Goal: Task Accomplishment & Management: Use online tool/utility

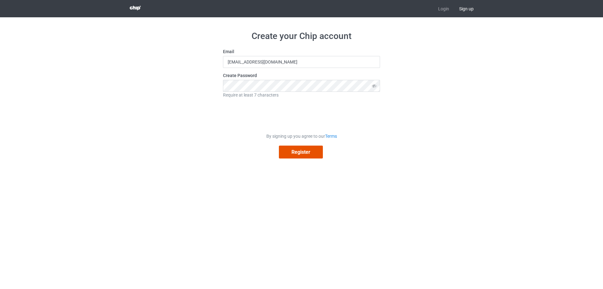
click at [302, 153] on button "Register" at bounding box center [301, 151] width 44 height 13
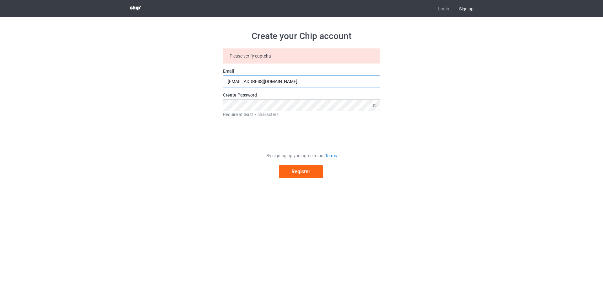
click at [297, 83] on input "[EMAIL_ADDRESS][DOMAIN_NAME]" at bounding box center [301, 81] width 157 height 12
drag, startPoint x: 297, startPoint y: 83, endPoint x: 169, endPoint y: 71, distance: 128.7
click at [169, 71] on div "Create your Chip account Please verify captcha Email [EMAIL_ADDRESS][DOMAIN_NAM…" at bounding box center [302, 104] width 354 height 174
click at [275, 78] on input "merabetadil14@g" at bounding box center [301, 81] width 157 height 12
type input "[EMAIL_ADDRESS][DOMAIN_NAME]"
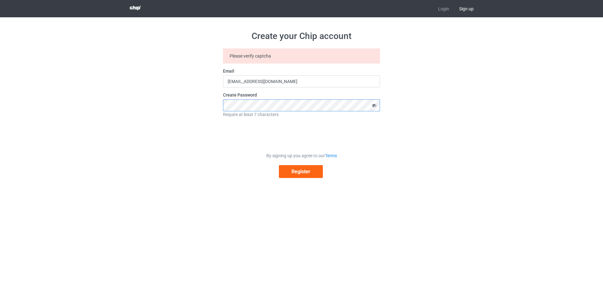
click at [200, 108] on div "Create your Chip account Please verify captcha Email [EMAIL_ADDRESS][DOMAIN_NAM…" at bounding box center [302, 104] width 354 height 174
click at [374, 106] on icon at bounding box center [374, 105] width 12 height 12
click at [306, 173] on button "Register" at bounding box center [301, 171] width 44 height 13
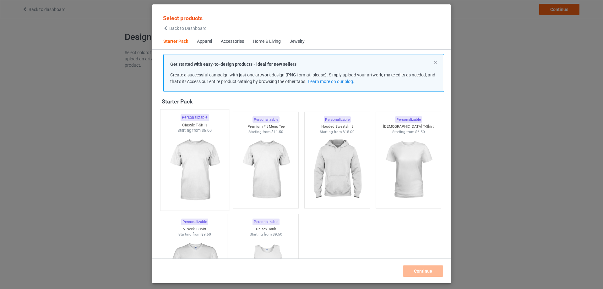
click at [190, 157] on img at bounding box center [194, 170] width 59 height 74
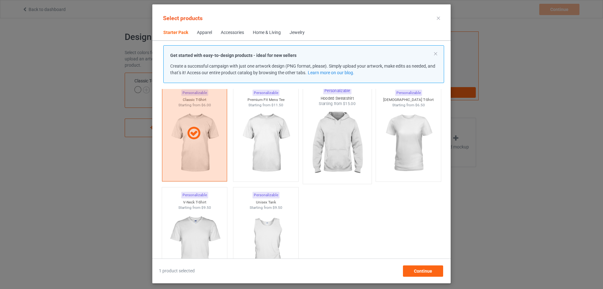
scroll to position [40, 0]
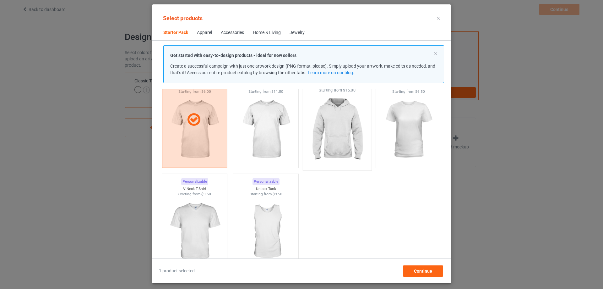
click at [340, 128] on img at bounding box center [337, 130] width 59 height 74
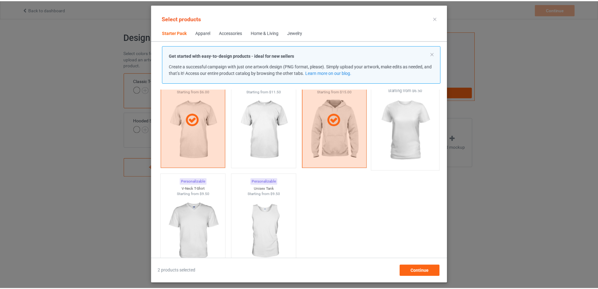
scroll to position [8, 0]
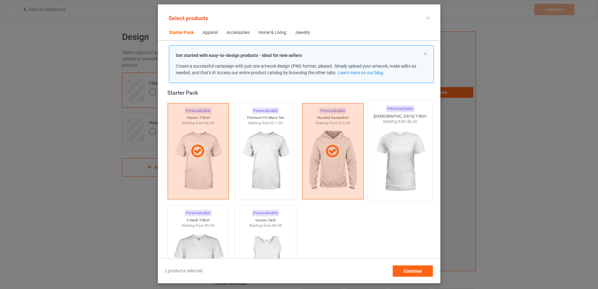
click at [406, 157] on img at bounding box center [400, 161] width 59 height 74
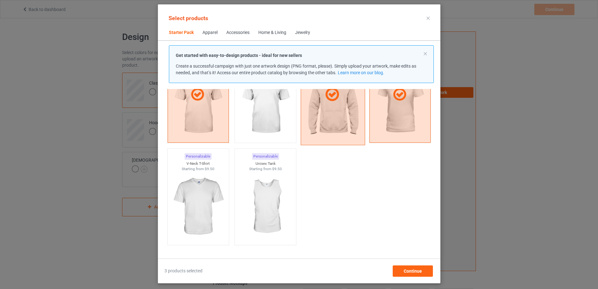
scroll to position [71, 0]
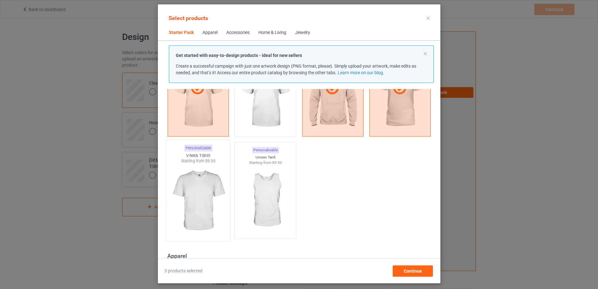
click at [188, 196] on img at bounding box center [198, 201] width 59 height 74
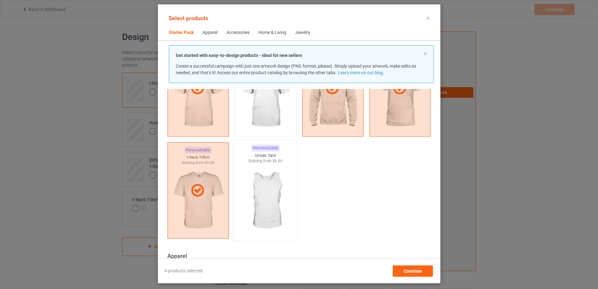
click at [264, 194] on img at bounding box center [265, 201] width 59 height 74
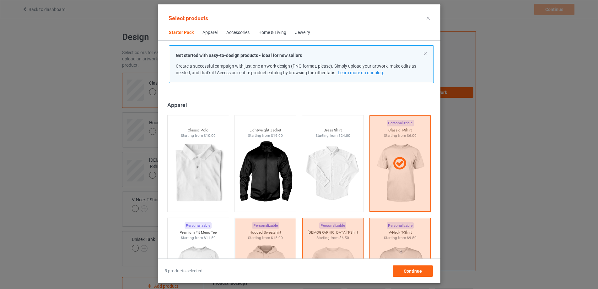
scroll to position [228, 0]
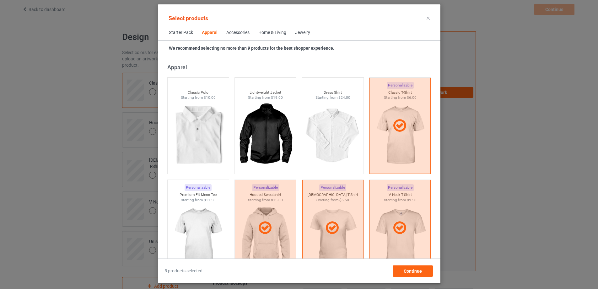
scroll to position [322, 0]
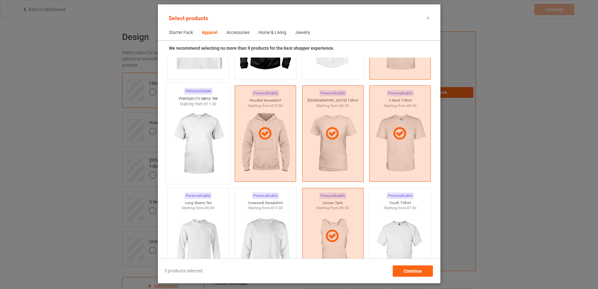
click at [193, 134] on img at bounding box center [198, 144] width 59 height 74
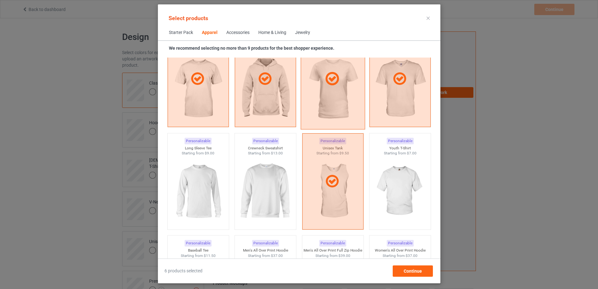
scroll to position [385, 0]
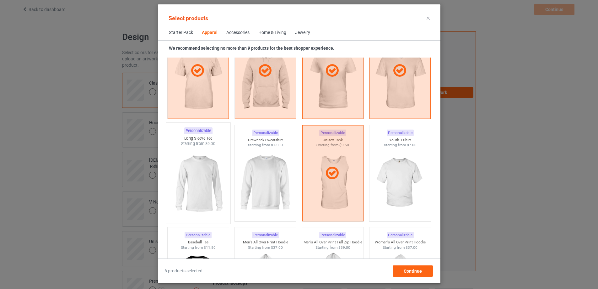
click at [190, 183] on img at bounding box center [198, 183] width 59 height 74
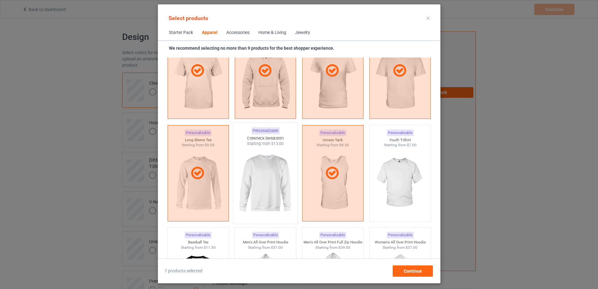
click at [260, 174] on img at bounding box center [265, 183] width 59 height 74
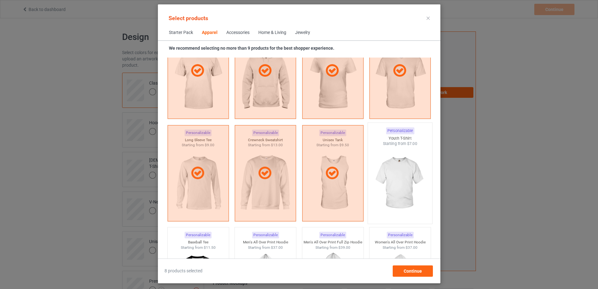
click at [401, 180] on img at bounding box center [400, 183] width 59 height 74
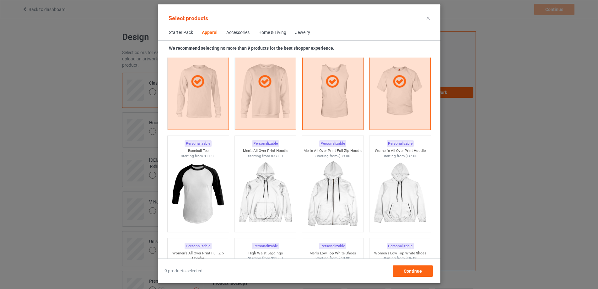
scroll to position [479, 0]
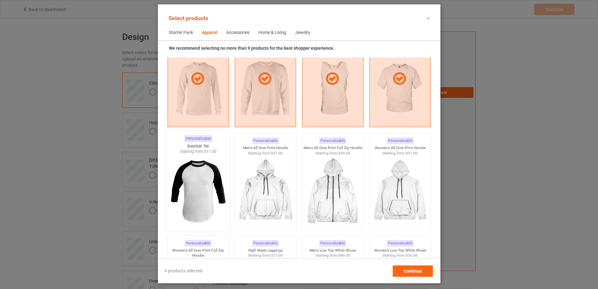
click at [194, 186] on img at bounding box center [198, 191] width 59 height 74
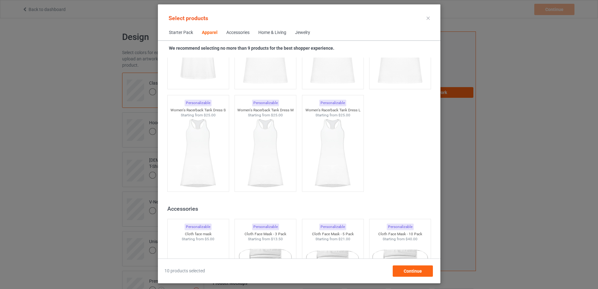
scroll to position [1233, 0]
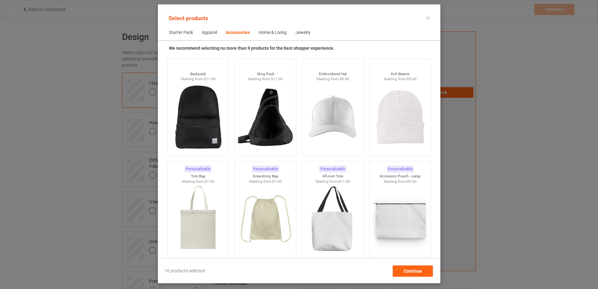
scroll to position [1861, 0]
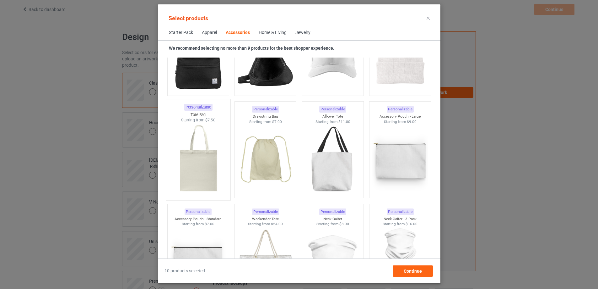
click at [190, 160] on img at bounding box center [198, 160] width 59 height 74
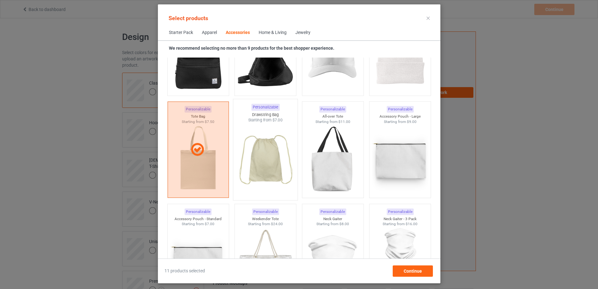
click at [255, 154] on img at bounding box center [265, 160] width 59 height 74
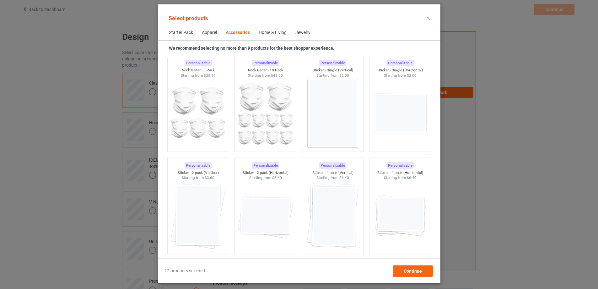
scroll to position [2113, 0]
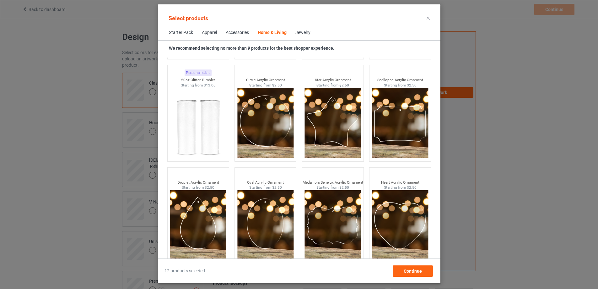
scroll to position [4893, 0]
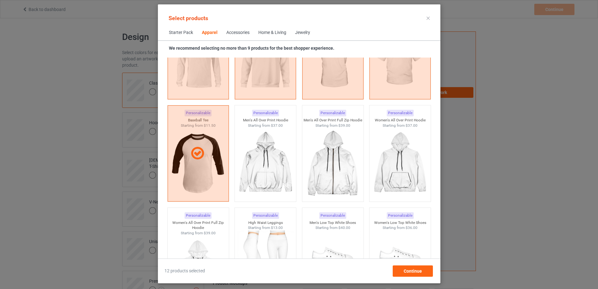
scroll to position [262, 0]
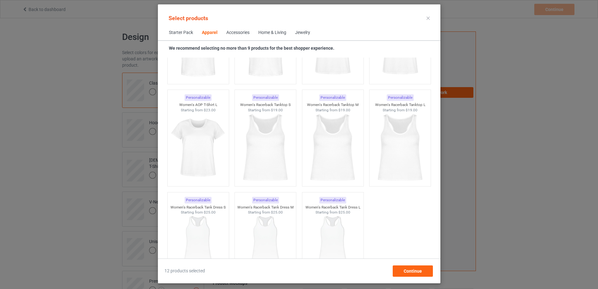
scroll to position [1190, 0]
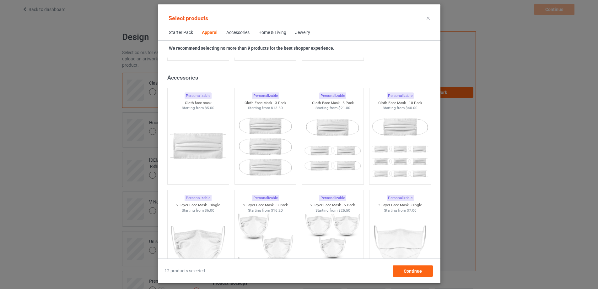
scroll to position [1410, 0]
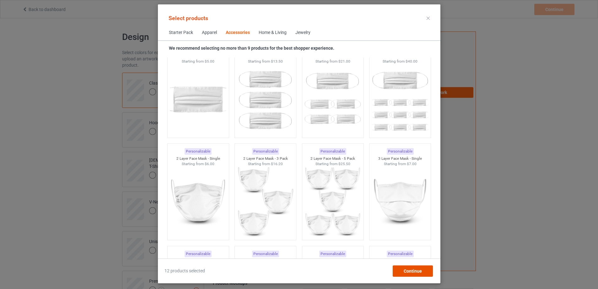
click at [418, 273] on span "Continue" at bounding box center [413, 270] width 18 height 5
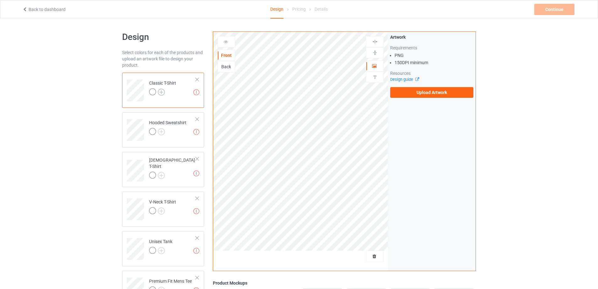
click at [160, 92] on img at bounding box center [161, 92] width 7 height 7
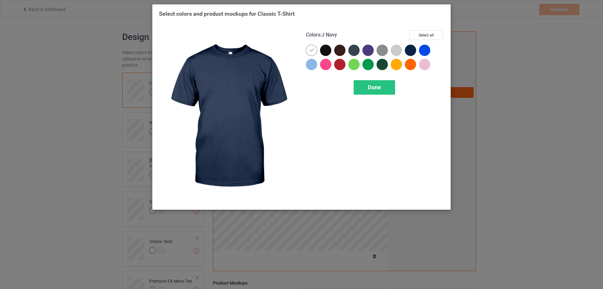
click at [413, 52] on div at bounding box center [410, 50] width 11 height 11
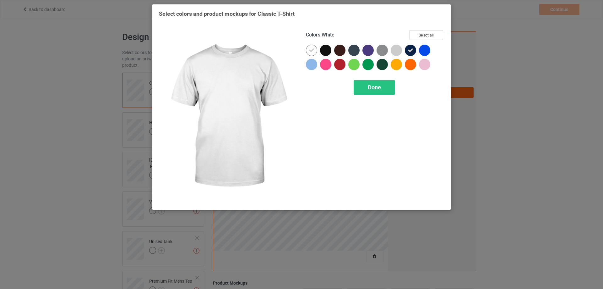
click at [312, 51] on icon at bounding box center [312, 50] width 6 height 6
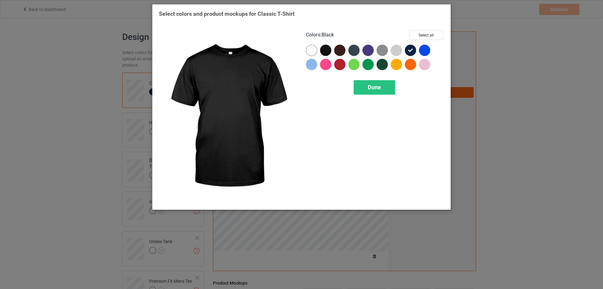
drag, startPoint x: 326, startPoint y: 50, endPoint x: 308, endPoint y: 63, distance: 22.0
click at [325, 50] on div at bounding box center [325, 50] width 11 height 11
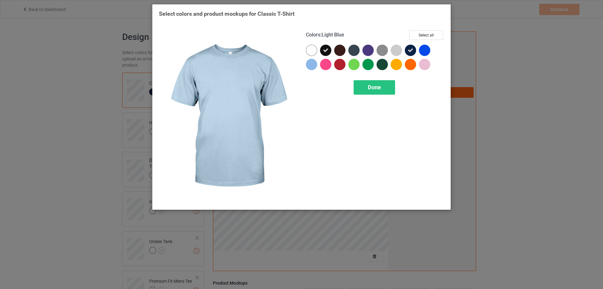
click at [311, 64] on div at bounding box center [311, 64] width 11 height 11
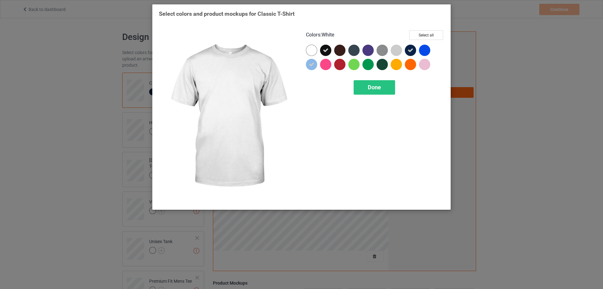
drag, startPoint x: 315, startPoint y: 51, endPoint x: 329, endPoint y: 64, distance: 18.9
click at [315, 52] on div at bounding box center [311, 50] width 11 height 11
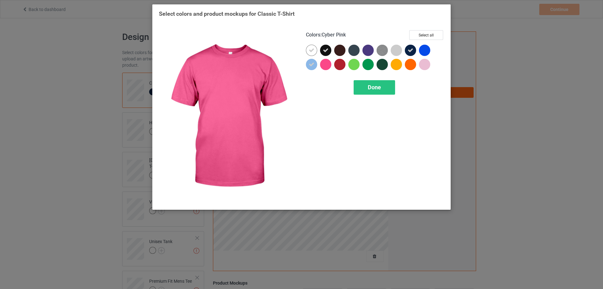
click at [329, 64] on div at bounding box center [325, 64] width 11 height 11
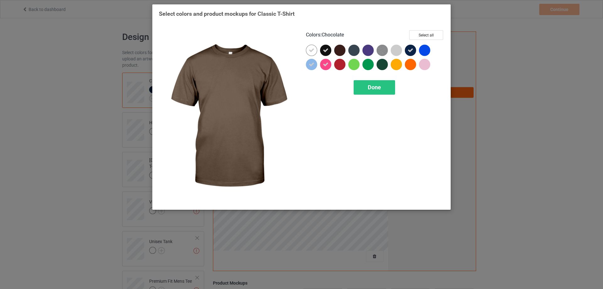
drag, startPoint x: 340, startPoint y: 47, endPoint x: 338, endPoint y: 64, distance: 17.4
click at [340, 49] on div at bounding box center [339, 50] width 11 height 11
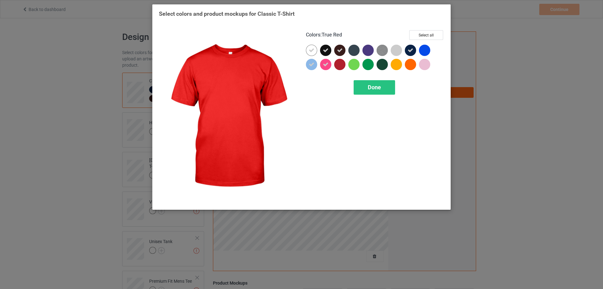
drag, startPoint x: 338, startPoint y: 64, endPoint x: 349, endPoint y: 52, distance: 16.9
click at [339, 64] on div at bounding box center [339, 64] width 11 height 11
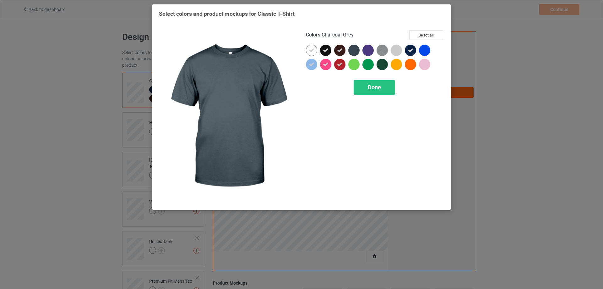
drag, startPoint x: 349, startPoint y: 52, endPoint x: 353, endPoint y: 64, distance: 13.0
click at [350, 54] on div at bounding box center [353, 50] width 11 height 11
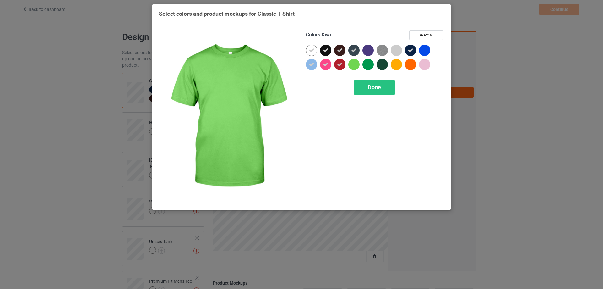
drag, startPoint x: 353, startPoint y: 64, endPoint x: 366, endPoint y: 52, distance: 17.8
click at [354, 64] on div at bounding box center [353, 64] width 11 height 11
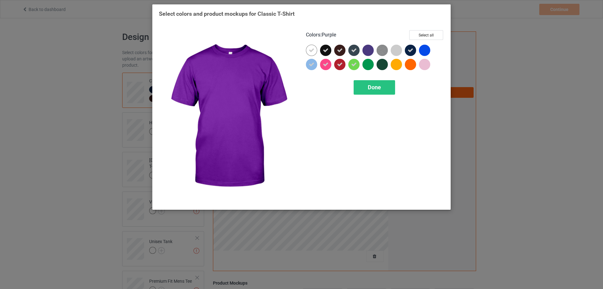
drag, startPoint x: 366, startPoint y: 52, endPoint x: 368, endPoint y: 64, distance: 12.4
click at [367, 54] on div at bounding box center [367, 50] width 11 height 11
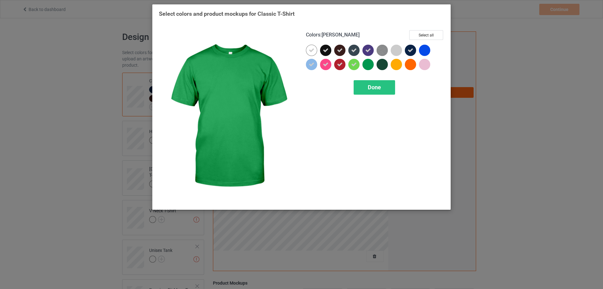
drag, startPoint x: 368, startPoint y: 64, endPoint x: 377, endPoint y: 55, distance: 12.2
click at [369, 63] on div at bounding box center [367, 64] width 11 height 11
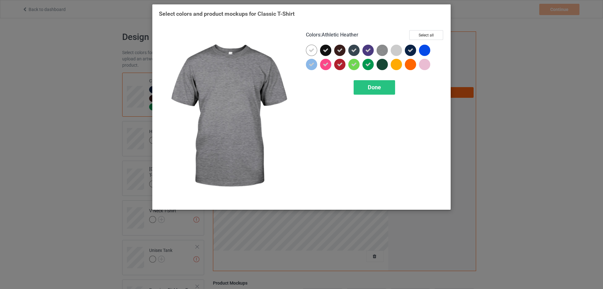
drag, startPoint x: 378, startPoint y: 52, endPoint x: 381, endPoint y: 63, distance: 12.0
click at [378, 53] on img at bounding box center [382, 50] width 11 height 11
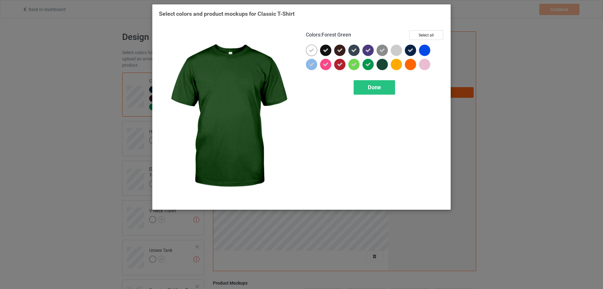
drag, startPoint x: 381, startPoint y: 63, endPoint x: 393, endPoint y: 51, distance: 17.1
click at [383, 63] on div at bounding box center [382, 64] width 11 height 11
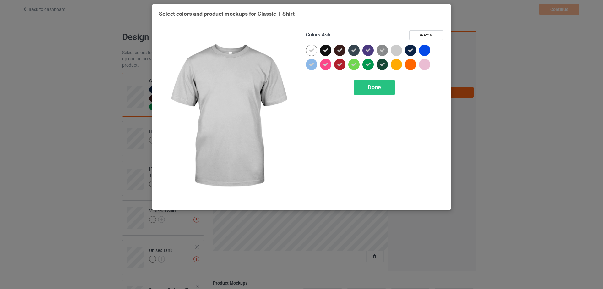
drag, startPoint x: 393, startPoint y: 51, endPoint x: 398, endPoint y: 63, distance: 13.2
click at [393, 52] on div at bounding box center [396, 50] width 11 height 11
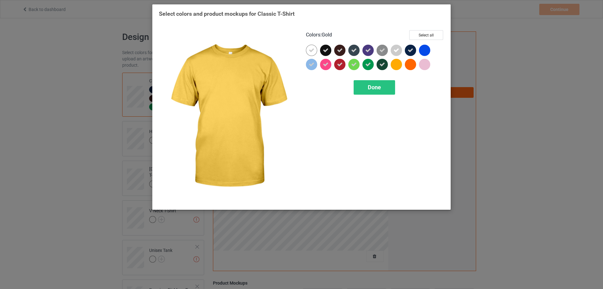
click at [398, 66] on div at bounding box center [396, 64] width 11 height 11
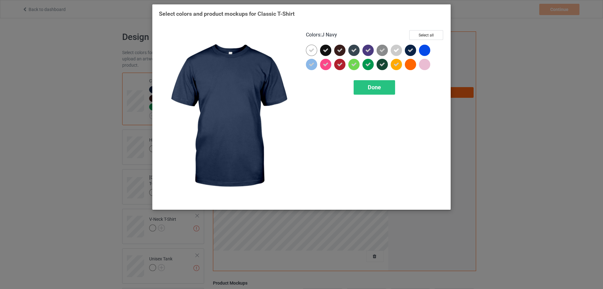
click at [419, 51] on div at bounding box center [424, 50] width 11 height 11
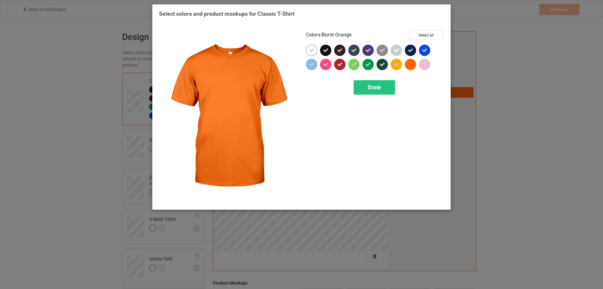
click at [414, 62] on div at bounding box center [410, 64] width 11 height 11
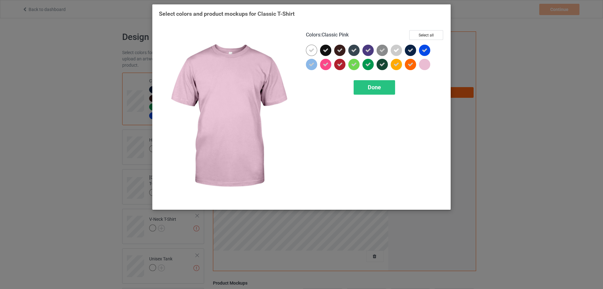
click at [421, 64] on div at bounding box center [424, 64] width 11 height 11
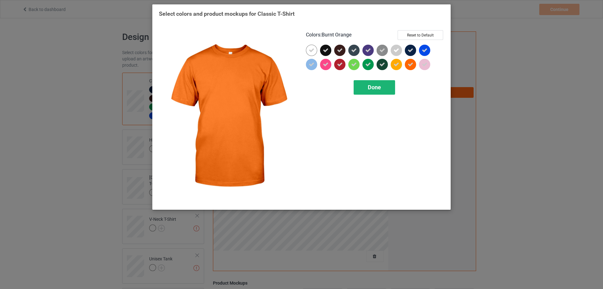
click at [373, 89] on span "Done" at bounding box center [374, 87] width 13 height 7
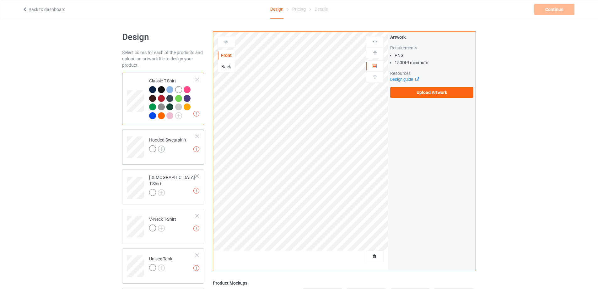
click at [163, 150] on img at bounding box center [161, 148] width 7 height 7
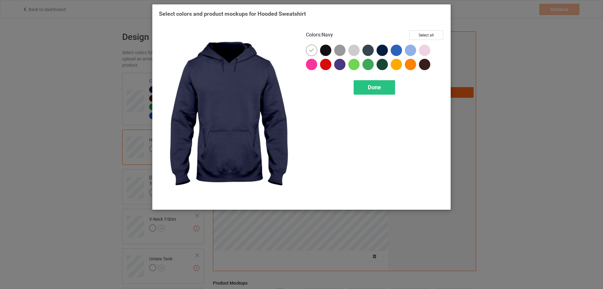
click at [381, 51] on div at bounding box center [382, 50] width 11 height 11
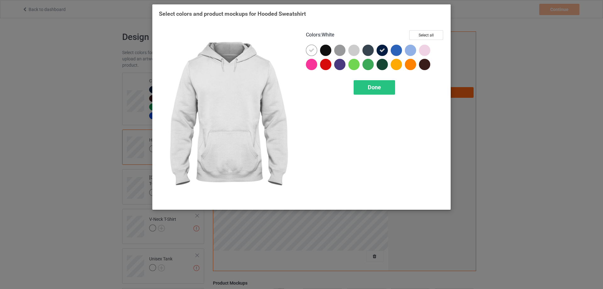
click at [315, 51] on div at bounding box center [311, 50] width 11 height 11
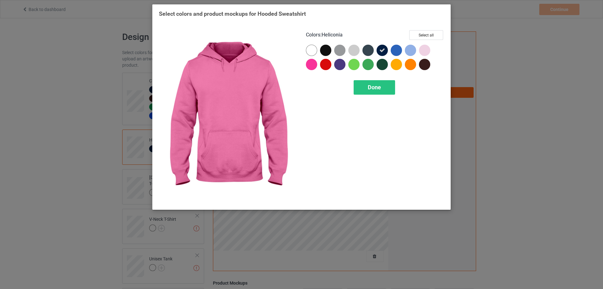
click at [311, 65] on div at bounding box center [311, 64] width 11 height 11
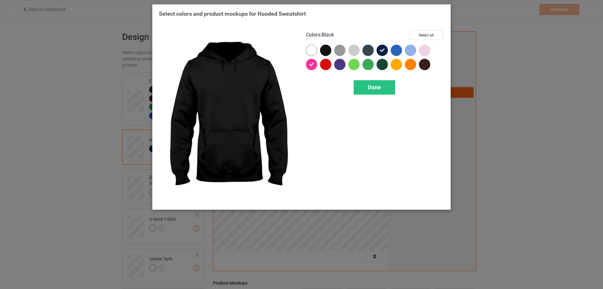
drag, startPoint x: 324, startPoint y: 52, endPoint x: 324, endPoint y: 62, distance: 9.1
click at [324, 55] on div at bounding box center [325, 50] width 11 height 11
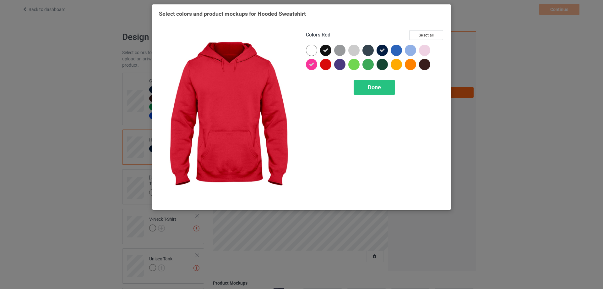
click at [324, 62] on div at bounding box center [325, 64] width 11 height 11
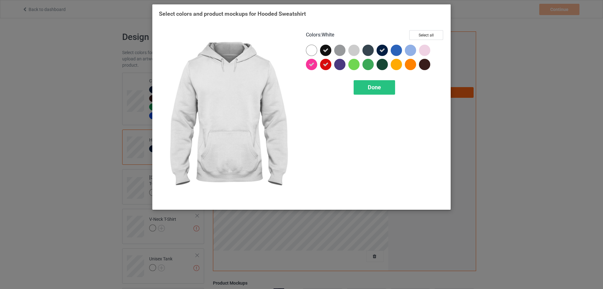
click at [314, 46] on div at bounding box center [311, 50] width 11 height 11
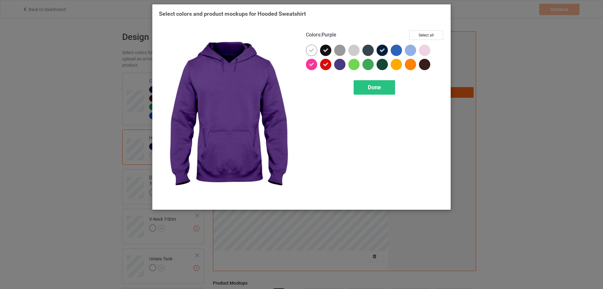
drag, startPoint x: 335, startPoint y: 62, endPoint x: 343, endPoint y: 53, distance: 12.2
click at [336, 62] on div at bounding box center [339, 64] width 11 height 11
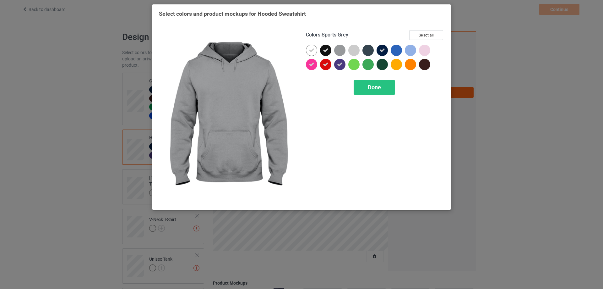
drag, startPoint x: 343, startPoint y: 53, endPoint x: 357, endPoint y: 52, distance: 13.5
click at [343, 53] on div at bounding box center [339, 50] width 11 height 11
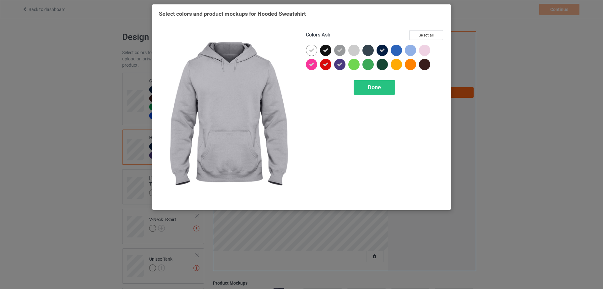
drag, startPoint x: 357, startPoint y: 52, endPoint x: 357, endPoint y: 64, distance: 12.0
click at [357, 57] on div at bounding box center [355, 52] width 14 height 14
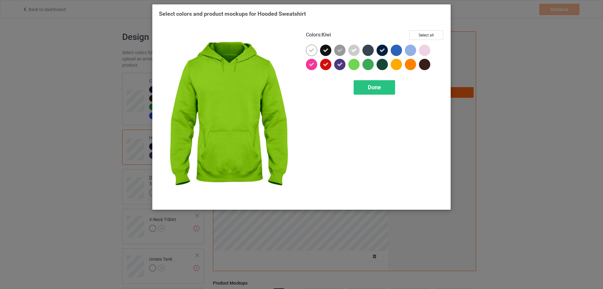
drag, startPoint x: 357, startPoint y: 64, endPoint x: 371, endPoint y: 51, distance: 18.7
click at [358, 64] on div at bounding box center [353, 64] width 11 height 11
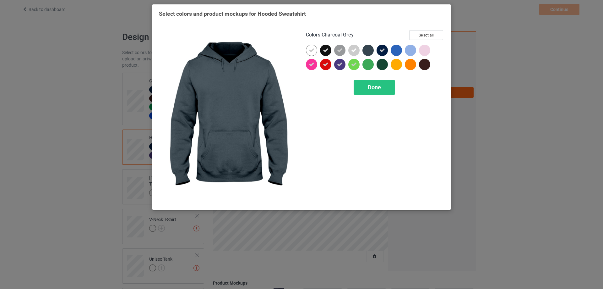
drag, startPoint x: 371, startPoint y: 51, endPoint x: 371, endPoint y: 58, distance: 7.5
click at [371, 52] on div at bounding box center [367, 50] width 11 height 11
click at [371, 64] on div at bounding box center [367, 64] width 11 height 11
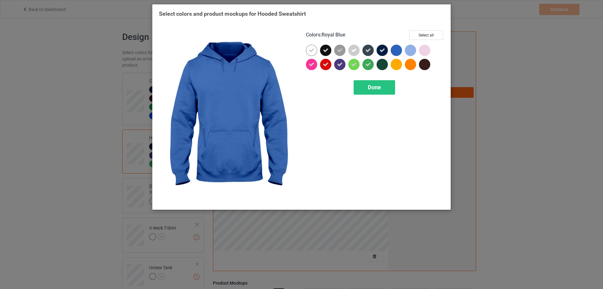
drag, startPoint x: 391, startPoint y: 49, endPoint x: 388, endPoint y: 57, distance: 8.2
click at [391, 50] on div at bounding box center [396, 50] width 11 height 11
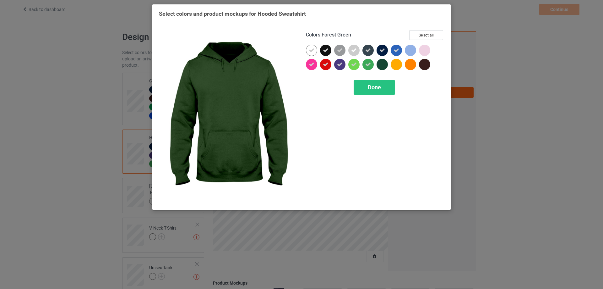
click at [384, 64] on div at bounding box center [382, 64] width 11 height 11
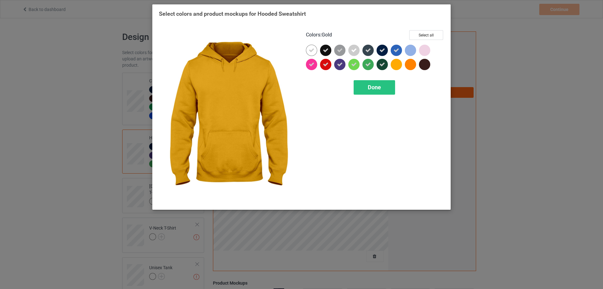
drag, startPoint x: 395, startPoint y: 64, endPoint x: 411, endPoint y: 51, distance: 21.0
click at [396, 64] on div at bounding box center [396, 64] width 11 height 11
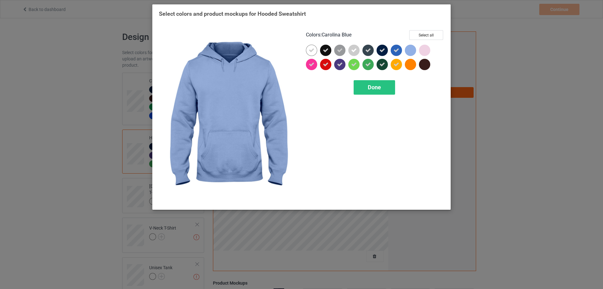
drag, startPoint x: 411, startPoint y: 51, endPoint x: 412, endPoint y: 68, distance: 16.7
click at [412, 52] on div at bounding box center [410, 50] width 11 height 11
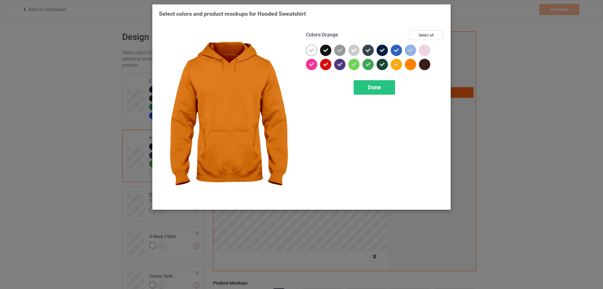
click at [412, 68] on div at bounding box center [410, 64] width 11 height 11
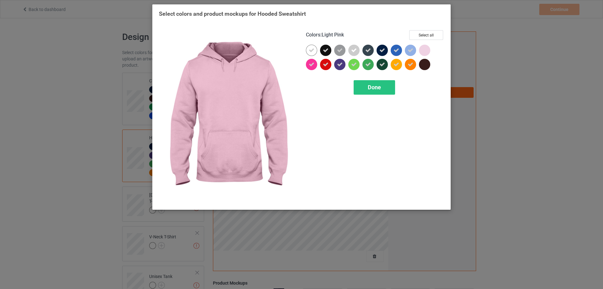
drag, startPoint x: 428, startPoint y: 49, endPoint x: 427, endPoint y: 63, distance: 13.5
click at [428, 51] on div at bounding box center [424, 50] width 11 height 11
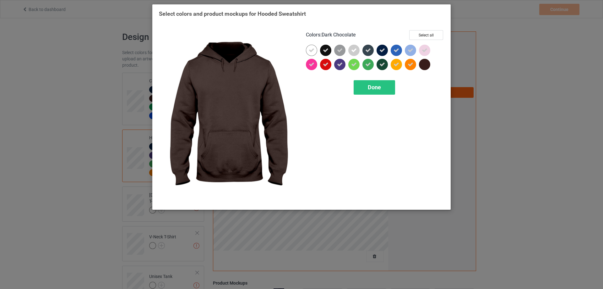
click at [427, 63] on div at bounding box center [424, 64] width 11 height 11
click at [381, 90] on span "Done" at bounding box center [374, 87] width 13 height 7
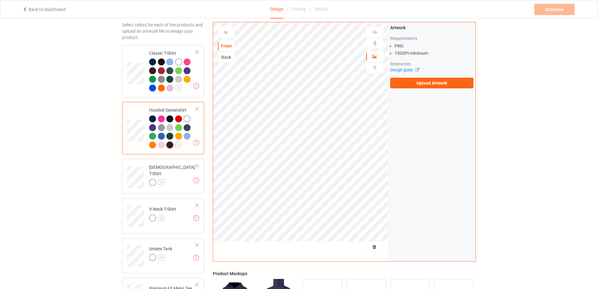
scroll to position [63, 0]
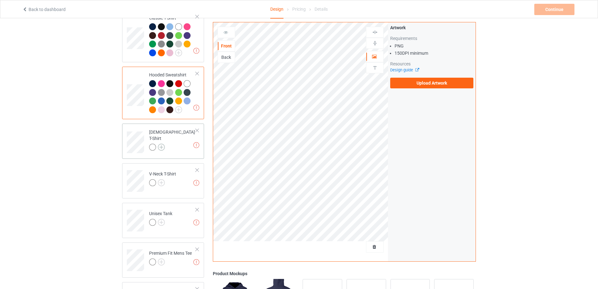
click at [163, 145] on img at bounding box center [161, 147] width 7 height 7
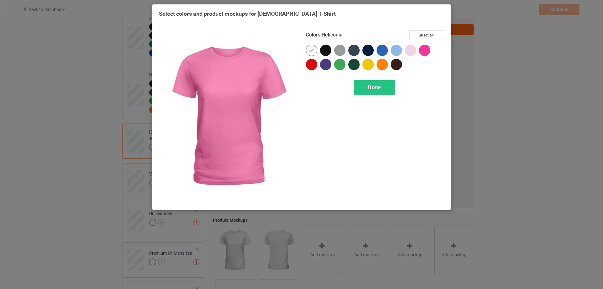
click at [423, 53] on div at bounding box center [424, 50] width 11 height 11
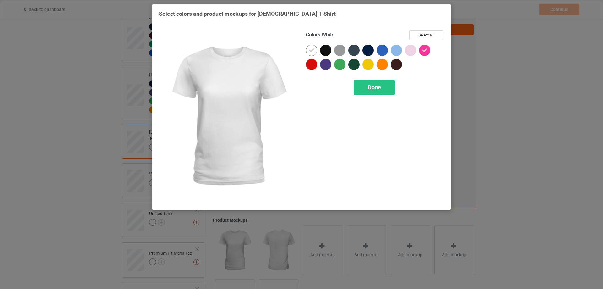
click at [313, 52] on icon at bounding box center [312, 50] width 6 height 6
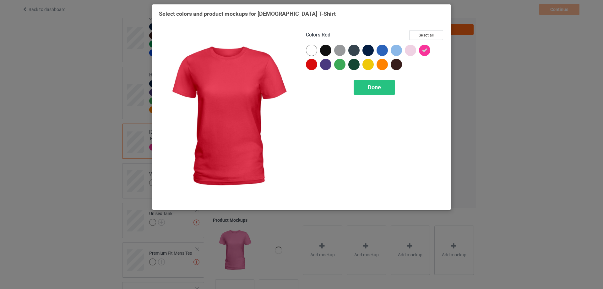
click at [315, 62] on div at bounding box center [311, 64] width 11 height 11
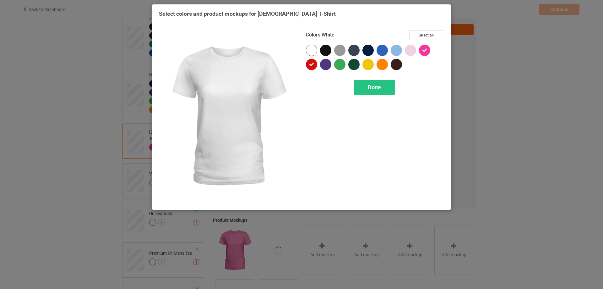
click at [311, 53] on div at bounding box center [311, 50] width 11 height 11
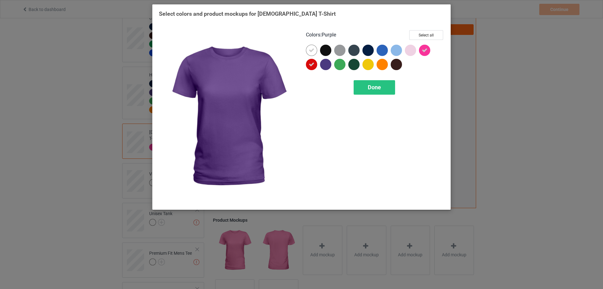
drag, startPoint x: 325, startPoint y: 67, endPoint x: 328, endPoint y: 49, distance: 18.2
click at [325, 66] on div at bounding box center [325, 64] width 11 height 11
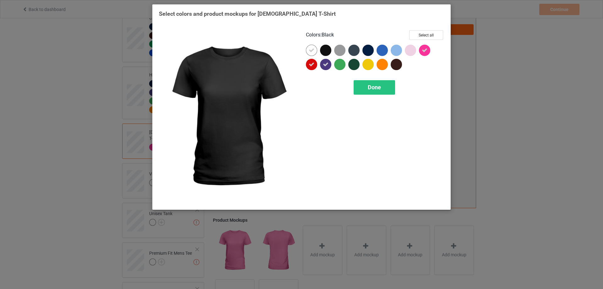
drag, startPoint x: 328, startPoint y: 49, endPoint x: 342, endPoint y: 68, distance: 23.1
click at [329, 49] on div at bounding box center [325, 50] width 11 height 11
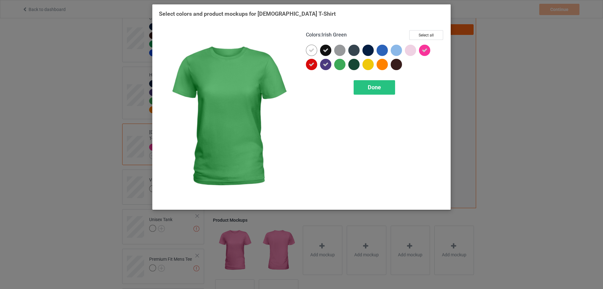
click at [342, 66] on div at bounding box center [339, 64] width 11 height 11
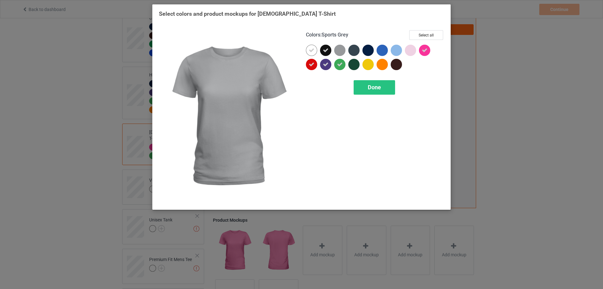
click at [341, 52] on div at bounding box center [339, 50] width 11 height 11
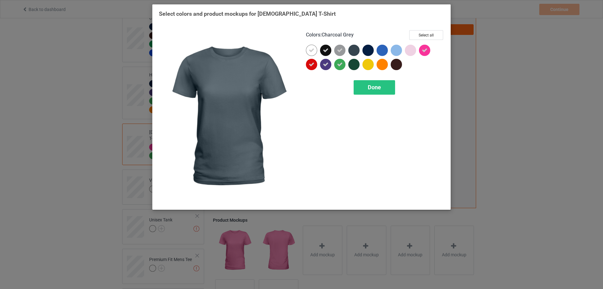
drag, startPoint x: 359, startPoint y: 54, endPoint x: 356, endPoint y: 68, distance: 14.2
click at [359, 56] on div at bounding box center [355, 52] width 14 height 14
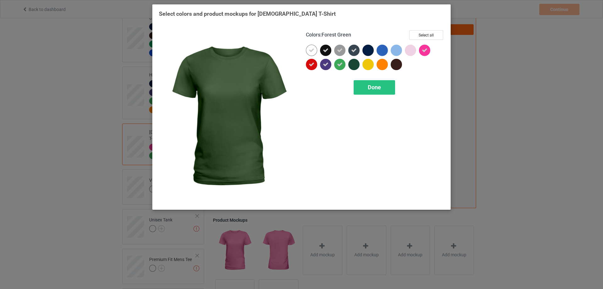
click at [356, 68] on div at bounding box center [353, 64] width 11 height 11
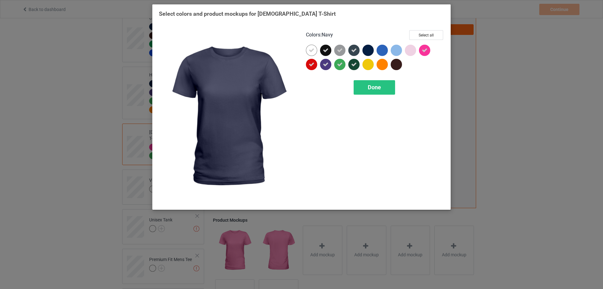
drag, startPoint x: 366, startPoint y: 49, endPoint x: 366, endPoint y: 67, distance: 17.9
click at [366, 52] on div at bounding box center [367, 50] width 11 height 11
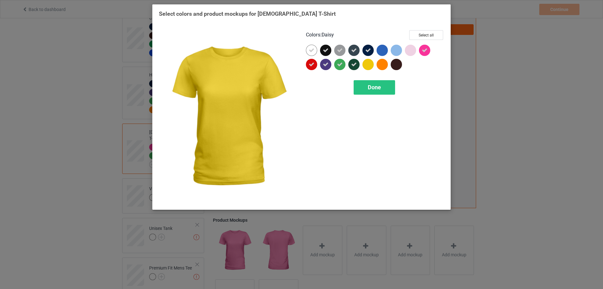
drag, startPoint x: 367, startPoint y: 67, endPoint x: 374, endPoint y: 62, distance: 8.6
click at [367, 67] on div at bounding box center [367, 64] width 11 height 11
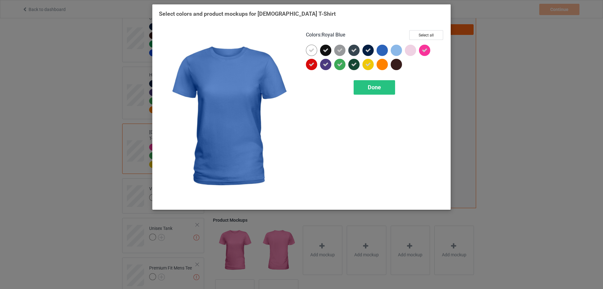
drag, startPoint x: 378, startPoint y: 54, endPoint x: 380, endPoint y: 58, distance: 4.6
click at [378, 55] on div at bounding box center [384, 52] width 14 height 14
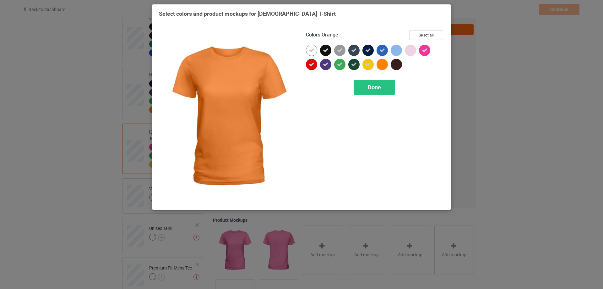
click at [382, 66] on div at bounding box center [382, 64] width 11 height 11
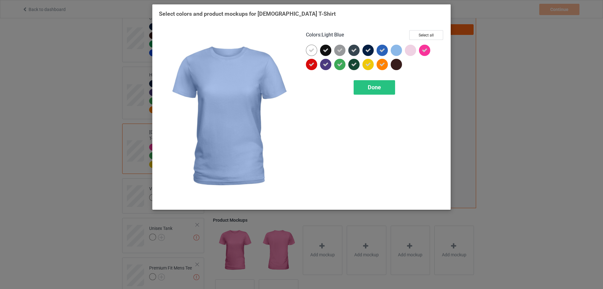
click at [397, 51] on div at bounding box center [396, 50] width 11 height 11
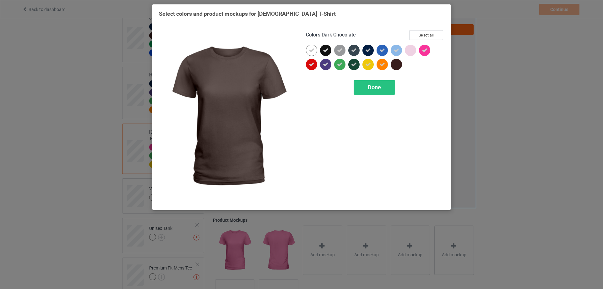
click at [396, 64] on div at bounding box center [396, 64] width 11 height 11
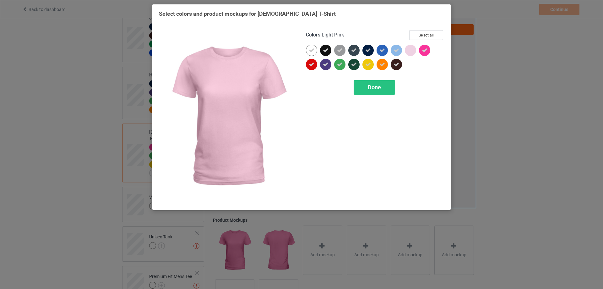
click at [411, 51] on div at bounding box center [410, 50] width 11 height 11
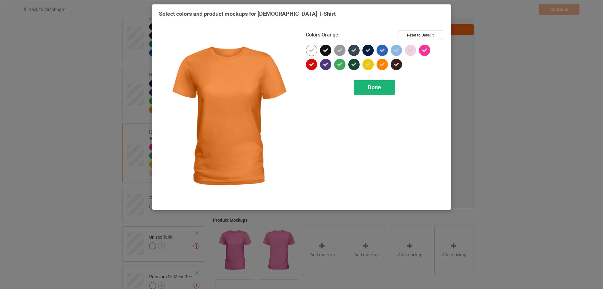
click at [373, 90] on span "Done" at bounding box center [374, 87] width 13 height 7
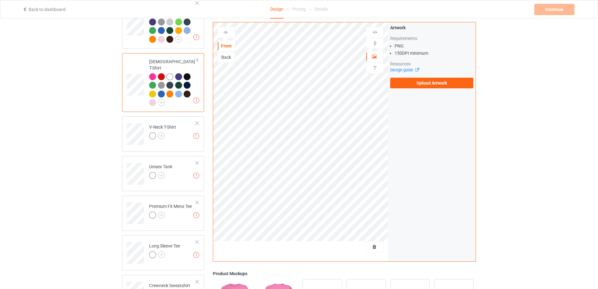
scroll to position [157, 0]
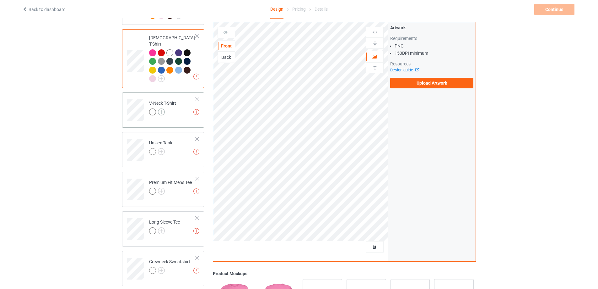
click at [161, 108] on img at bounding box center [161, 111] width 7 height 7
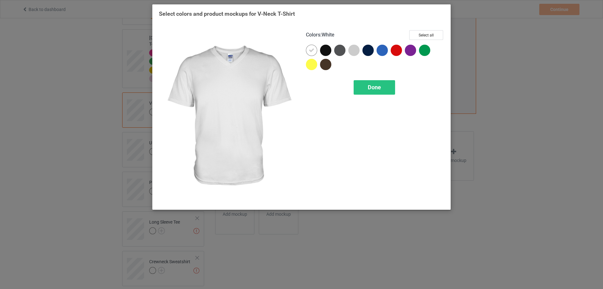
click at [313, 51] on icon at bounding box center [312, 50] width 6 height 6
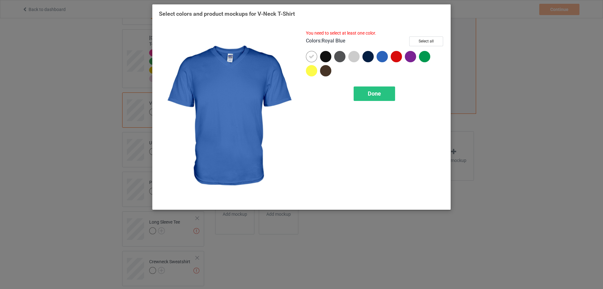
click at [382, 58] on div at bounding box center [382, 56] width 11 height 11
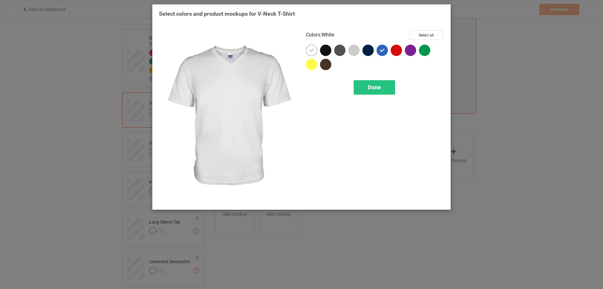
click at [312, 53] on icon at bounding box center [312, 50] width 6 height 6
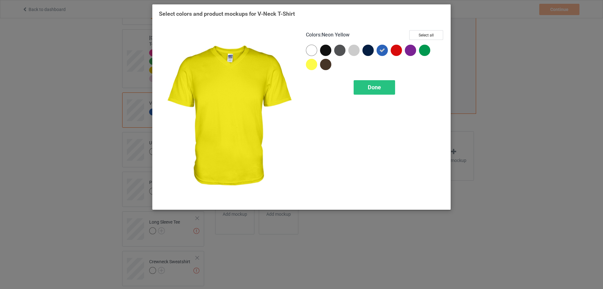
click at [312, 65] on div at bounding box center [311, 64] width 11 height 11
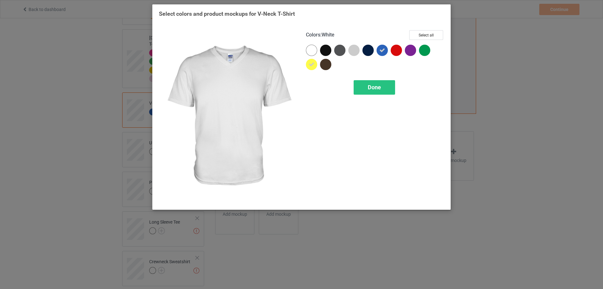
drag, startPoint x: 310, startPoint y: 50, endPoint x: 325, endPoint y: 64, distance: 20.9
click at [311, 51] on div at bounding box center [311, 50] width 11 height 11
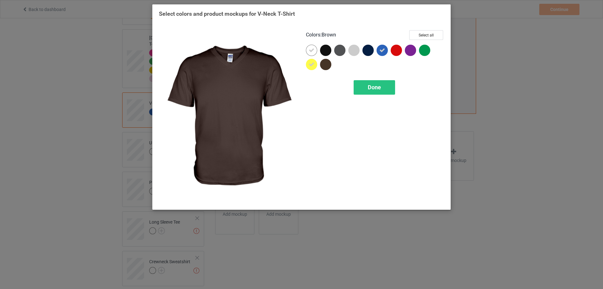
drag, startPoint x: 325, startPoint y: 64, endPoint x: 325, endPoint y: 52, distance: 11.9
click at [325, 64] on div at bounding box center [325, 64] width 11 height 11
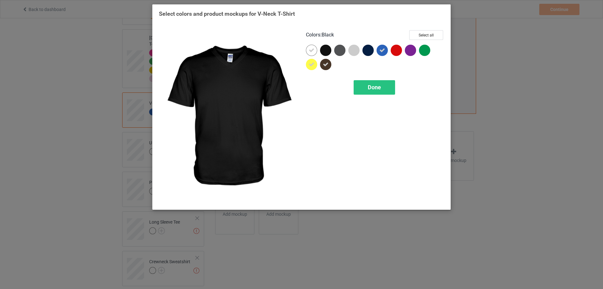
drag, startPoint x: 325, startPoint y: 52, endPoint x: 337, endPoint y: 53, distance: 11.9
click at [329, 53] on div at bounding box center [325, 50] width 11 height 11
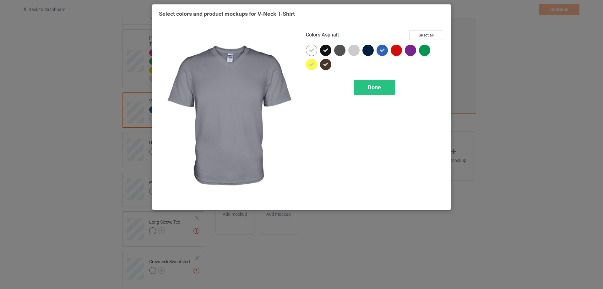
click at [337, 53] on div at bounding box center [339, 50] width 11 height 11
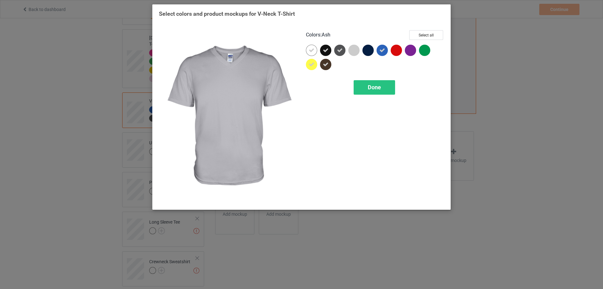
drag
click at [356, 51] on div at bounding box center [353, 50] width 11 height 11
click at [370, 51] on div at bounding box center [367, 50] width 11 height 11
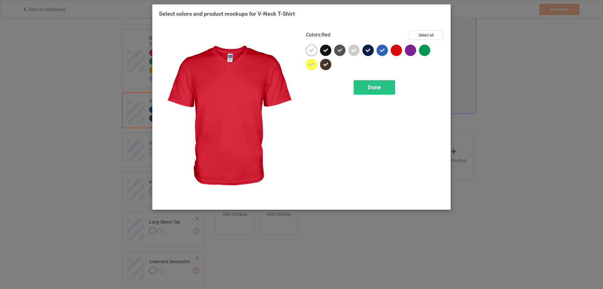
click at [399, 50] on div at bounding box center [396, 50] width 11 height 11
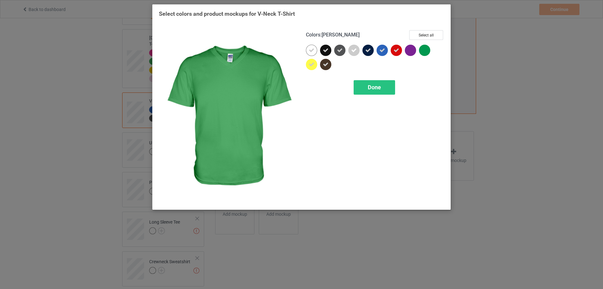
click at [420, 50] on div at bounding box center [424, 50] width 11 height 11
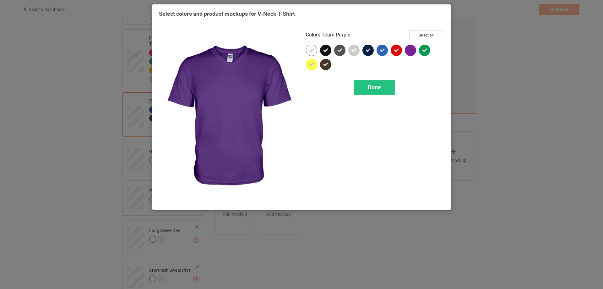
click at [409, 50] on div at bounding box center [410, 50] width 11 height 11
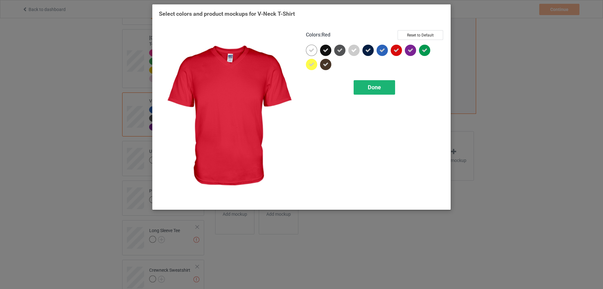
click at [373, 86] on span "Done" at bounding box center [374, 87] width 13 height 7
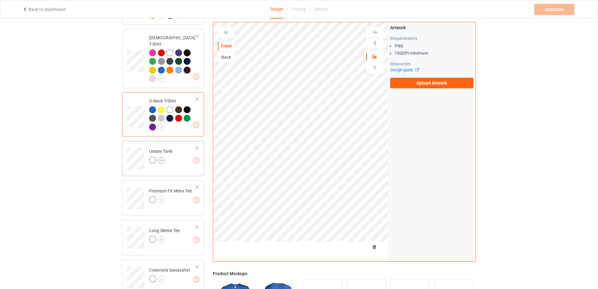
click at [161, 157] on img at bounding box center [161, 160] width 7 height 7
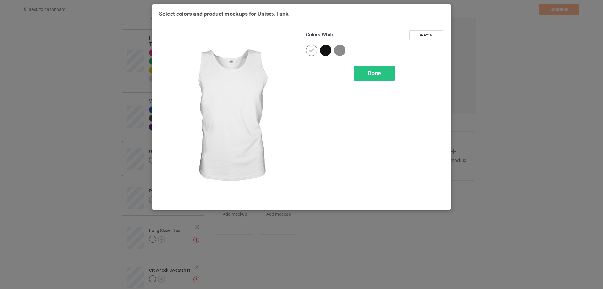
click at [309, 51] on icon at bounding box center [312, 50] width 6 height 6
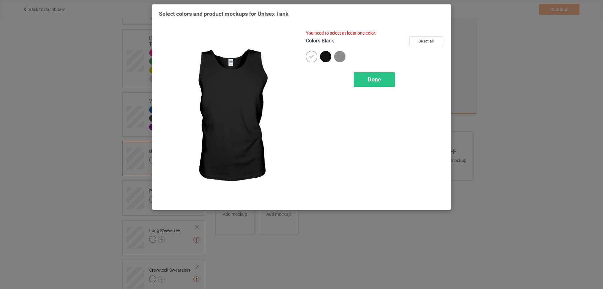
click at [326, 58] on div at bounding box center [325, 56] width 11 height 11
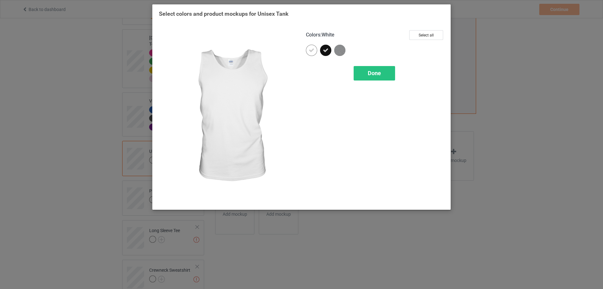
click at [313, 52] on icon at bounding box center [312, 50] width 6 height 6
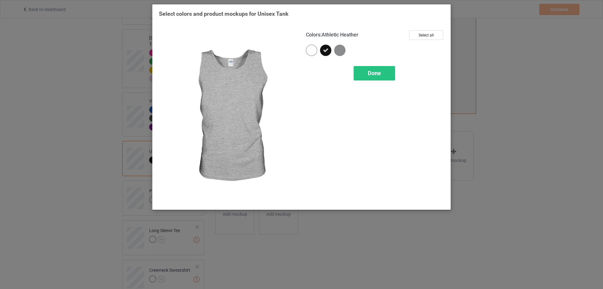
click at [339, 52] on img at bounding box center [339, 50] width 11 height 11
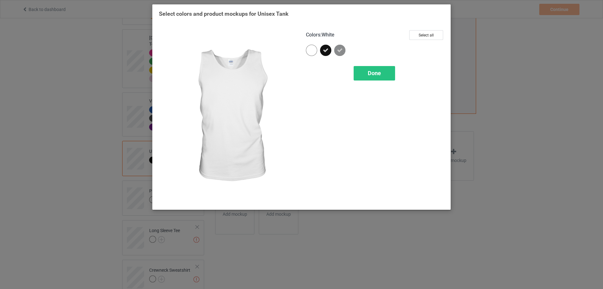
click at [316, 52] on div at bounding box center [311, 50] width 11 height 11
click at [364, 70] on div "Done" at bounding box center [374, 73] width 41 height 14
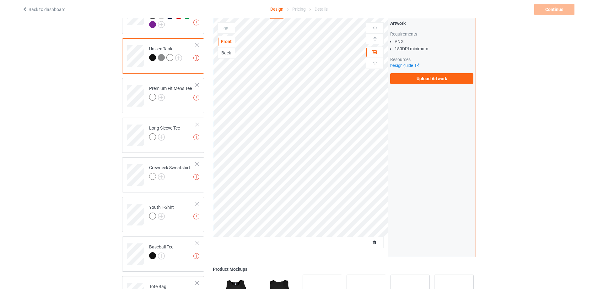
scroll to position [283, 0]
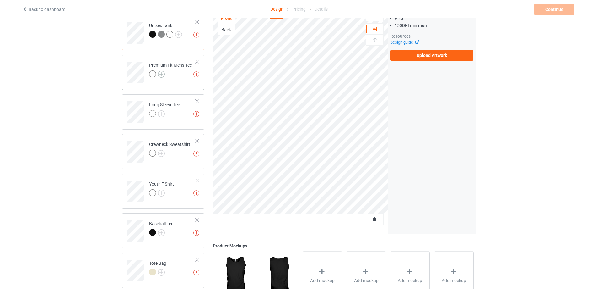
click at [162, 71] on img at bounding box center [161, 74] width 7 height 7
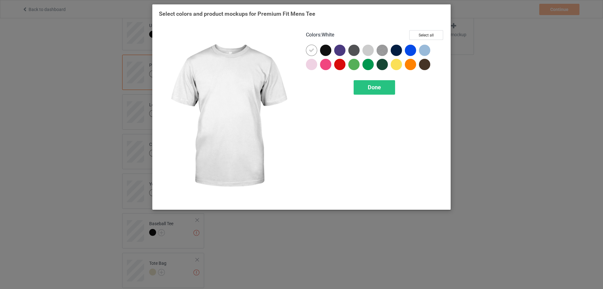
click at [312, 52] on icon at bounding box center [312, 50] width 6 height 6
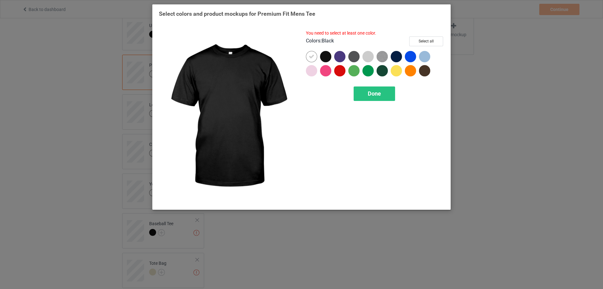
click at [327, 61] on div at bounding box center [325, 56] width 11 height 11
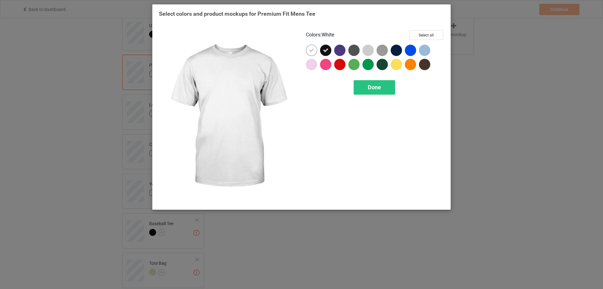
click at [311, 52] on icon at bounding box center [312, 50] width 6 height 6
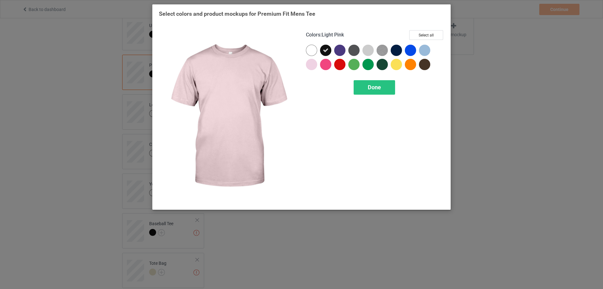
click at [312, 62] on div at bounding box center [311, 64] width 11 height 11
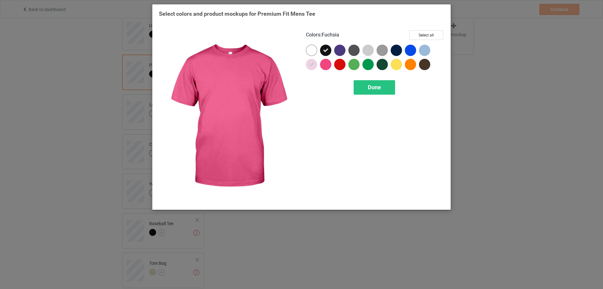
click at [327, 64] on div at bounding box center [325, 64] width 11 height 11
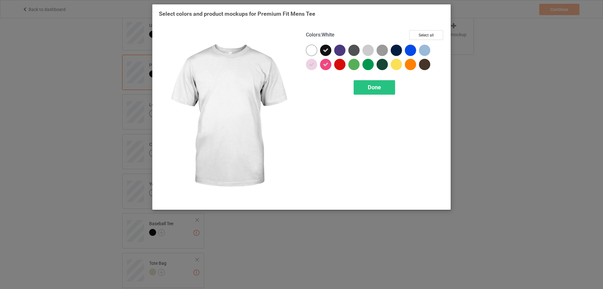
click at [310, 50] on div at bounding box center [311, 50] width 11 height 11
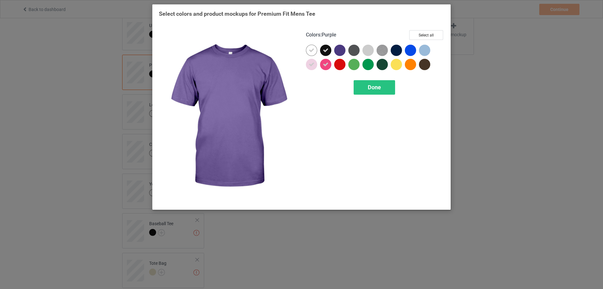
click at [340, 52] on div at bounding box center [339, 50] width 11 height 11
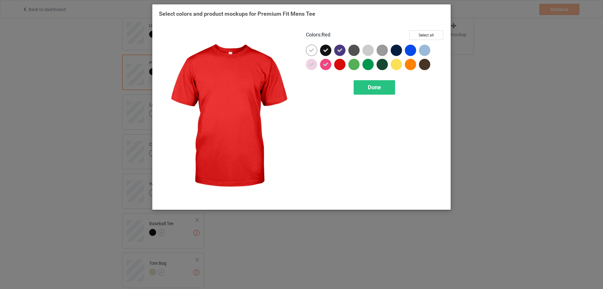
click at [343, 63] on div at bounding box center [339, 64] width 11 height 11
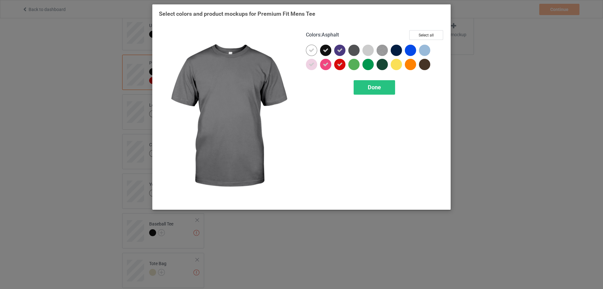
click at [351, 52] on div at bounding box center [353, 50] width 11 height 11
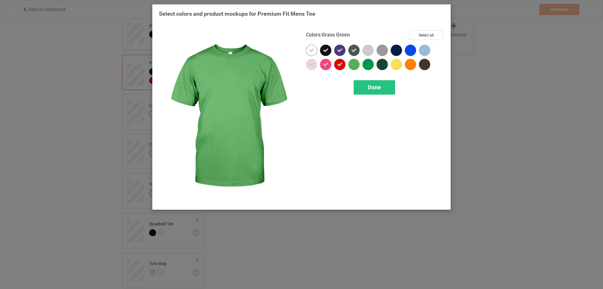
click at [356, 63] on div at bounding box center [353, 64] width 11 height 11
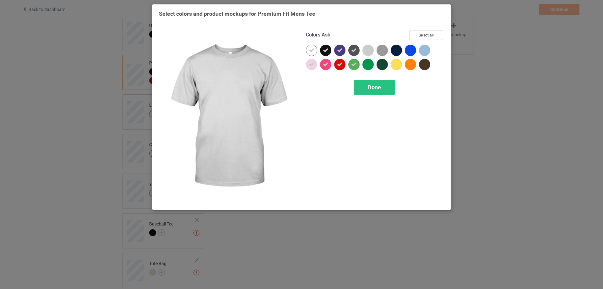
click at [366, 52] on div at bounding box center [367, 50] width 11 height 11
click at [369, 62] on div at bounding box center [367, 64] width 11 height 11
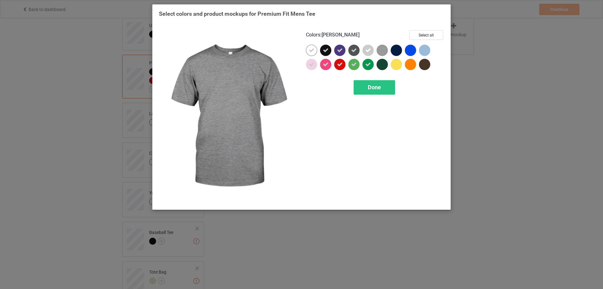
click at [380, 52] on img at bounding box center [382, 50] width 11 height 11
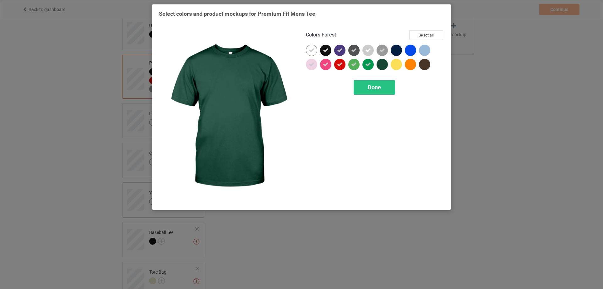
click at [384, 63] on div at bounding box center [382, 64] width 11 height 11
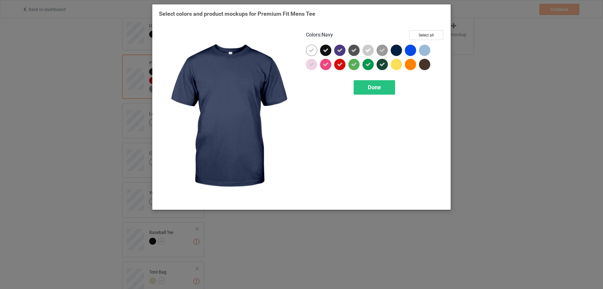
click at [394, 54] on div at bounding box center [396, 50] width 11 height 11
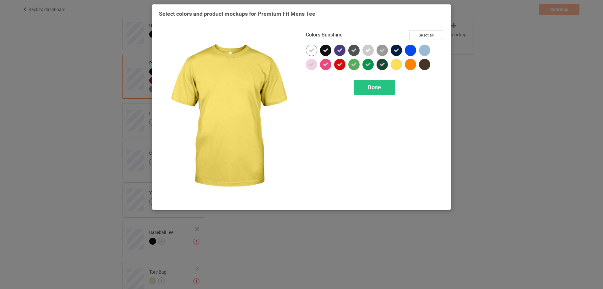
click at [397, 63] on div at bounding box center [396, 64] width 11 height 11
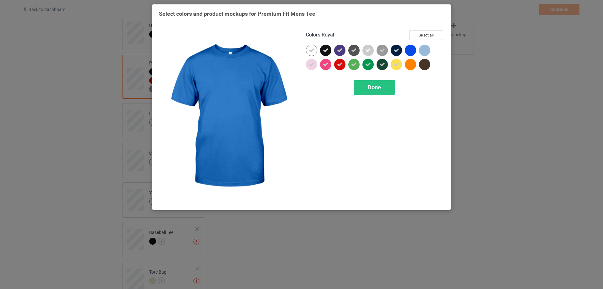
click at [406, 53] on div at bounding box center [410, 50] width 11 height 11
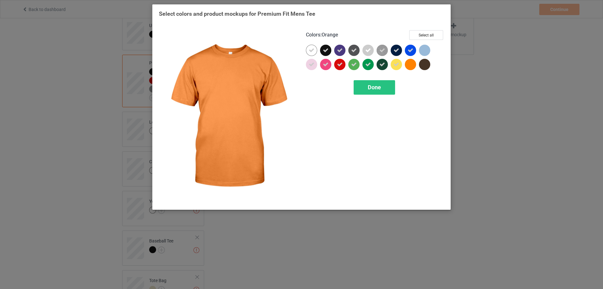
click at [410, 66] on div at bounding box center [410, 64] width 11 height 11
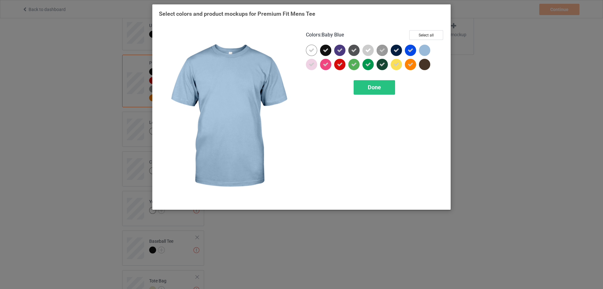
click at [421, 51] on div at bounding box center [424, 50] width 11 height 11
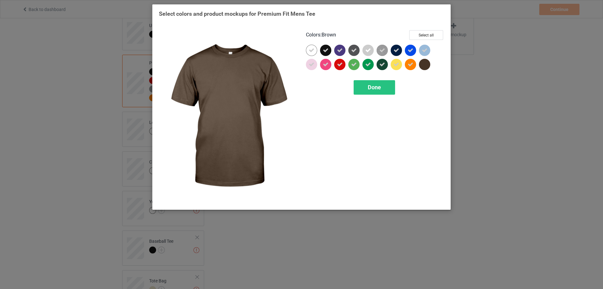
click at [424, 65] on div at bounding box center [424, 64] width 11 height 11
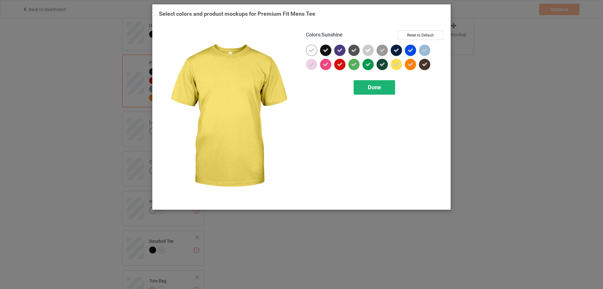
click at [367, 85] on div "Done" at bounding box center [374, 87] width 41 height 14
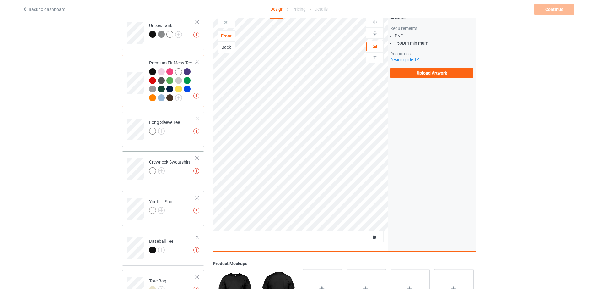
scroll to position [314, 0]
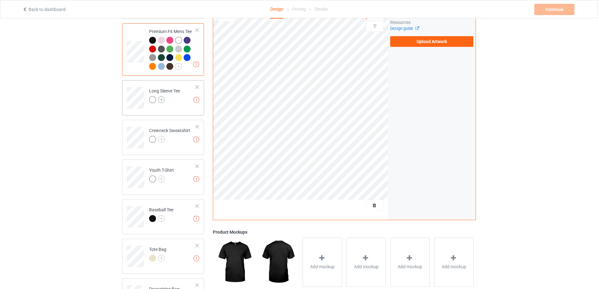
click at [161, 96] on img at bounding box center [161, 99] width 7 height 7
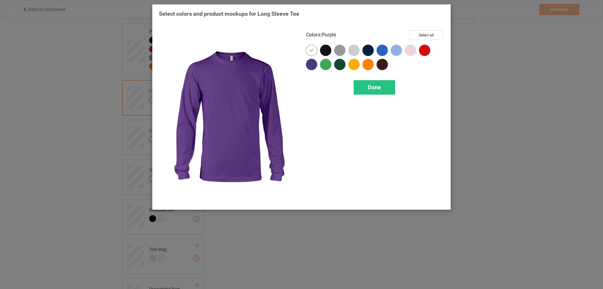
click at [311, 64] on div at bounding box center [311, 64] width 11 height 11
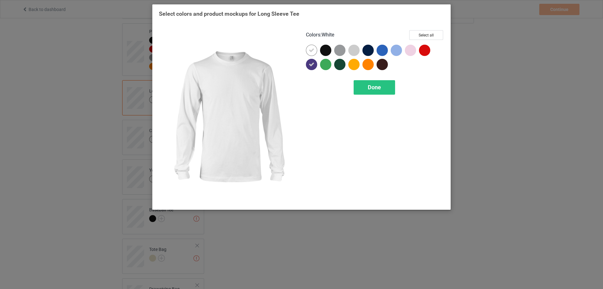
click at [312, 51] on icon at bounding box center [312, 50] width 6 height 6
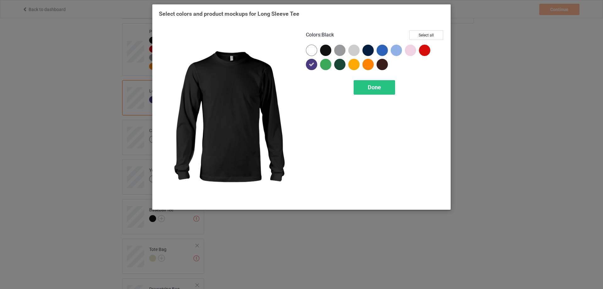
click at [326, 53] on div at bounding box center [325, 50] width 11 height 11
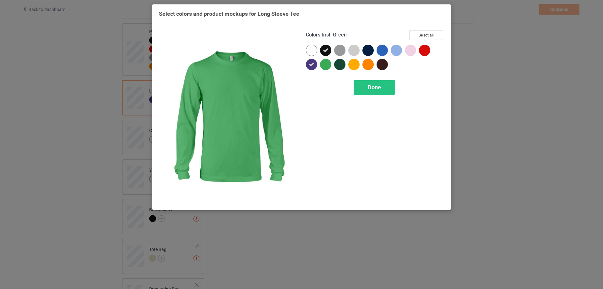
click at [325, 63] on div at bounding box center [325, 64] width 11 height 11
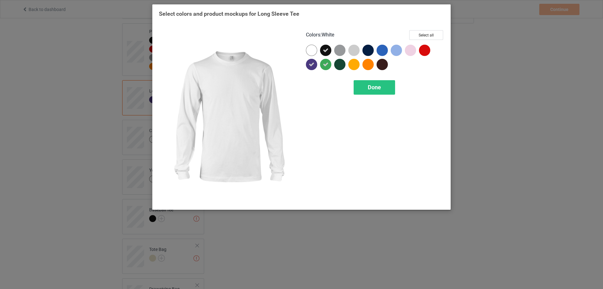
click at [314, 50] on div at bounding box center [311, 50] width 11 height 11
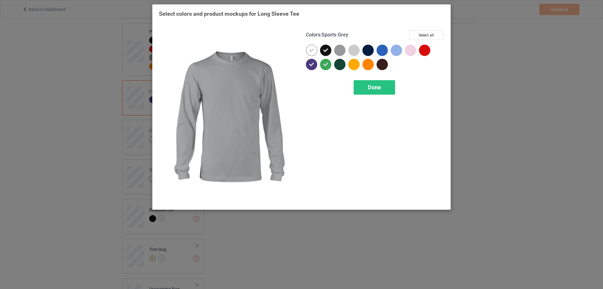
click at [342, 51] on div at bounding box center [339, 50] width 11 height 11
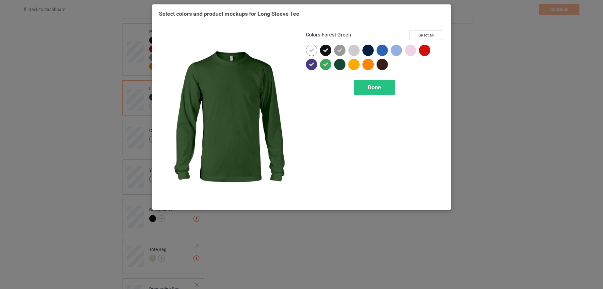
click at [343, 66] on div at bounding box center [339, 64] width 11 height 11
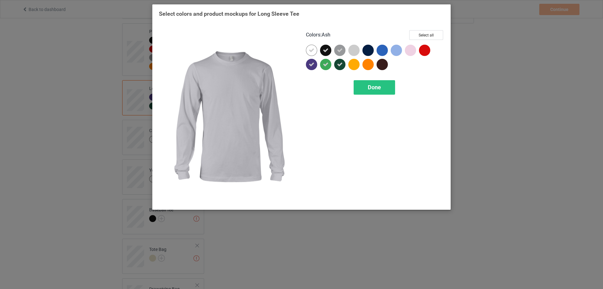
click at [358, 55] on div at bounding box center [355, 52] width 14 height 14
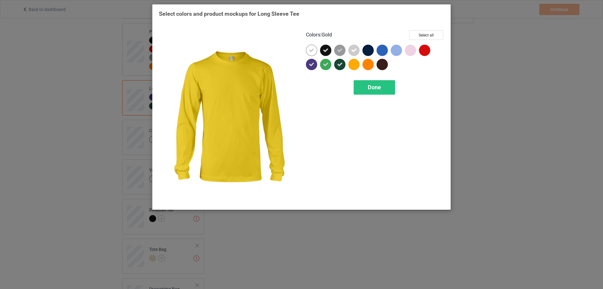
click at [357, 65] on div at bounding box center [353, 64] width 11 height 11
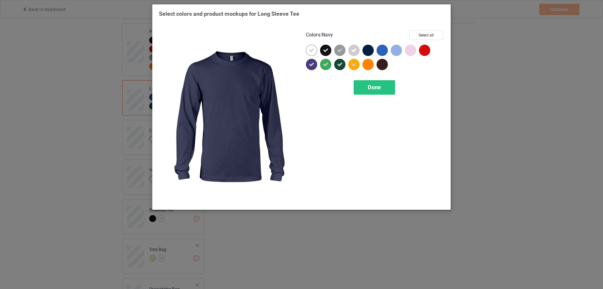
click at [370, 54] on div at bounding box center [367, 50] width 11 height 11
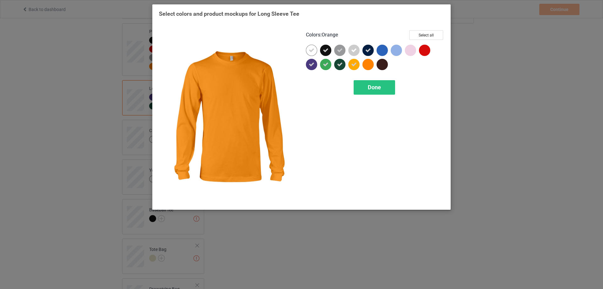
click at [373, 66] on div at bounding box center [367, 64] width 11 height 11
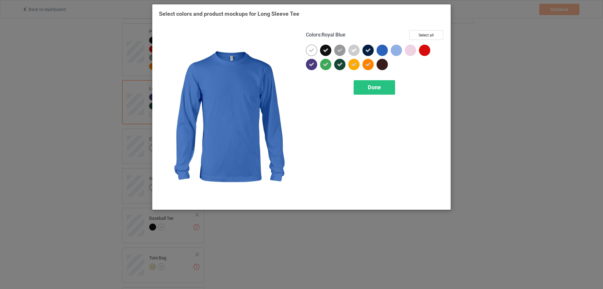
click at [384, 52] on div at bounding box center [382, 50] width 11 height 11
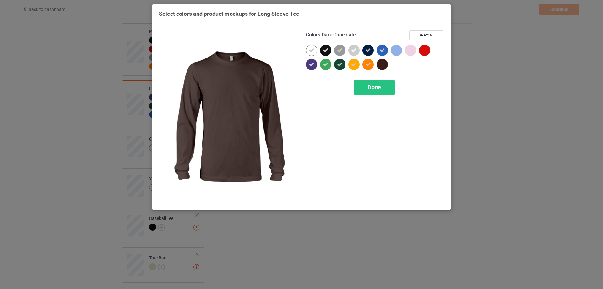
click at [386, 62] on div at bounding box center [382, 64] width 11 height 11
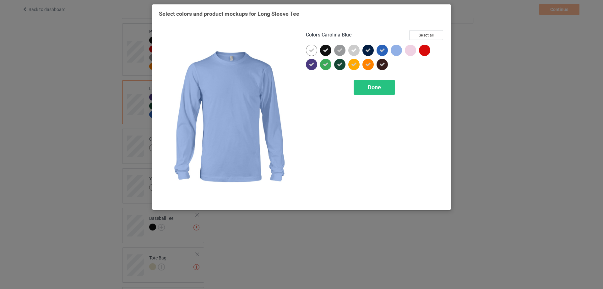
click at [398, 52] on div at bounding box center [396, 50] width 11 height 11
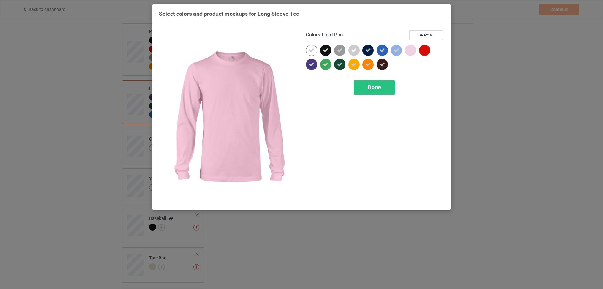
click at [415, 52] on div at bounding box center [410, 50] width 11 height 11
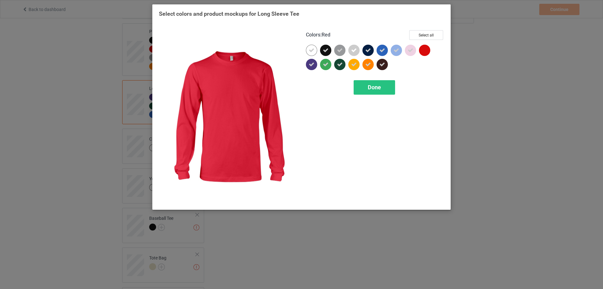
click at [426, 51] on div at bounding box center [424, 50] width 11 height 11
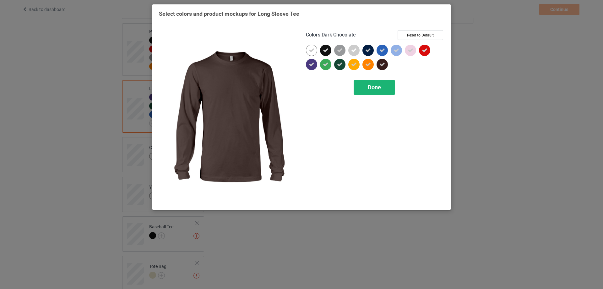
click at [375, 86] on span "Done" at bounding box center [374, 87] width 13 height 7
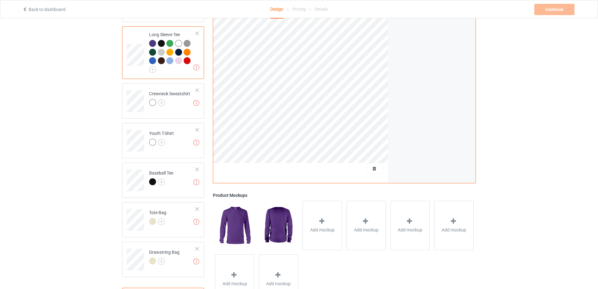
scroll to position [377, 0]
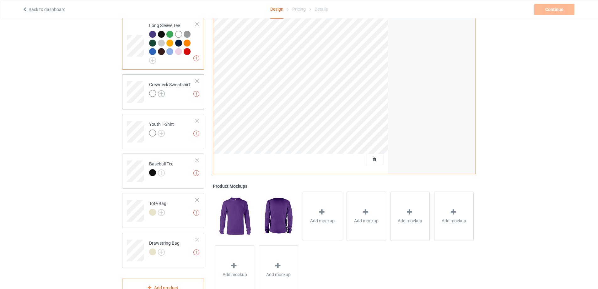
click at [160, 90] on img at bounding box center [161, 93] width 7 height 7
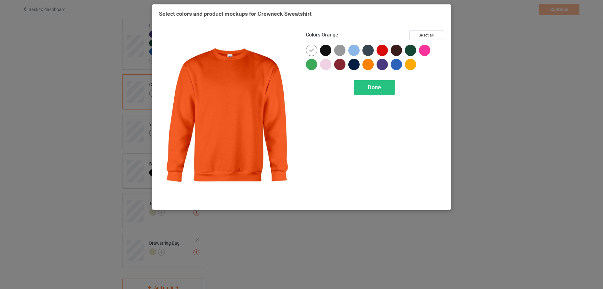
click at [368, 65] on div at bounding box center [367, 64] width 11 height 11
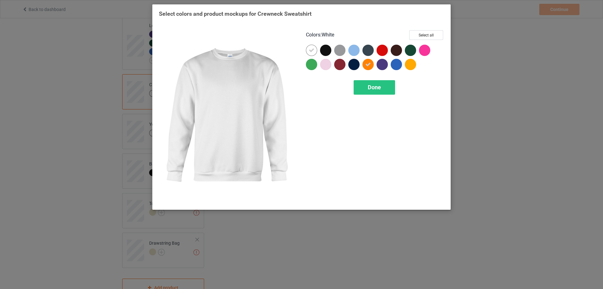
click at [310, 50] on icon at bounding box center [312, 50] width 6 height 6
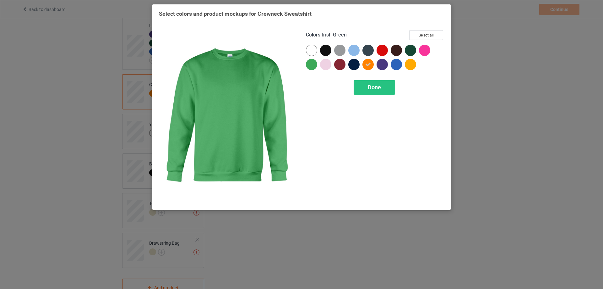
click at [313, 63] on div at bounding box center [311, 64] width 11 height 11
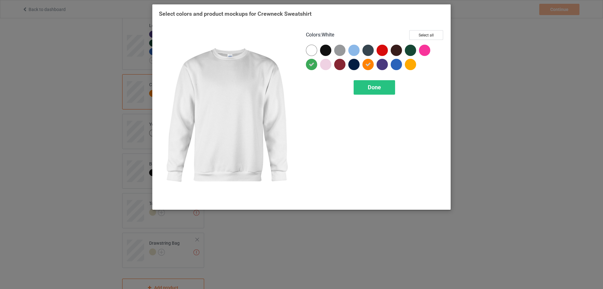
click at [313, 50] on div at bounding box center [311, 50] width 11 height 11
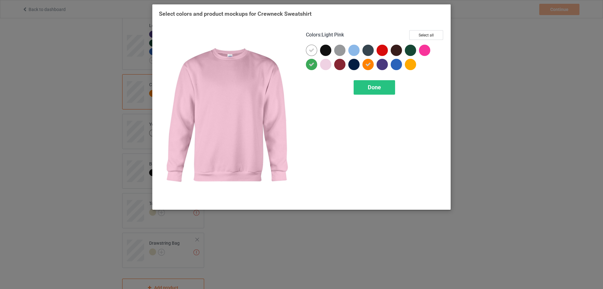
click at [321, 60] on div at bounding box center [325, 64] width 11 height 11
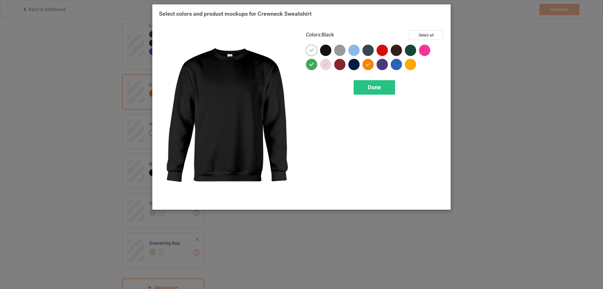
click at [328, 48] on div at bounding box center [325, 50] width 11 height 11
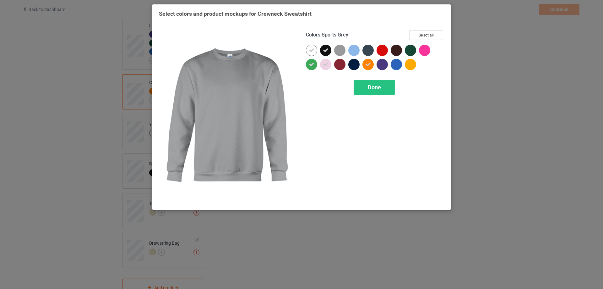
click at [341, 54] on div at bounding box center [339, 50] width 11 height 11
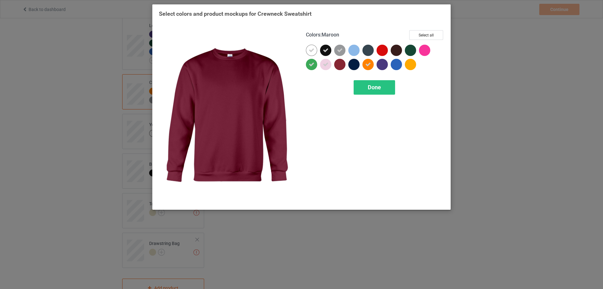
click at [341, 62] on div at bounding box center [339, 64] width 11 height 11
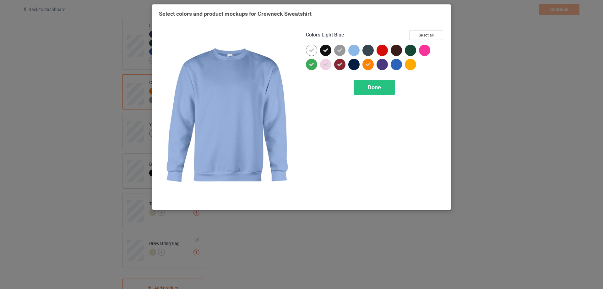
click at [352, 52] on div at bounding box center [353, 50] width 11 height 11
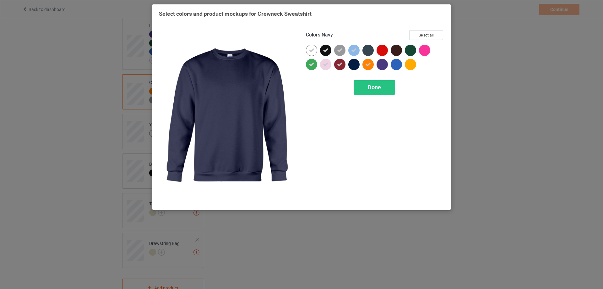
click at [355, 62] on div at bounding box center [353, 64] width 11 height 11
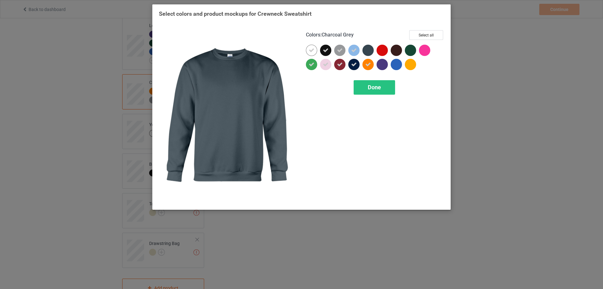
click at [369, 46] on div at bounding box center [367, 50] width 11 height 11
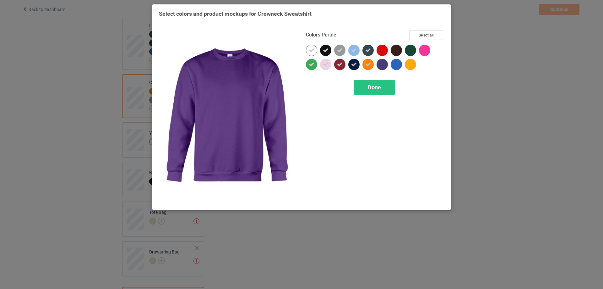
click at [378, 59] on div at bounding box center [384, 66] width 14 height 14
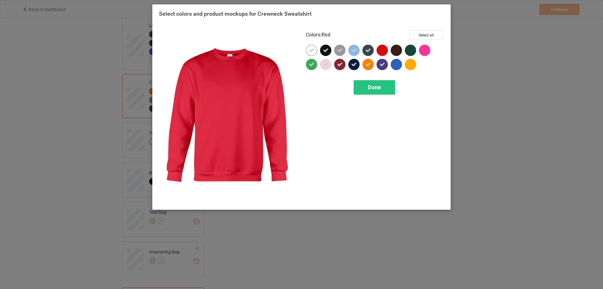
click at [383, 52] on div at bounding box center [382, 50] width 11 height 11
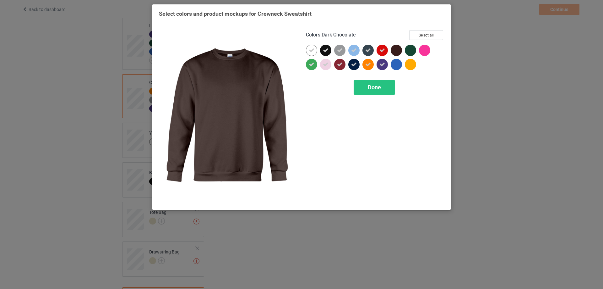
click at [401, 54] on div at bounding box center [398, 52] width 14 height 14
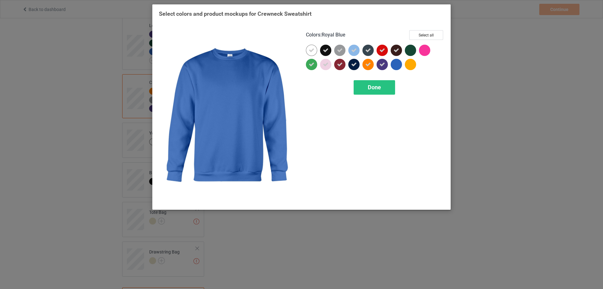
click at [399, 62] on div at bounding box center [396, 64] width 11 height 11
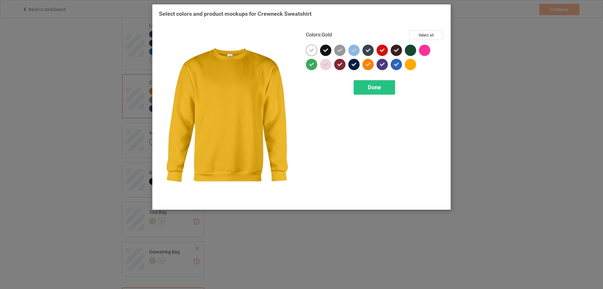
click at [410, 62] on div at bounding box center [410, 64] width 11 height 11
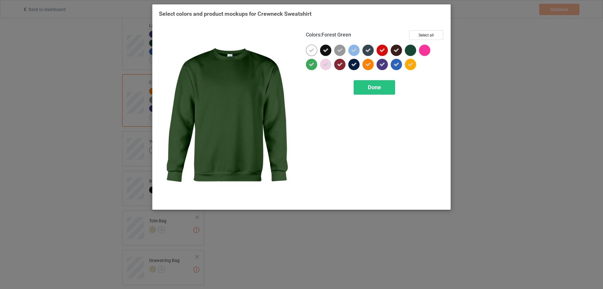
click at [412, 51] on div at bounding box center [410, 50] width 11 height 11
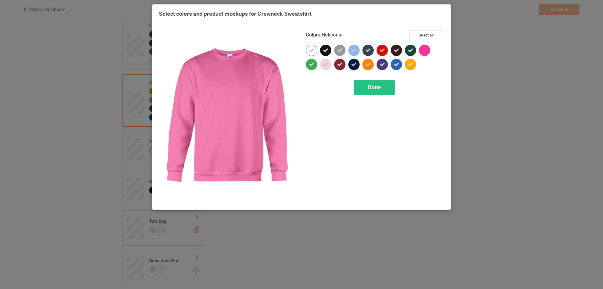
click at [432, 49] on div at bounding box center [426, 52] width 14 height 14
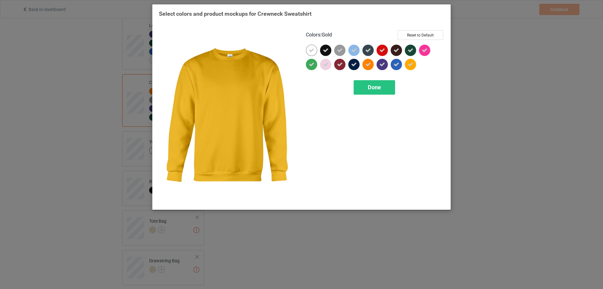
click at [385, 79] on div "Colors : Gold Reset to Default Done" at bounding box center [375, 117] width 147 height 182
click at [378, 85] on span "Done" at bounding box center [374, 87] width 13 height 7
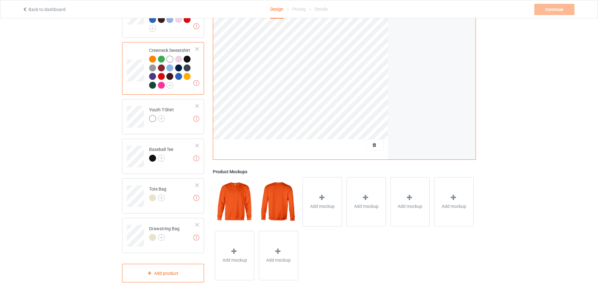
scroll to position [412, 0]
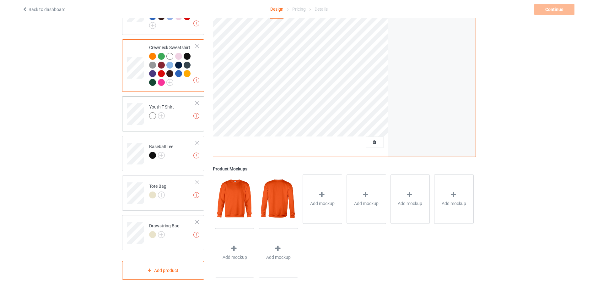
click at [165, 112] on div at bounding box center [161, 116] width 25 height 9
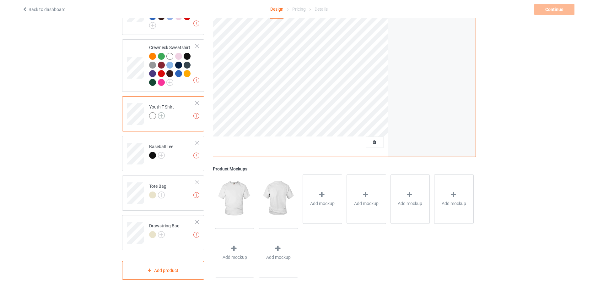
click at [160, 112] on img at bounding box center [161, 115] width 7 height 7
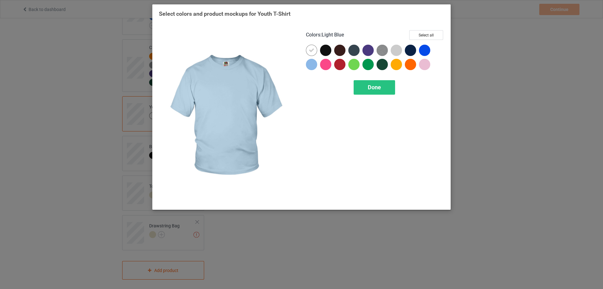
click at [315, 67] on div at bounding box center [311, 64] width 11 height 11
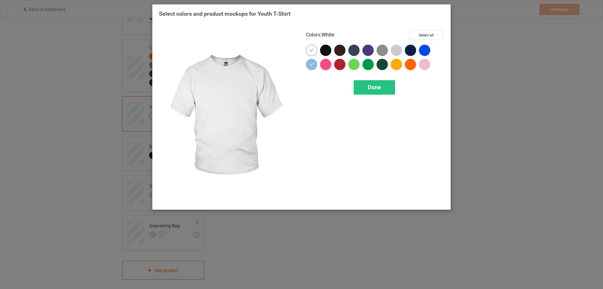
click at [316, 53] on div at bounding box center [311, 50] width 11 height 11
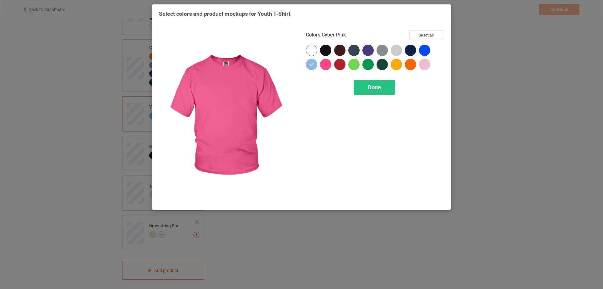
click at [324, 63] on div at bounding box center [325, 64] width 11 height 11
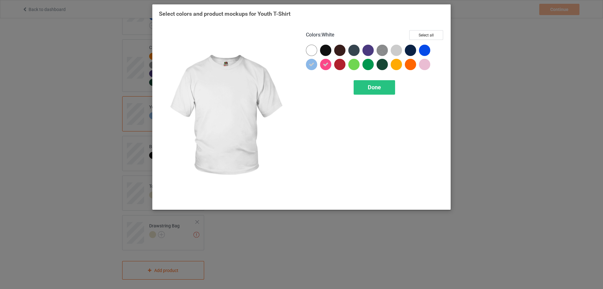
click at [311, 51] on div at bounding box center [311, 50] width 11 height 11
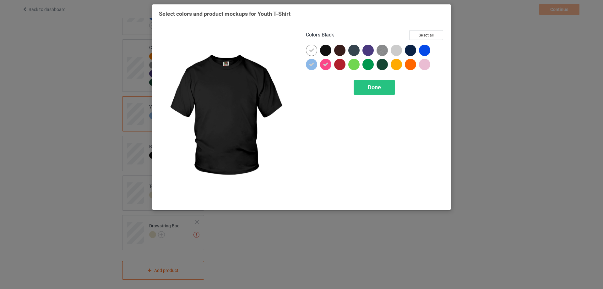
click at [325, 49] on div at bounding box center [325, 50] width 11 height 11
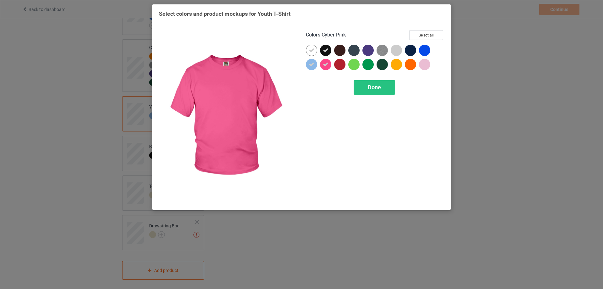
click at [335, 64] on div at bounding box center [339, 64] width 11 height 11
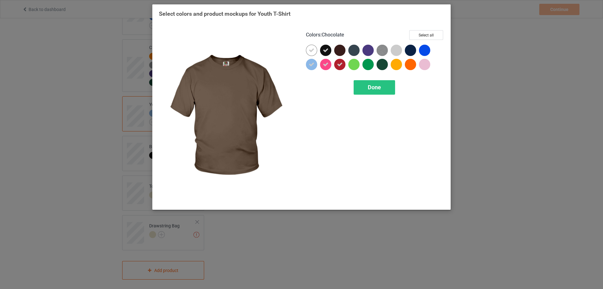
click at [343, 53] on div at bounding box center [339, 50] width 11 height 11
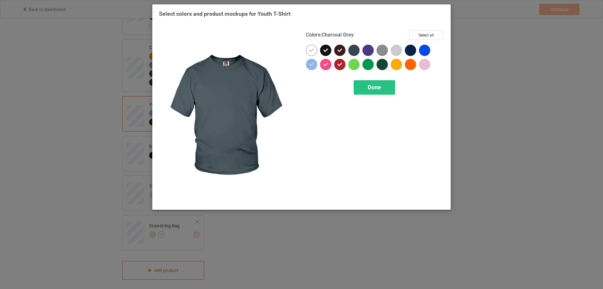
click at [355, 61] on div at bounding box center [375, 59] width 138 height 28
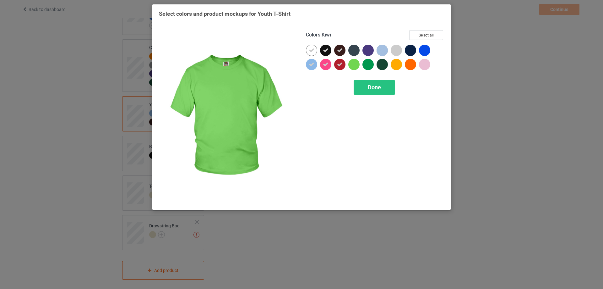
click at [356, 67] on div at bounding box center [353, 64] width 11 height 11
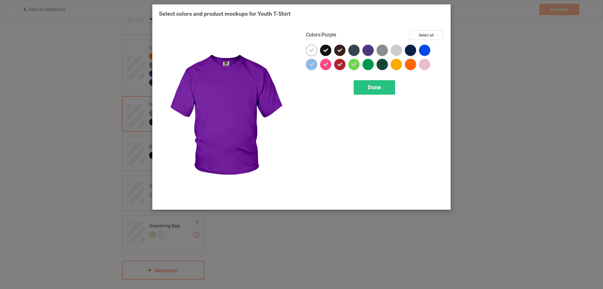
click at [374, 65] on div at bounding box center [369, 66] width 14 height 14
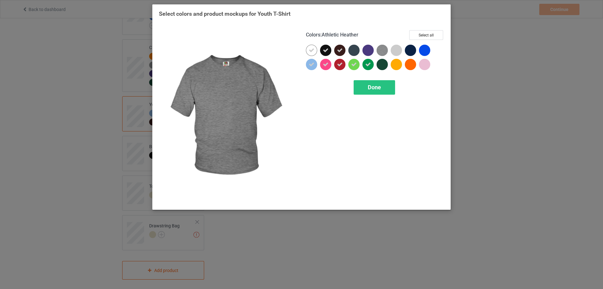
click at [383, 51] on img at bounding box center [382, 50] width 11 height 11
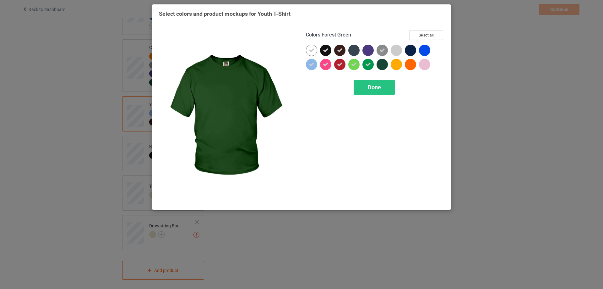
click at [383, 64] on div at bounding box center [382, 64] width 11 height 11
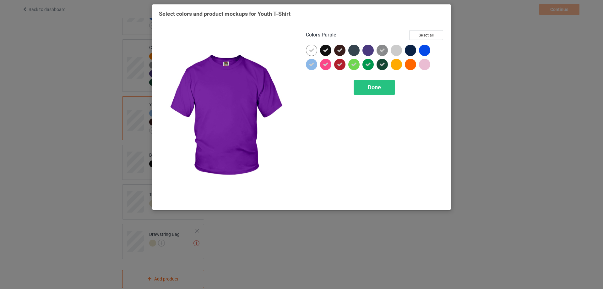
click at [369, 49] on div at bounding box center [367, 50] width 11 height 11
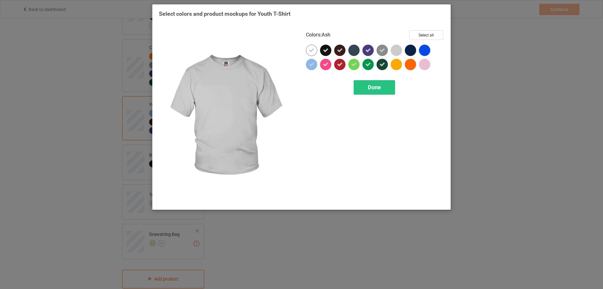
click at [397, 52] on div at bounding box center [396, 50] width 11 height 11
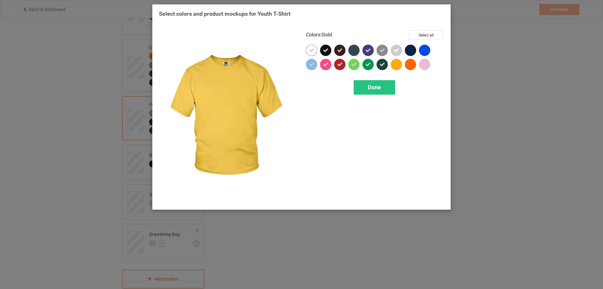
click at [395, 67] on div at bounding box center [396, 64] width 11 height 11
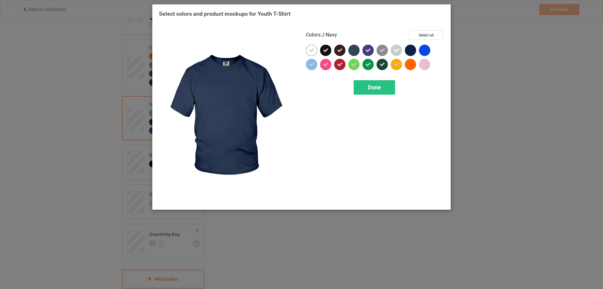
click at [408, 52] on div at bounding box center [410, 50] width 11 height 11
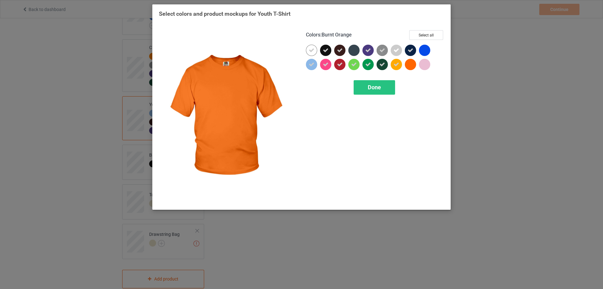
click at [411, 64] on div at bounding box center [410, 64] width 11 height 11
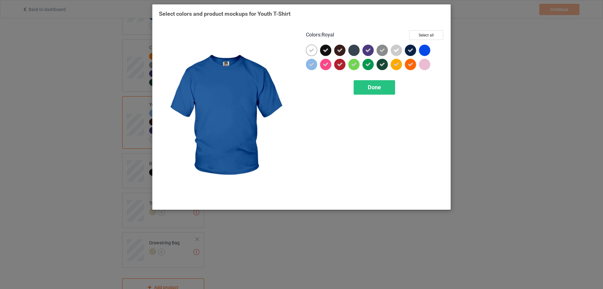
click at [425, 52] on div at bounding box center [424, 50] width 11 height 11
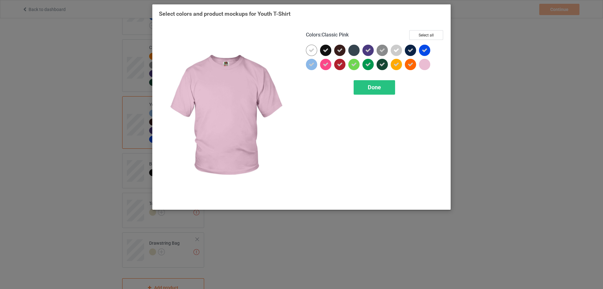
click at [424, 64] on div at bounding box center [424, 64] width 11 height 11
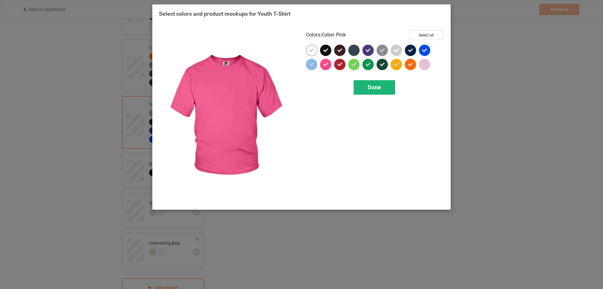
click at [377, 91] on div "Done" at bounding box center [374, 87] width 41 height 14
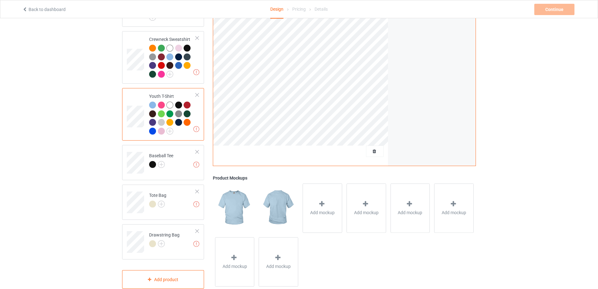
scroll to position [429, 0]
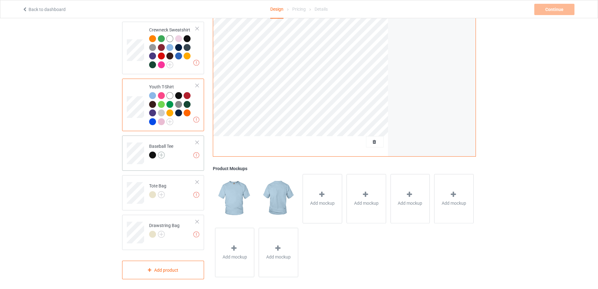
click at [162, 153] on img at bounding box center [161, 154] width 7 height 7
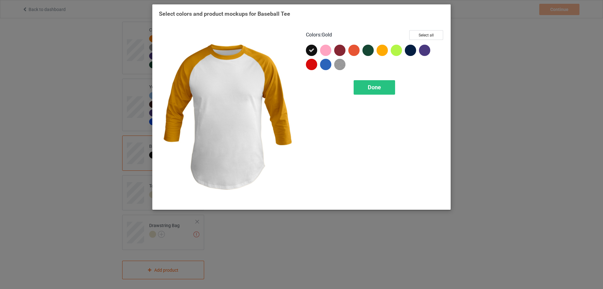
click at [382, 51] on div at bounding box center [382, 50] width 11 height 11
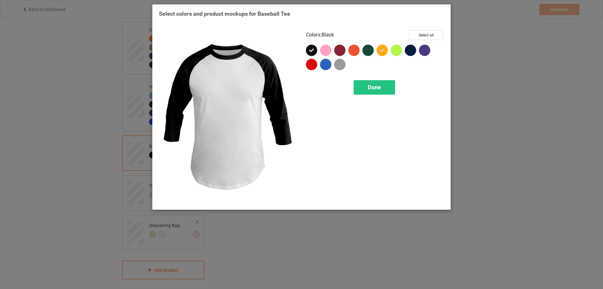
click at [314, 51] on div at bounding box center [311, 50] width 11 height 11
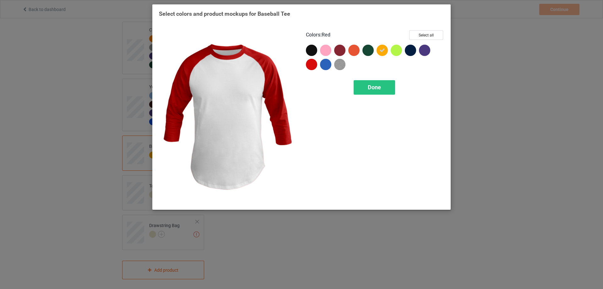
click at [314, 62] on div at bounding box center [311, 64] width 11 height 11
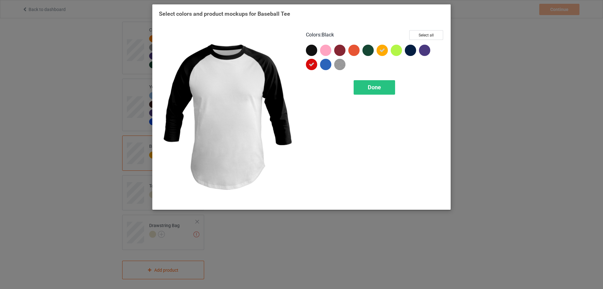
click at [316, 53] on div at bounding box center [311, 50] width 11 height 11
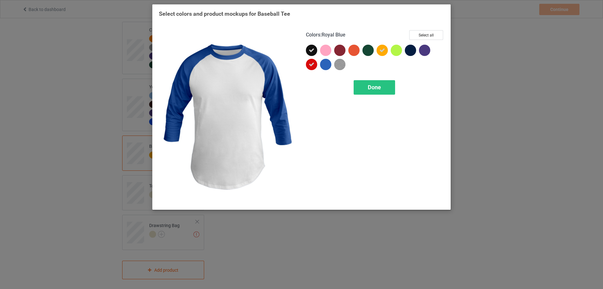
click at [328, 64] on div at bounding box center [325, 64] width 11 height 11
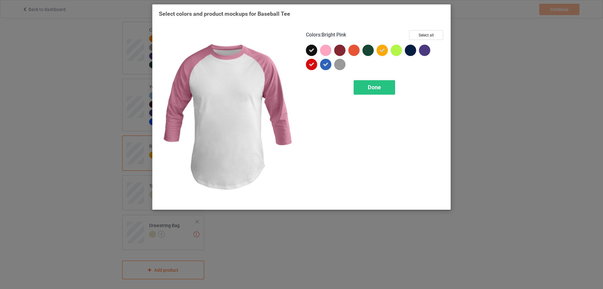
click at [328, 55] on div at bounding box center [325, 50] width 11 height 11
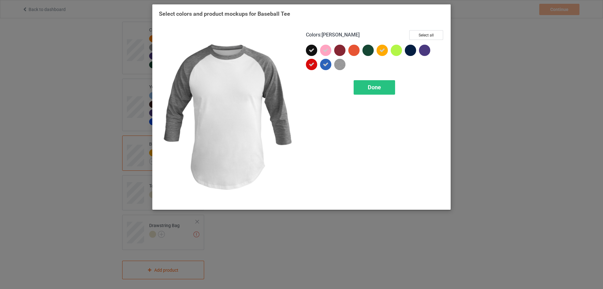
click at [340, 63] on img at bounding box center [339, 64] width 11 height 11
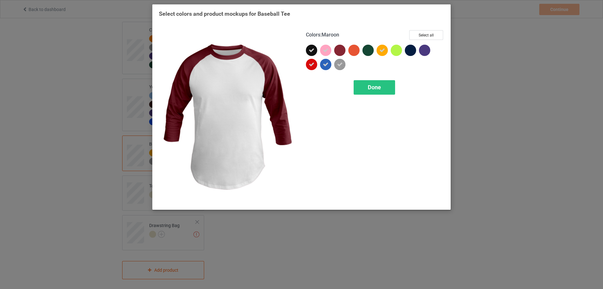
click at [342, 51] on div at bounding box center [339, 50] width 11 height 11
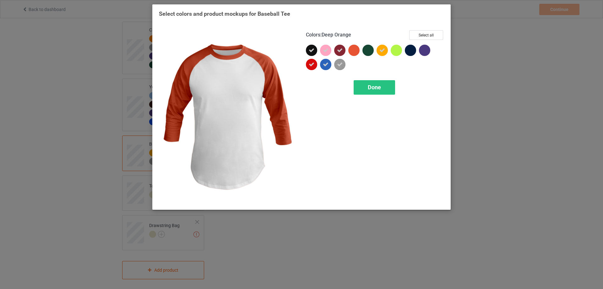
click at [356, 52] on div at bounding box center [353, 50] width 11 height 11
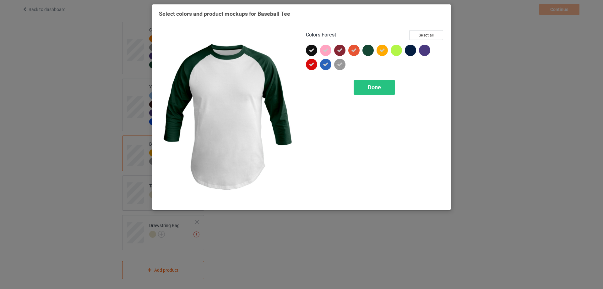
click at [368, 51] on div at bounding box center [367, 50] width 11 height 11
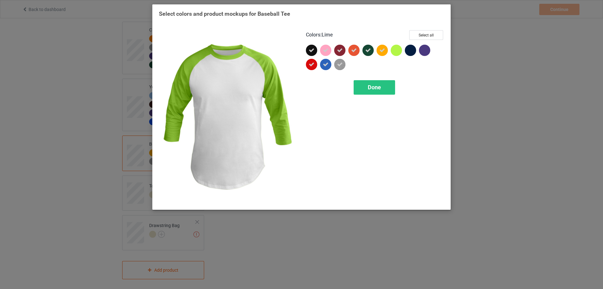
click at [397, 50] on div at bounding box center [396, 50] width 11 height 11
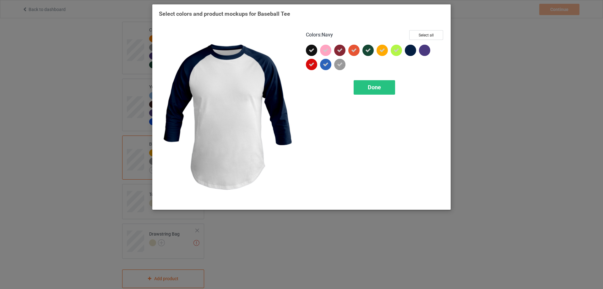
click at [406, 51] on div at bounding box center [410, 50] width 11 height 11
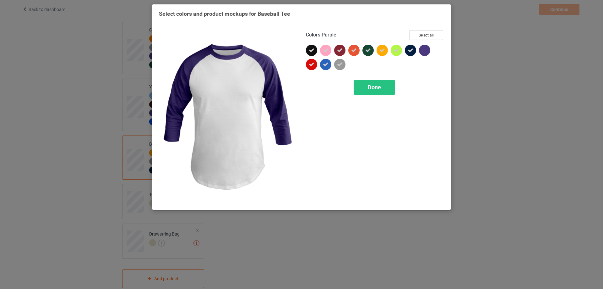
click at [427, 54] on div at bounding box center [424, 50] width 11 height 11
click at [376, 88] on span "Done" at bounding box center [374, 87] width 13 height 7
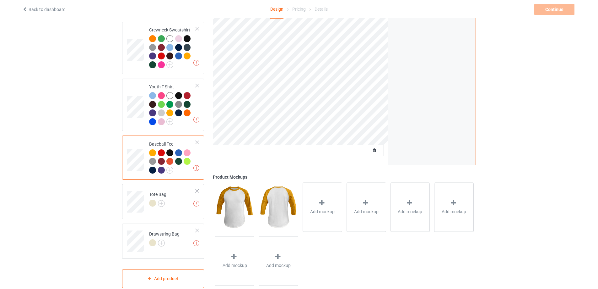
scroll to position [438, 0]
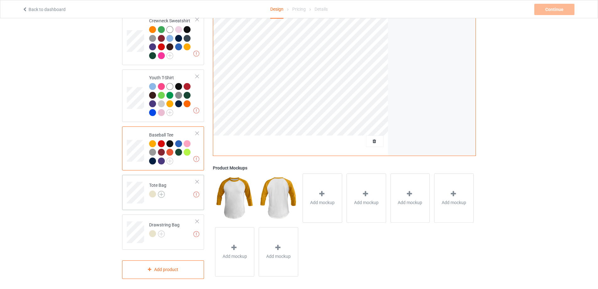
click at [163, 191] on img at bounding box center [161, 194] width 7 height 7
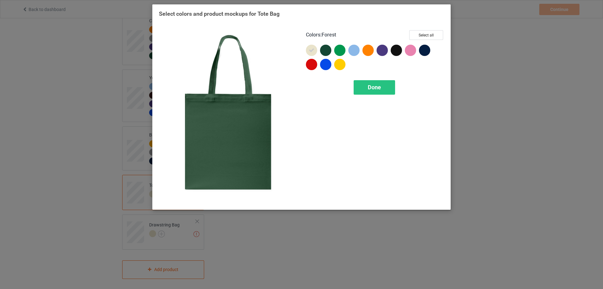
click at [328, 52] on div at bounding box center [325, 50] width 11 height 11
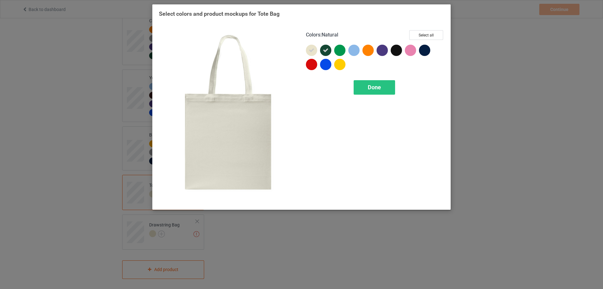
click at [313, 51] on icon at bounding box center [312, 50] width 6 height 6
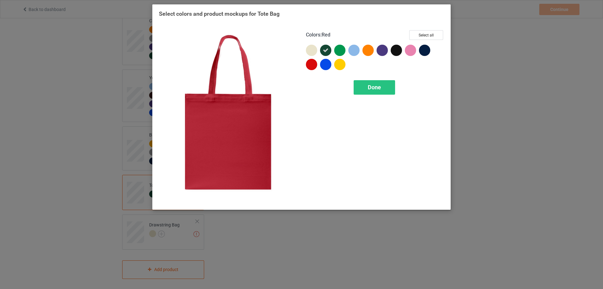
click at [314, 64] on div at bounding box center [311, 64] width 11 height 11
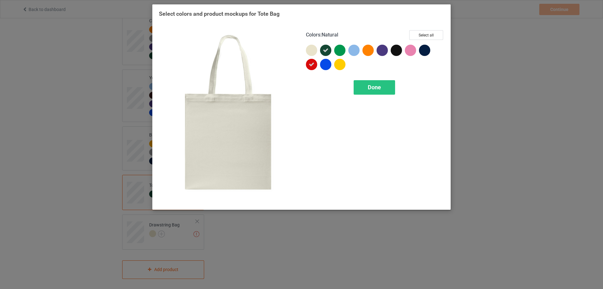
click at [315, 52] on div at bounding box center [311, 50] width 11 height 11
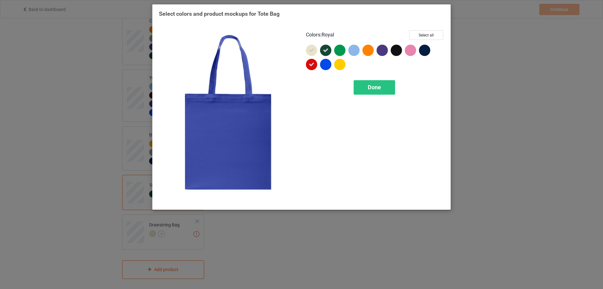
click at [327, 63] on div at bounding box center [325, 64] width 11 height 11
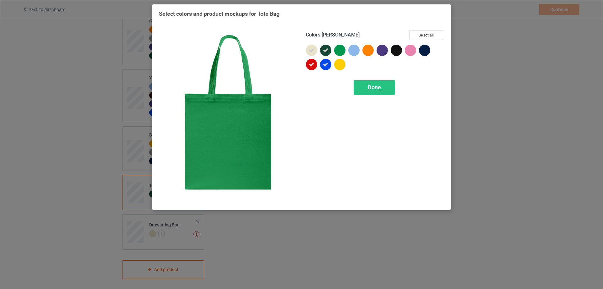
click at [342, 55] on div at bounding box center [339, 50] width 11 height 11
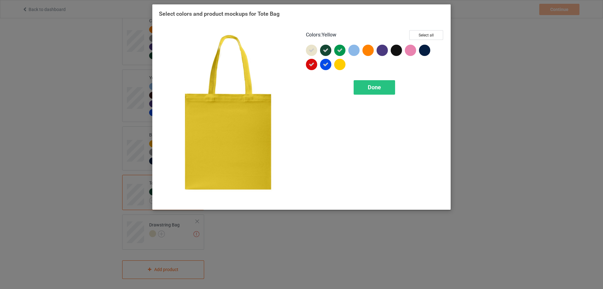
click at [342, 65] on div at bounding box center [339, 64] width 11 height 11
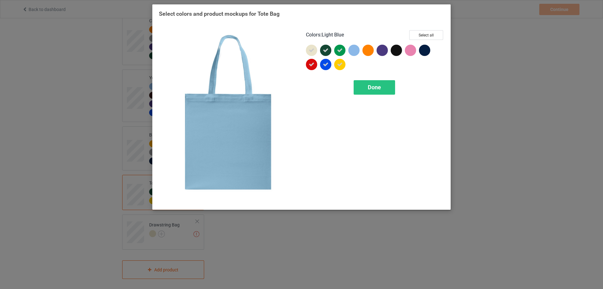
click at [352, 55] on div at bounding box center [355, 52] width 14 height 14
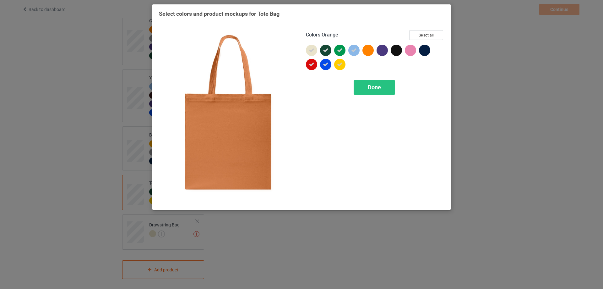
click at [370, 52] on div at bounding box center [367, 50] width 11 height 11
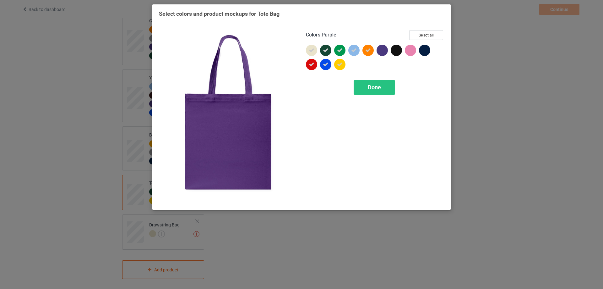
click at [387, 50] on div at bounding box center [382, 50] width 11 height 11
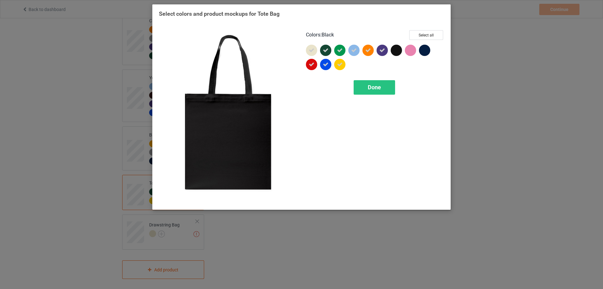
click at [398, 50] on div at bounding box center [396, 50] width 11 height 11
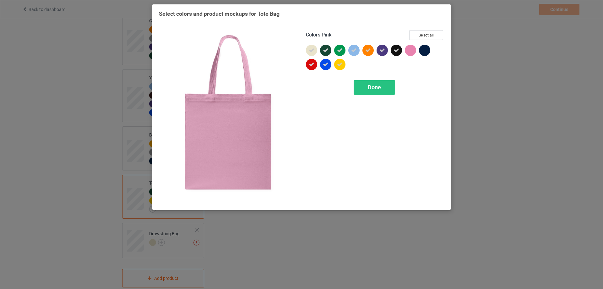
click at [412, 51] on div at bounding box center [410, 50] width 11 height 11
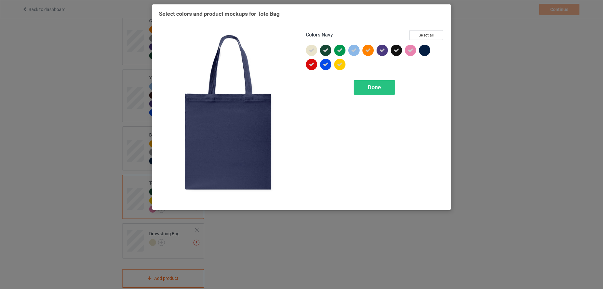
click at [426, 51] on div at bounding box center [424, 50] width 11 height 11
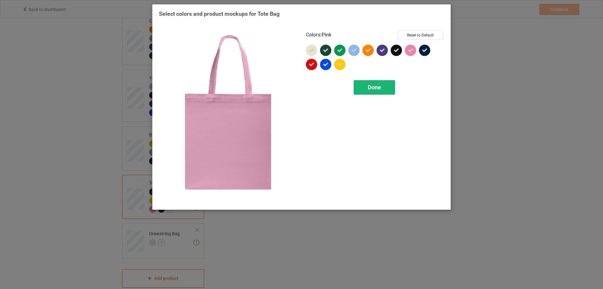
click at [372, 93] on div "Done" at bounding box center [374, 87] width 41 height 14
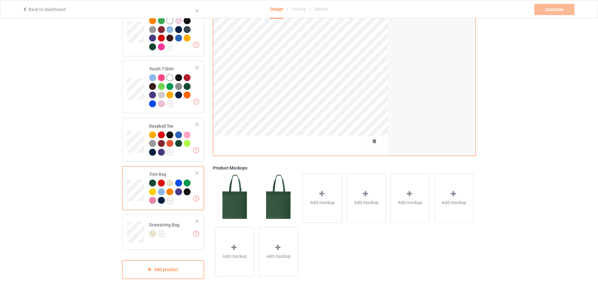
scroll to position [448, 0]
click at [161, 231] on img at bounding box center [161, 233] width 7 height 7
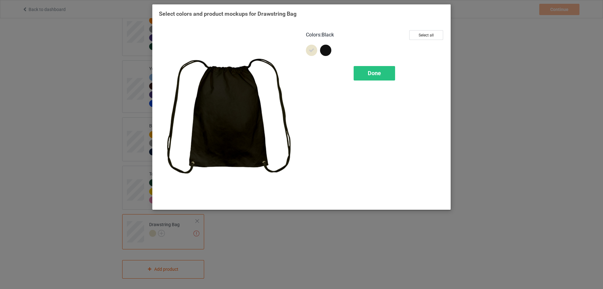
click at [328, 52] on div at bounding box center [325, 50] width 11 height 11
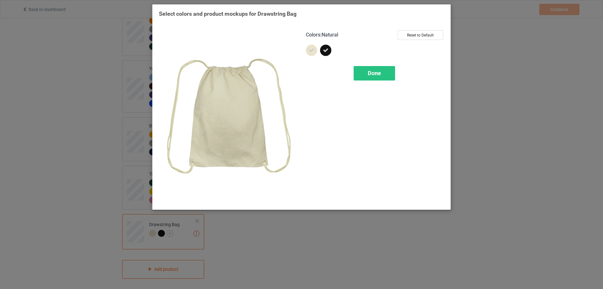
click at [312, 49] on icon at bounding box center [312, 50] width 6 height 6
click at [313, 53] on div at bounding box center [311, 50] width 11 height 11
click at [378, 76] on span "Done" at bounding box center [374, 73] width 13 height 7
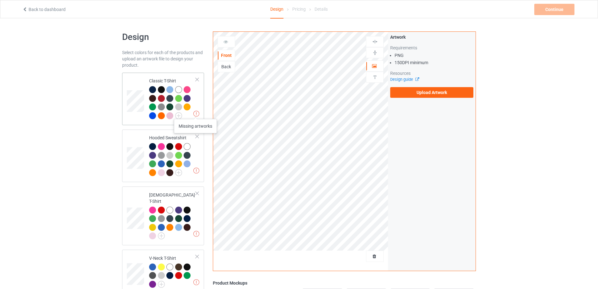
click at [196, 112] on img at bounding box center [196, 114] width 6 height 6
click at [198, 100] on td "Missing artworks Classic T-Shirt" at bounding box center [173, 98] width 54 height 47
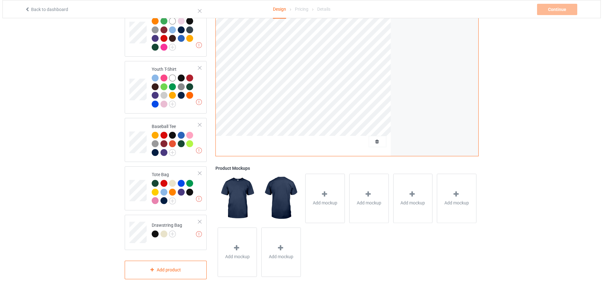
scroll to position [448, 0]
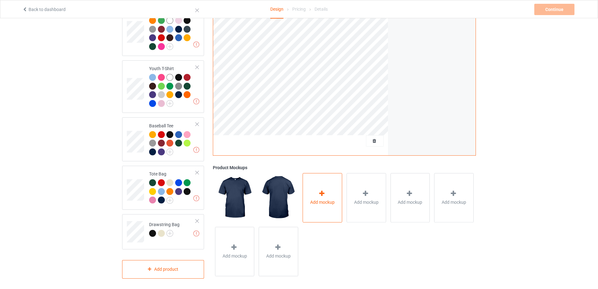
click at [322, 190] on icon at bounding box center [322, 193] width 8 height 7
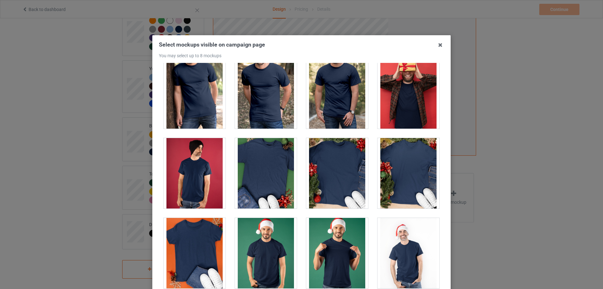
scroll to position [851, 0]
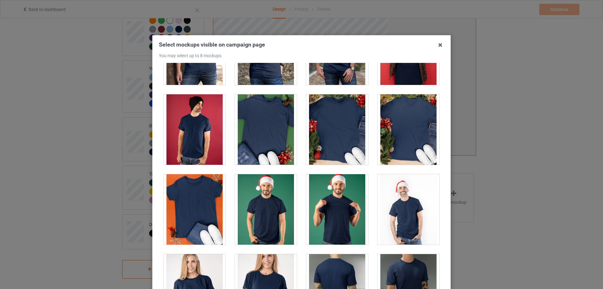
click at [270, 118] on div at bounding box center [266, 129] width 62 height 70
click at [342, 124] on div at bounding box center [337, 129] width 62 height 70
click at [438, 43] on icon at bounding box center [440, 45] width 10 height 10
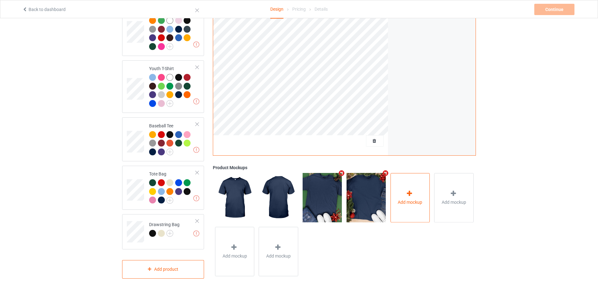
click at [407, 185] on div "Add mockup" at bounding box center [411, 197] width 40 height 49
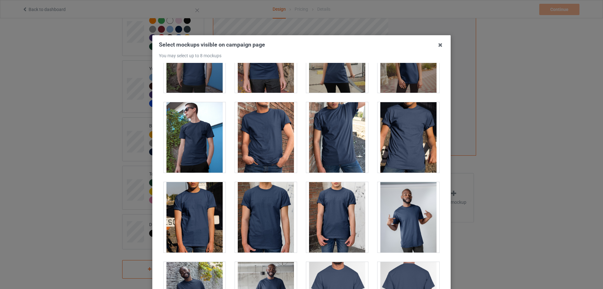
scroll to position [126, 0]
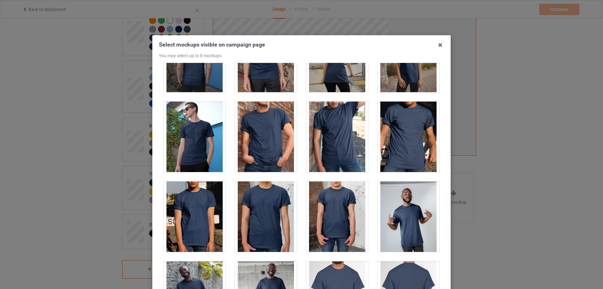
click at [408, 130] on div at bounding box center [409, 136] width 62 height 70
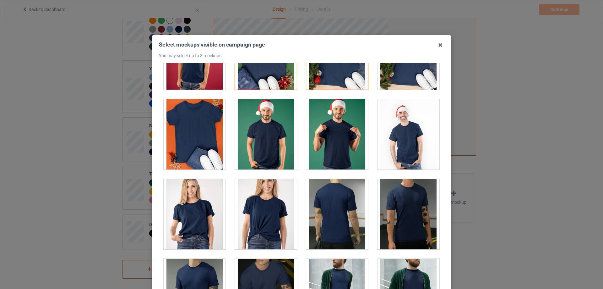
scroll to position [942, 0]
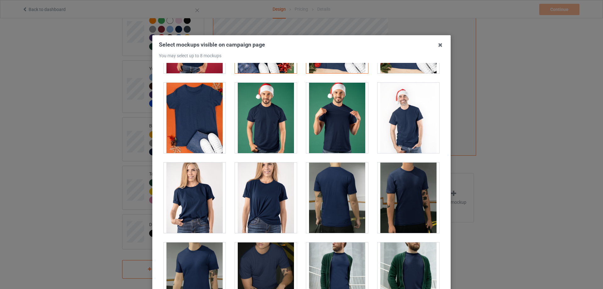
click at [199, 106] on div at bounding box center [195, 118] width 62 height 70
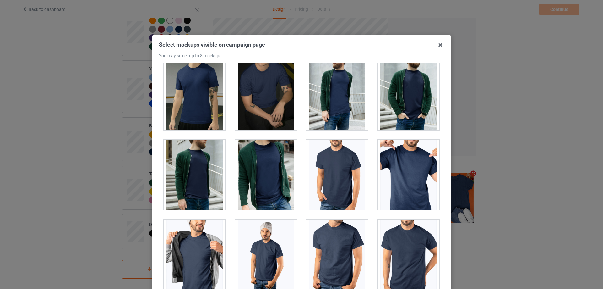
scroll to position [1131, 0]
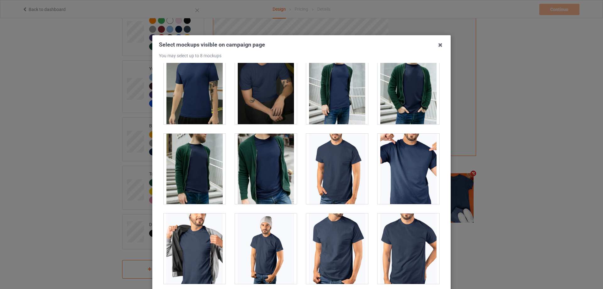
click at [337, 170] on div at bounding box center [337, 168] width 62 height 70
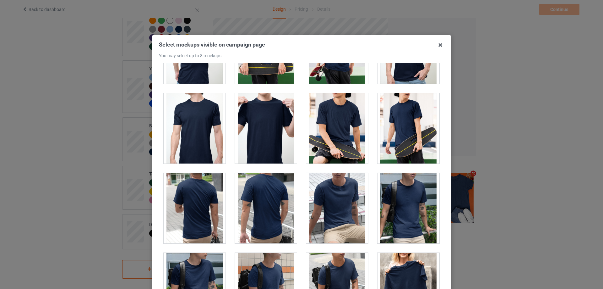
scroll to position [1508, 0]
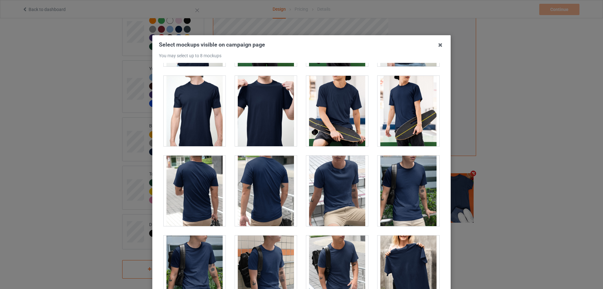
click at [254, 110] on div at bounding box center [266, 111] width 62 height 70
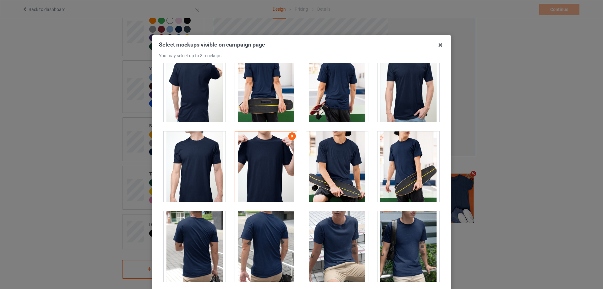
scroll to position [1445, 0]
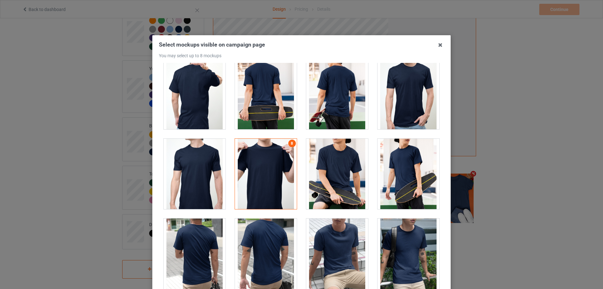
click at [252, 167] on div at bounding box center [266, 174] width 62 height 70
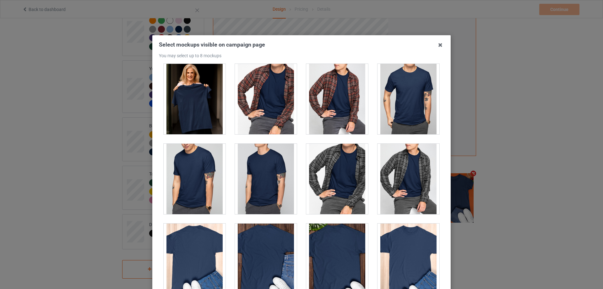
scroll to position [1916, 0]
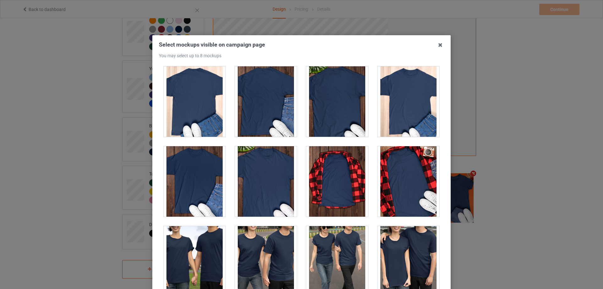
click at [397, 179] on div at bounding box center [409, 181] width 62 height 70
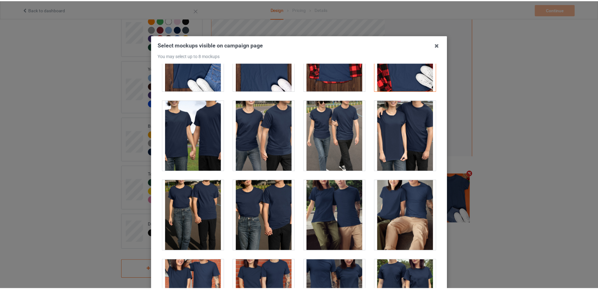
scroll to position [69, 0]
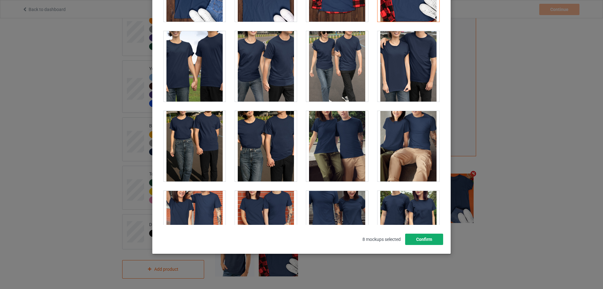
click at [414, 234] on button "Confirm" at bounding box center [424, 238] width 38 height 11
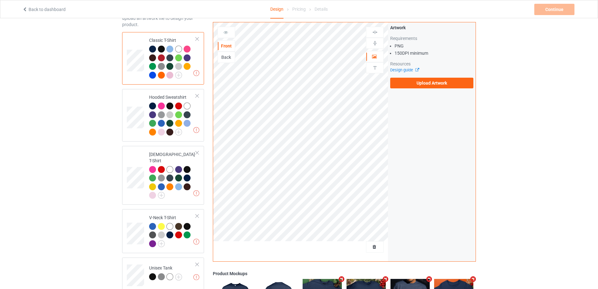
scroll to position [39, 0]
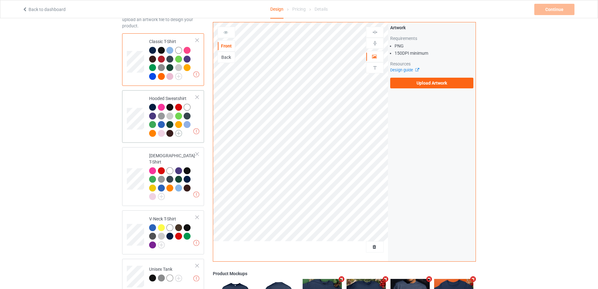
click at [181, 135] on img at bounding box center [178, 133] width 7 height 7
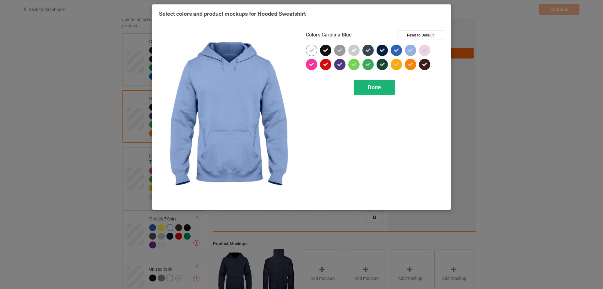
click at [384, 87] on div "Done" at bounding box center [374, 87] width 41 height 14
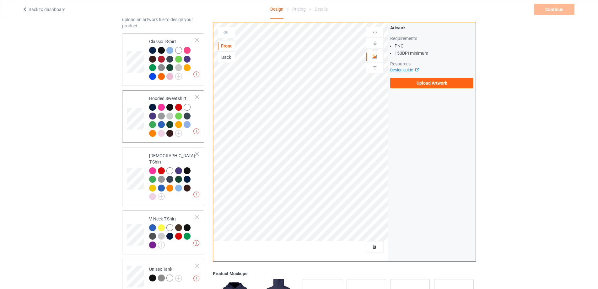
click at [191, 138] on div at bounding box center [172, 121] width 47 height 35
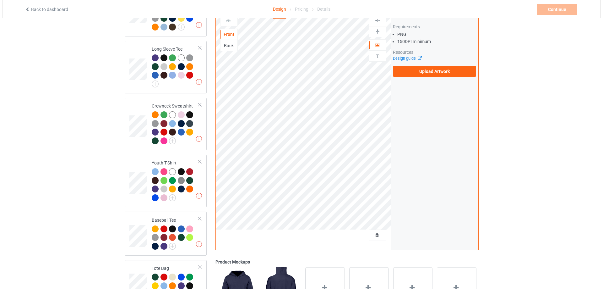
scroll to position [448, 0]
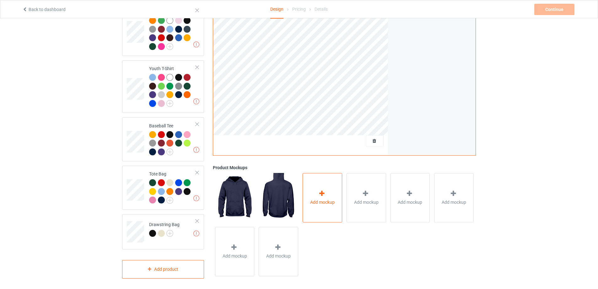
click at [324, 186] on div "Add mockup" at bounding box center [323, 197] width 40 height 49
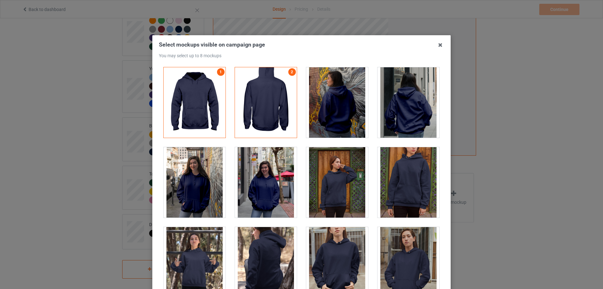
scroll to position [0, 0]
click at [439, 45] on icon at bounding box center [440, 45] width 10 height 10
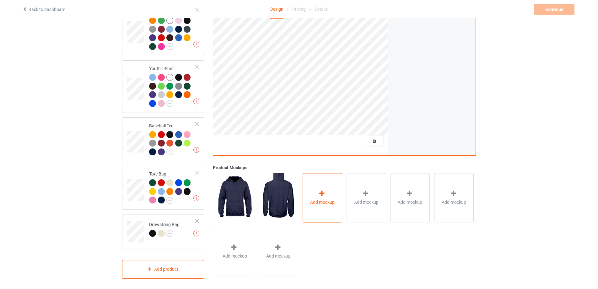
click at [322, 190] on icon at bounding box center [322, 193] width 8 height 7
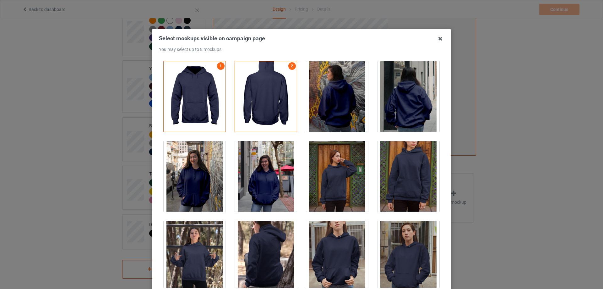
click at [345, 185] on div at bounding box center [337, 176] width 62 height 70
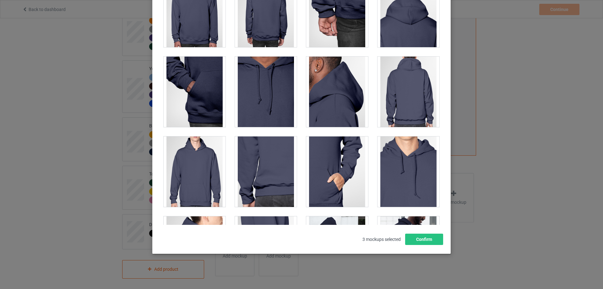
scroll to position [346, 0]
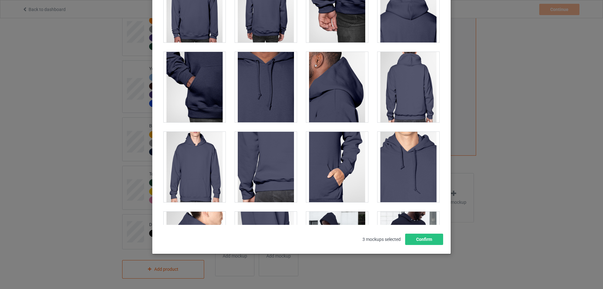
click at [361, 145] on div at bounding box center [337, 167] width 62 height 70
click at [392, 159] on div at bounding box center [409, 167] width 62 height 70
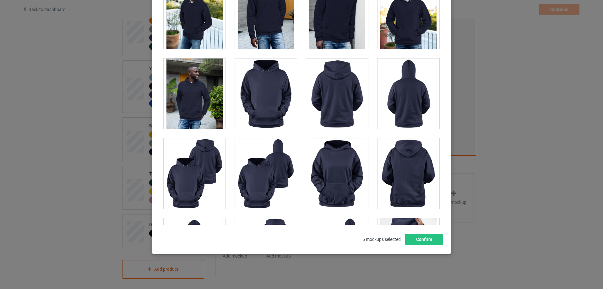
scroll to position [660, 0]
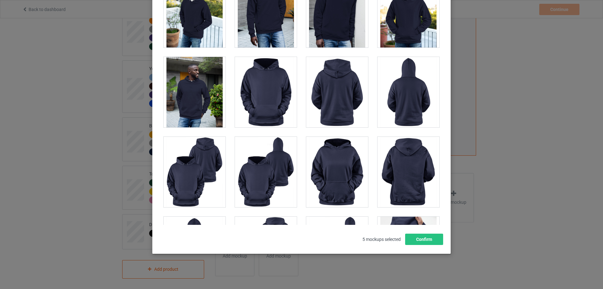
click at [331, 168] on div at bounding box center [337, 172] width 62 height 70
click at [397, 169] on div at bounding box center [409, 172] width 62 height 70
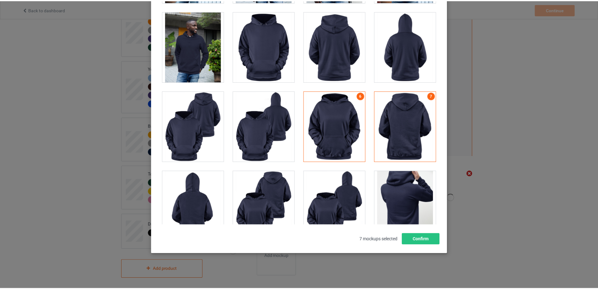
scroll to position [817, 0]
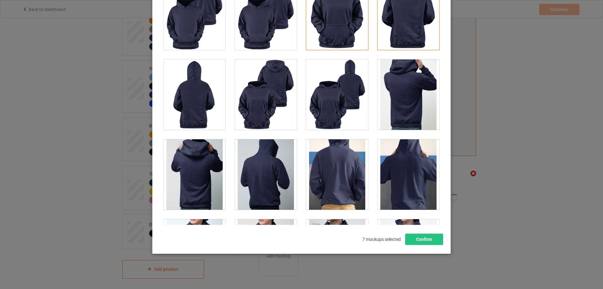
click at [274, 176] on div at bounding box center [266, 174] width 62 height 70
click at [418, 241] on button "Confirm" at bounding box center [424, 238] width 38 height 11
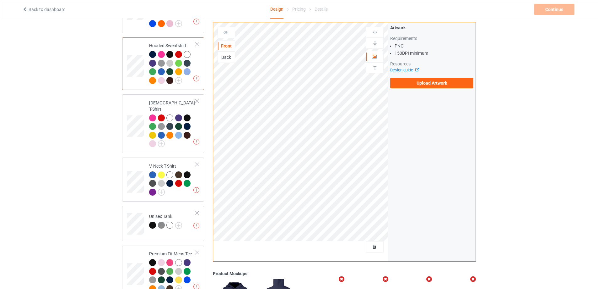
scroll to position [94, 0]
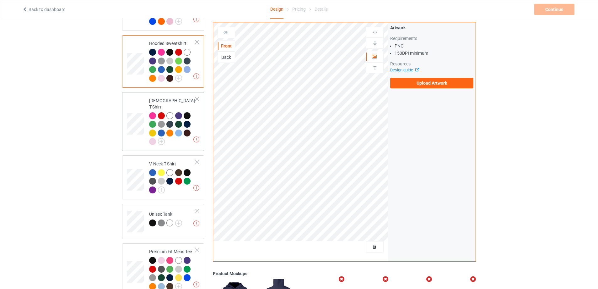
click at [190, 139] on div at bounding box center [172, 129] width 47 height 35
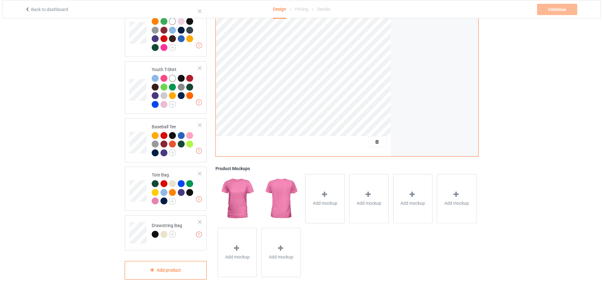
scroll to position [448, 0]
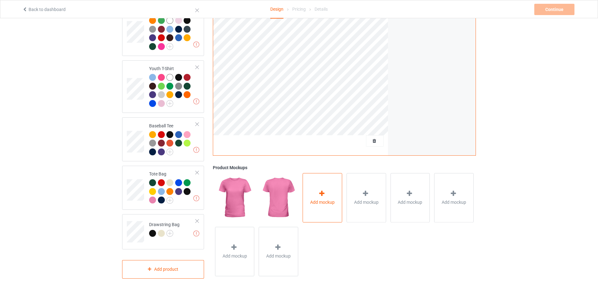
click at [321, 190] on icon at bounding box center [322, 193] width 8 height 7
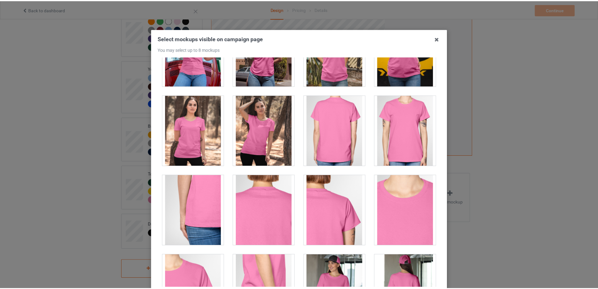
scroll to position [0, 0]
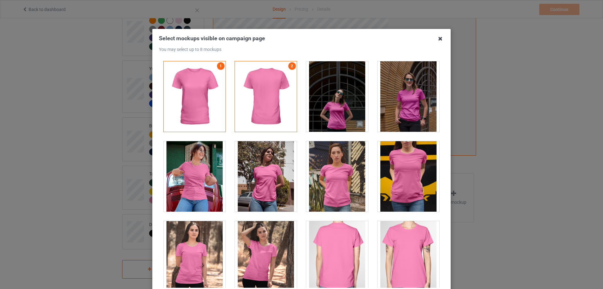
click at [439, 39] on icon at bounding box center [440, 39] width 10 height 10
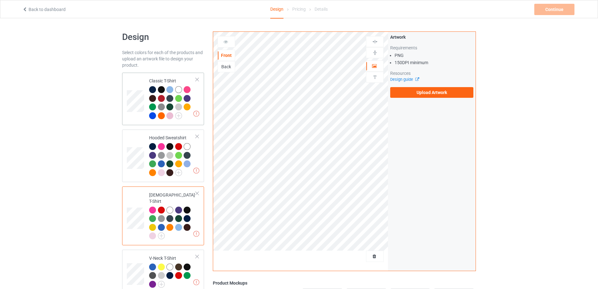
click at [184, 78] on div "Classic T-Shirt" at bounding box center [172, 98] width 47 height 41
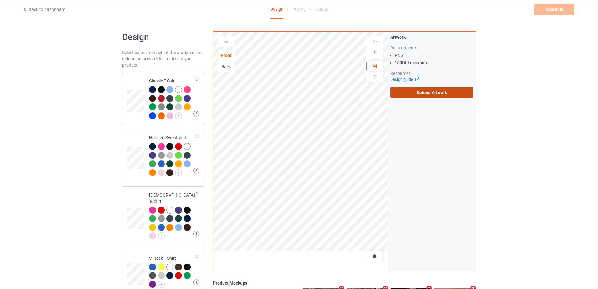
click at [428, 90] on label "Upload Artwork" at bounding box center [431, 92] width 83 height 11
click at [0, 0] on input "Upload Artwork" at bounding box center [0, 0] width 0 height 0
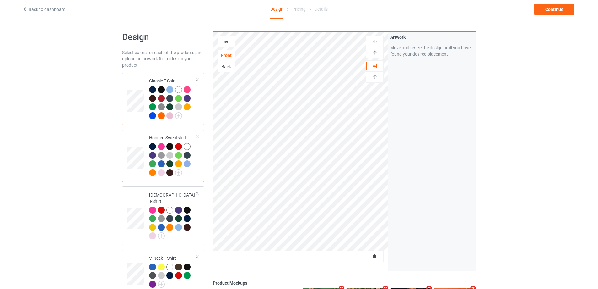
click at [195, 176] on div at bounding box center [172, 160] width 47 height 35
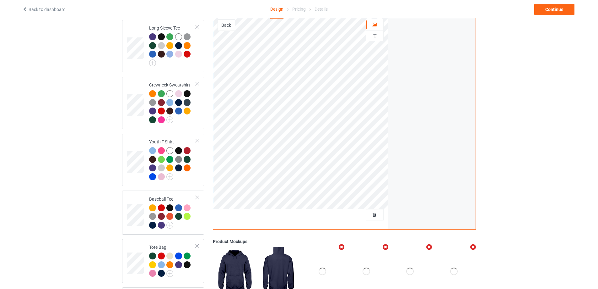
scroll to position [448, 0]
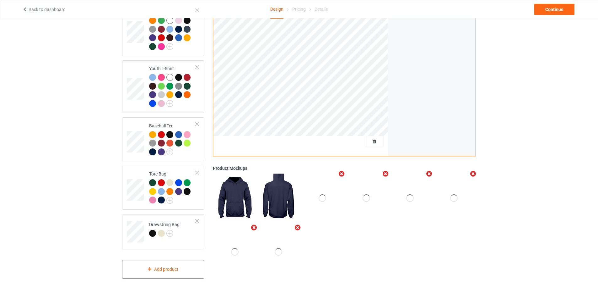
click at [328, 186] on div at bounding box center [323, 197] width 40 height 49
click at [320, 195] on div at bounding box center [323, 198] width 8 height 8
click at [340, 171] on icon "Remove mockup" at bounding box center [342, 173] width 8 height 7
click at [278, 228] on div "Add mockup" at bounding box center [279, 250] width 40 height 49
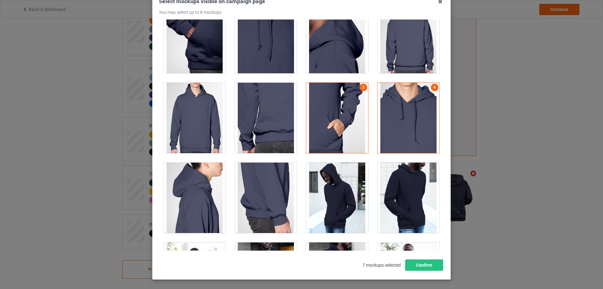
scroll to position [418, 0]
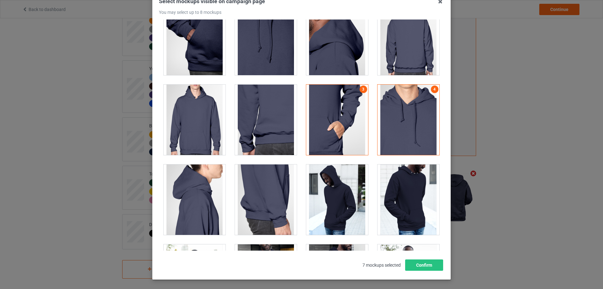
click at [350, 95] on div at bounding box center [337, 119] width 62 height 70
click at [393, 104] on div at bounding box center [409, 119] width 62 height 70
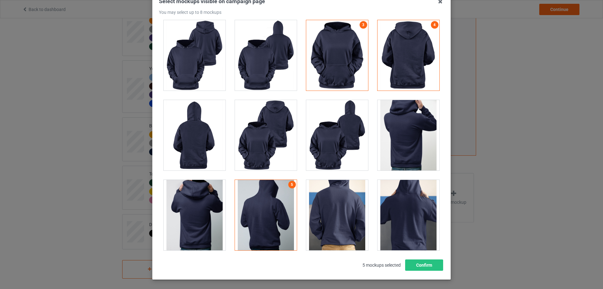
scroll to position [817, 0]
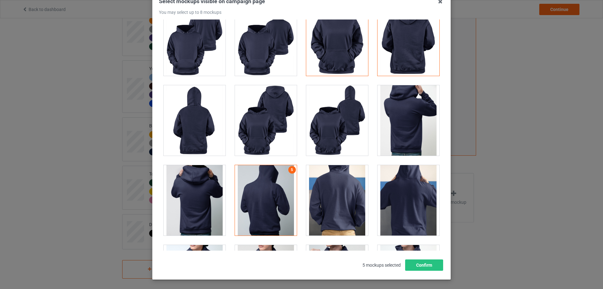
click at [326, 56] on div at bounding box center [337, 40] width 62 height 70
click at [392, 53] on div at bounding box center [409, 40] width 62 height 70
click at [270, 201] on div at bounding box center [266, 200] width 62 height 70
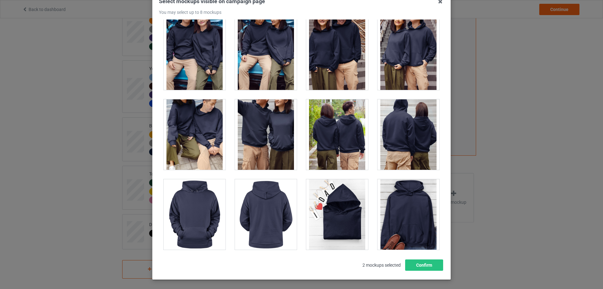
scroll to position [2885, 0]
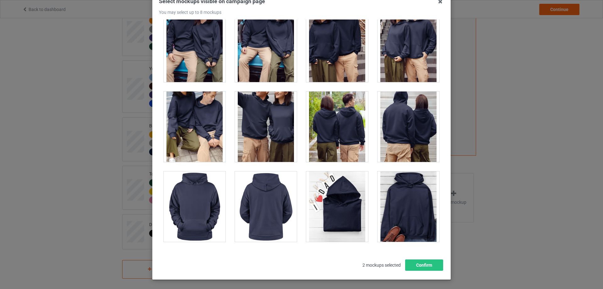
click at [404, 210] on div at bounding box center [409, 206] width 62 height 70
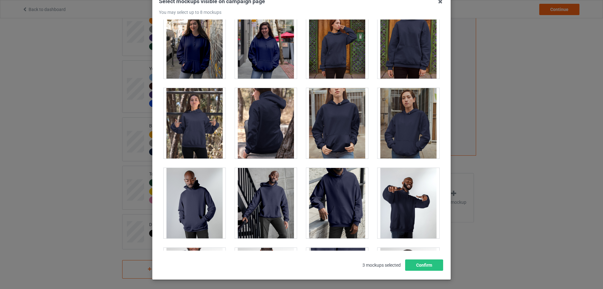
scroll to position [0, 0]
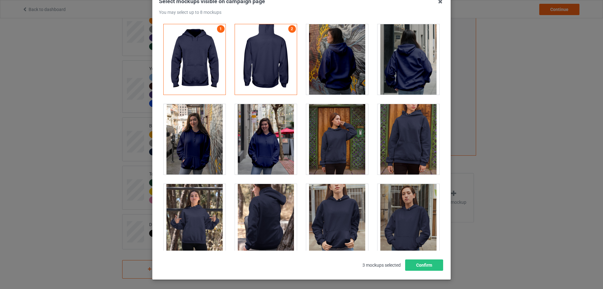
click at [404, 129] on div at bounding box center [409, 139] width 62 height 70
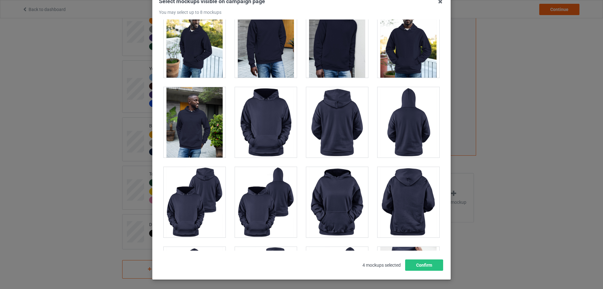
scroll to position [711, 0]
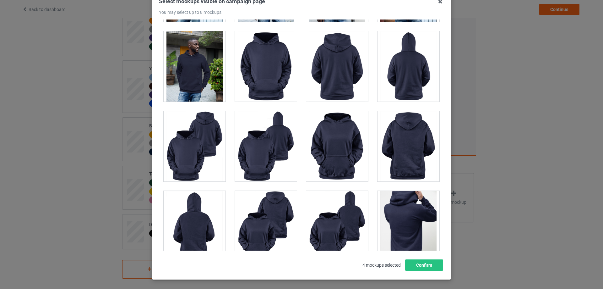
click at [342, 134] on div at bounding box center [337, 146] width 62 height 70
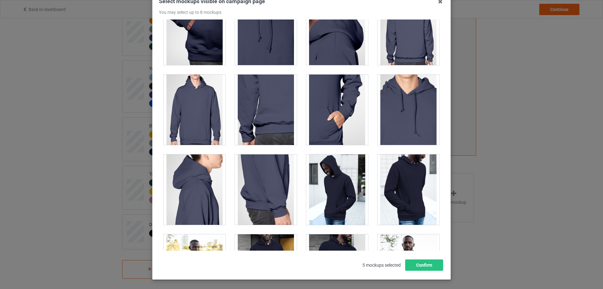
click at [407, 122] on div at bounding box center [409, 109] width 62 height 70
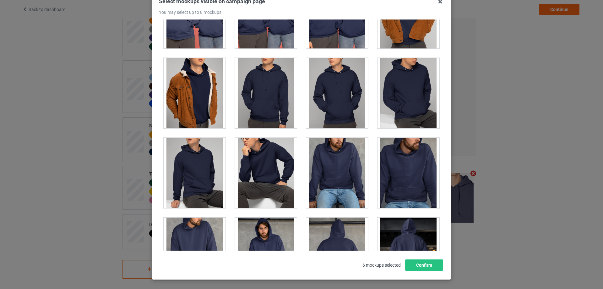
scroll to position [2564, 0]
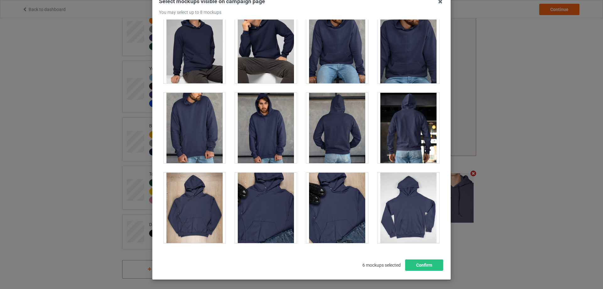
click at [197, 111] on div at bounding box center [195, 128] width 62 height 70
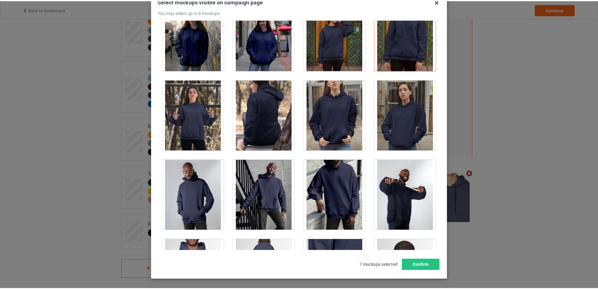
scroll to position [80, 0]
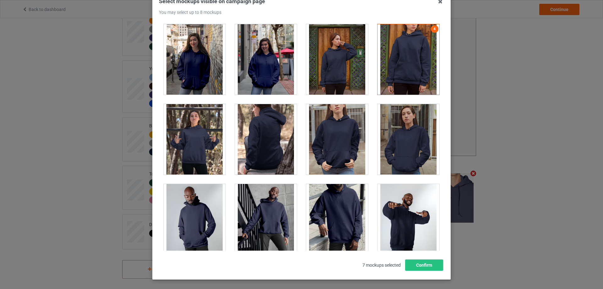
click at [343, 132] on div at bounding box center [337, 139] width 62 height 70
click at [427, 265] on button "Confirm" at bounding box center [424, 264] width 38 height 11
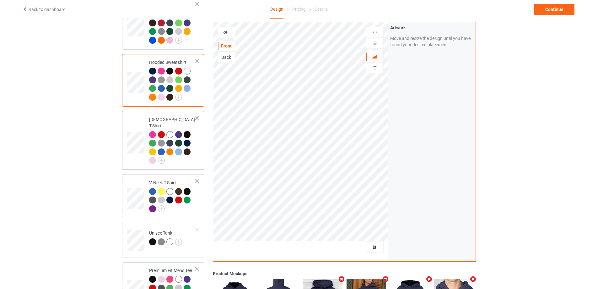
scroll to position [71, 0]
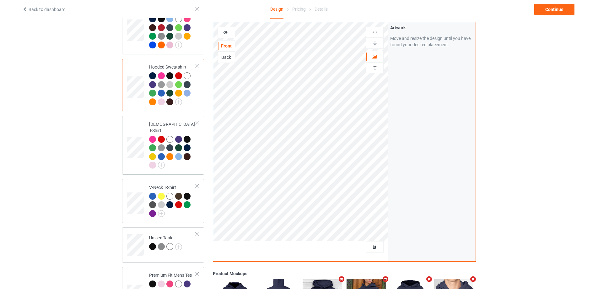
click at [180, 163] on div at bounding box center [172, 153] width 47 height 35
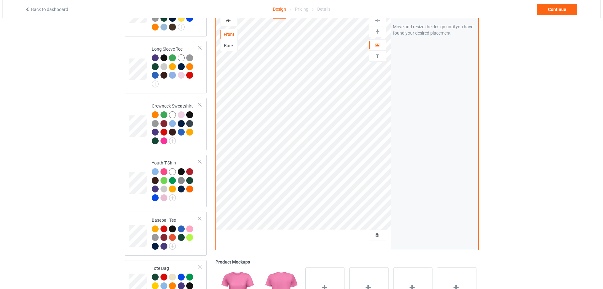
scroll to position [448, 0]
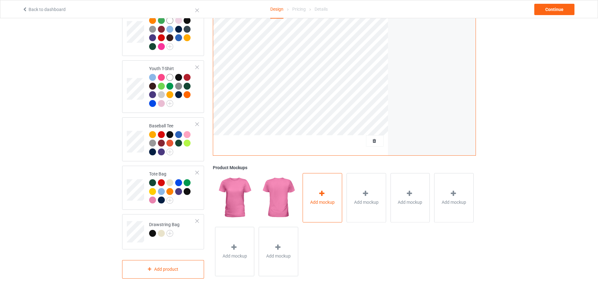
click at [321, 186] on div "Add mockup" at bounding box center [323, 197] width 40 height 49
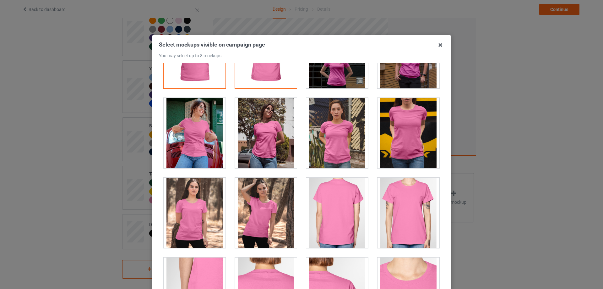
scroll to position [63, 0]
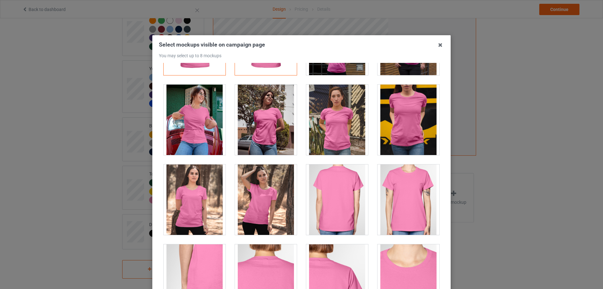
click at [396, 116] on div at bounding box center [409, 119] width 62 height 70
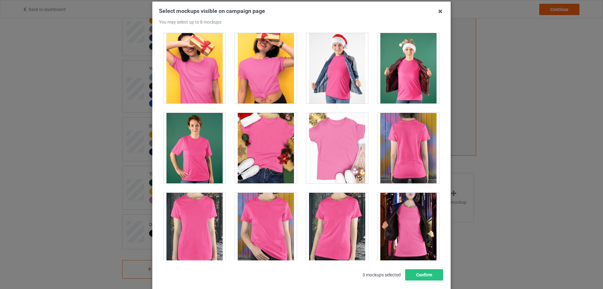
scroll to position [676, 0]
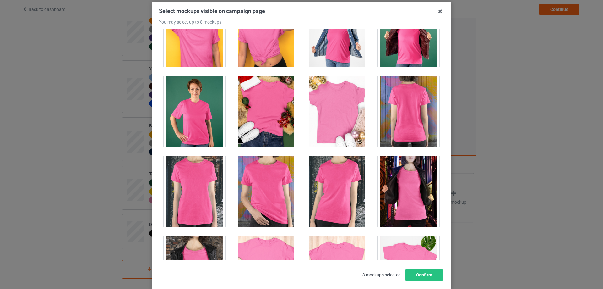
click at [333, 112] on div at bounding box center [337, 111] width 62 height 70
click at [269, 112] on div at bounding box center [266, 111] width 62 height 70
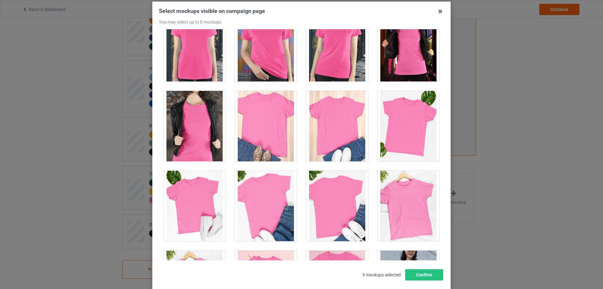
scroll to position [833, 0]
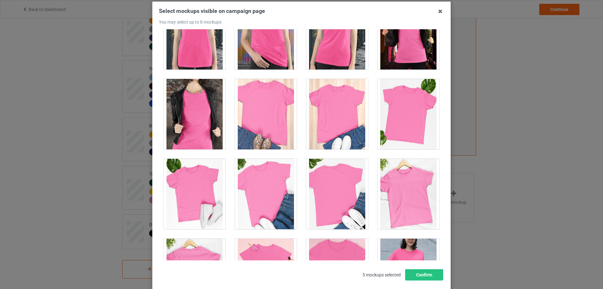
click at [398, 112] on div at bounding box center [409, 114] width 62 height 70
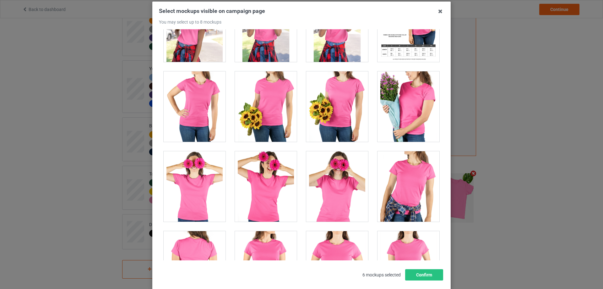
scroll to position [1492, 0]
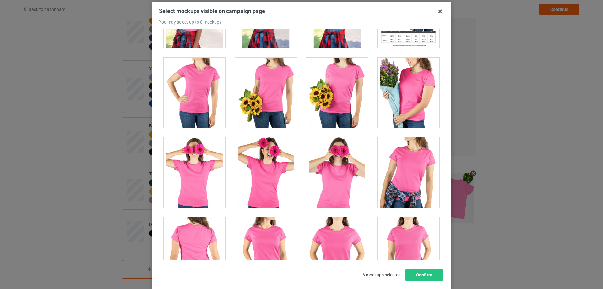
click at [268, 97] on div at bounding box center [266, 92] width 62 height 70
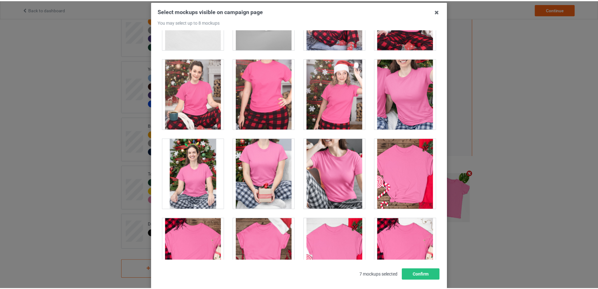
scroll to position [1901, 0]
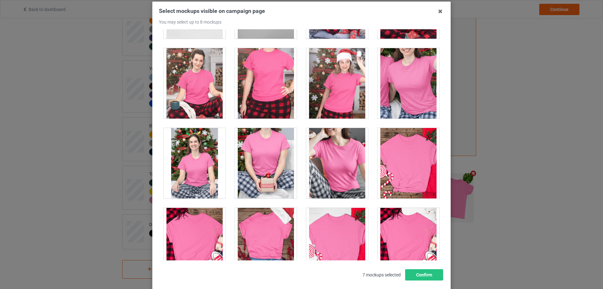
click at [407, 165] on div at bounding box center [409, 163] width 62 height 70
click at [424, 273] on button "Confirm" at bounding box center [424, 274] width 38 height 11
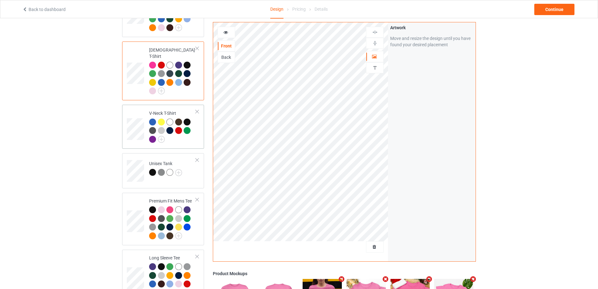
scroll to position [133, 0]
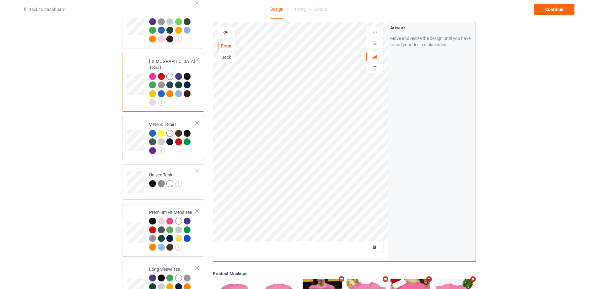
click at [191, 149] on div at bounding box center [172, 143] width 47 height 26
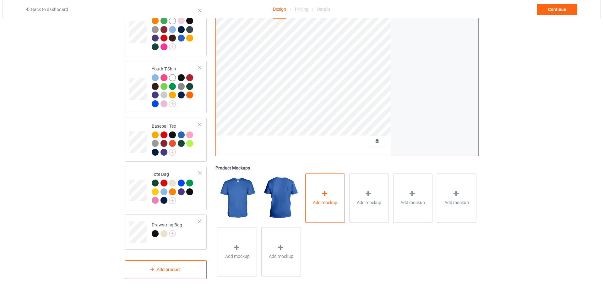
scroll to position [448, 0]
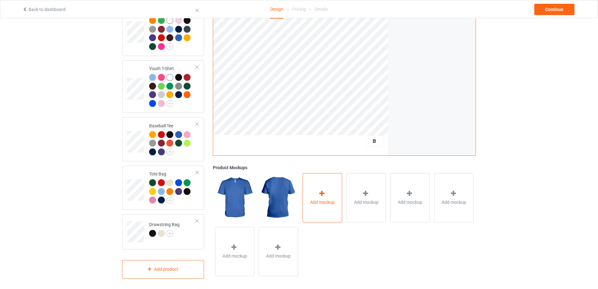
click at [323, 191] on icon at bounding box center [322, 193] width 8 height 7
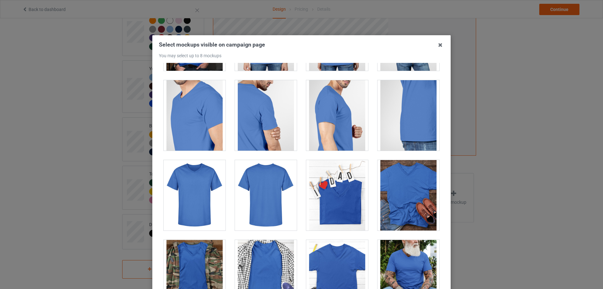
scroll to position [190, 0]
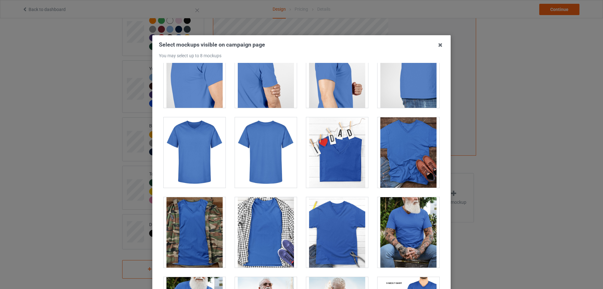
click at [402, 144] on div at bounding box center [409, 152] width 62 height 70
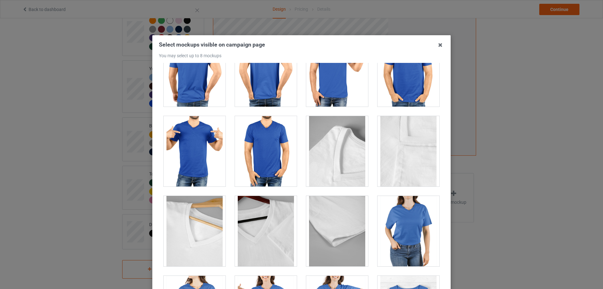
scroll to position [598, 0]
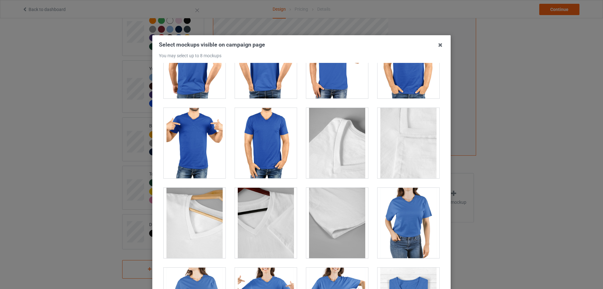
click at [265, 141] on div at bounding box center [266, 143] width 62 height 70
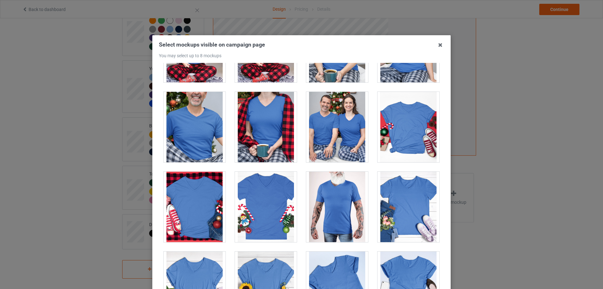
scroll to position [1006, 0]
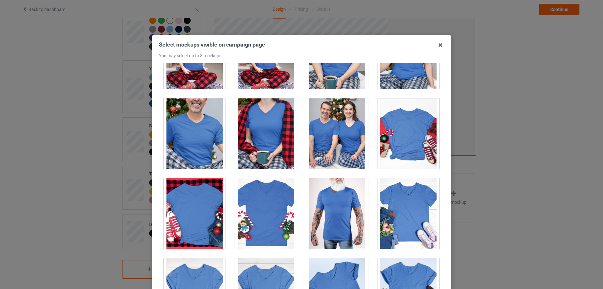
click at [401, 142] on div at bounding box center [409, 133] width 62 height 70
click at [408, 204] on div at bounding box center [409, 213] width 62 height 70
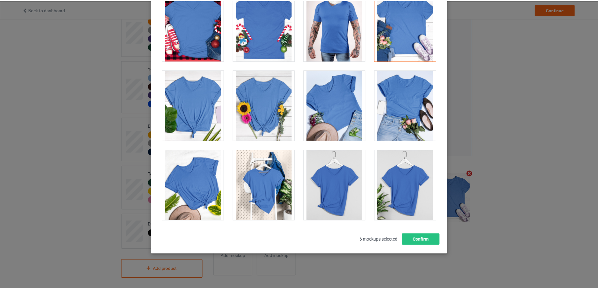
scroll to position [69, 0]
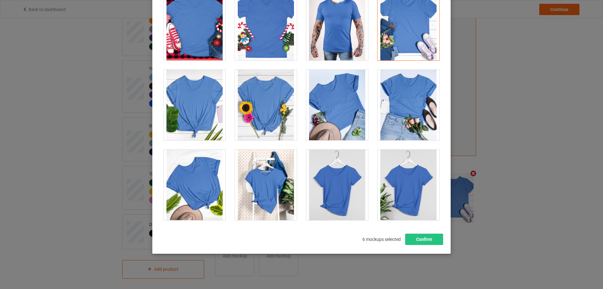
click at [329, 103] on div at bounding box center [337, 105] width 62 height 70
click at [265, 105] on div at bounding box center [266, 105] width 62 height 70
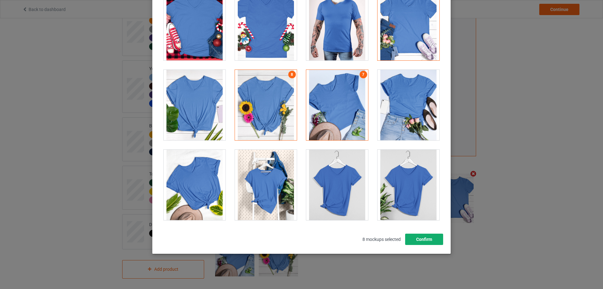
click at [417, 236] on button "Confirm" at bounding box center [424, 238] width 38 height 11
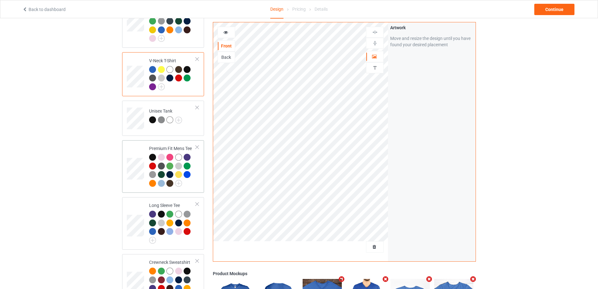
scroll to position [196, 0]
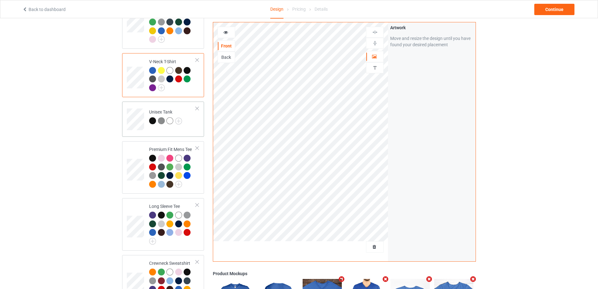
click at [196, 120] on td "Unisex Tank" at bounding box center [173, 117] width 54 height 26
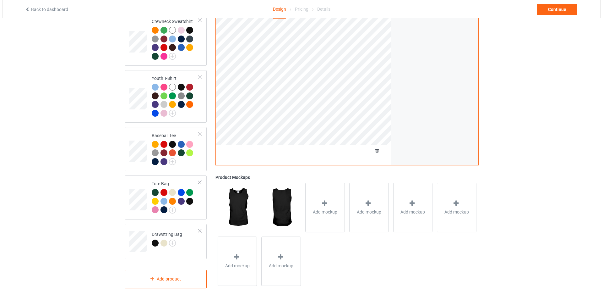
scroll to position [448, 0]
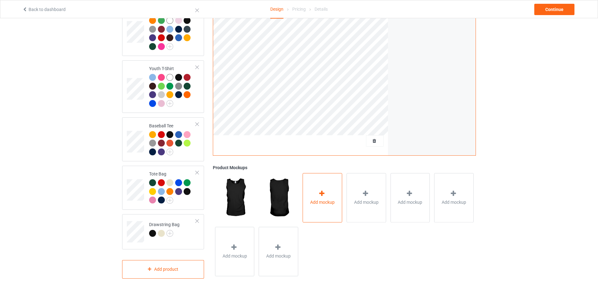
click at [326, 182] on div "Add mockup" at bounding box center [323, 197] width 40 height 49
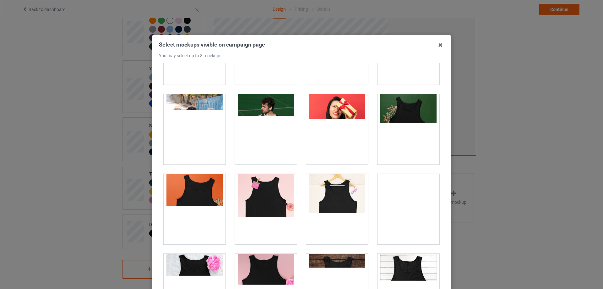
scroll to position [136, 0]
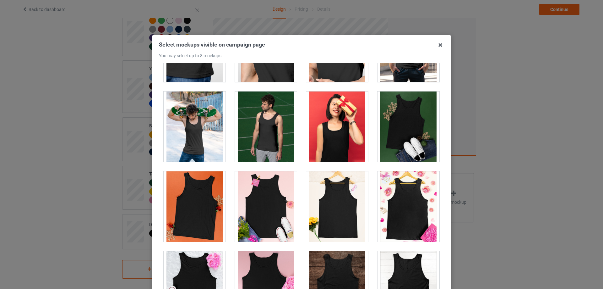
click at [401, 124] on div at bounding box center [409, 126] width 62 height 70
click at [268, 207] on div at bounding box center [266, 206] width 62 height 70
click at [194, 206] on div at bounding box center [195, 206] width 62 height 70
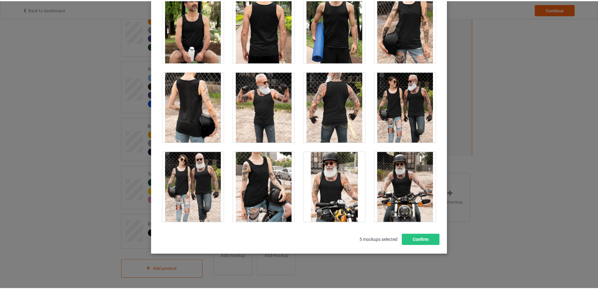
scroll to position [69, 0]
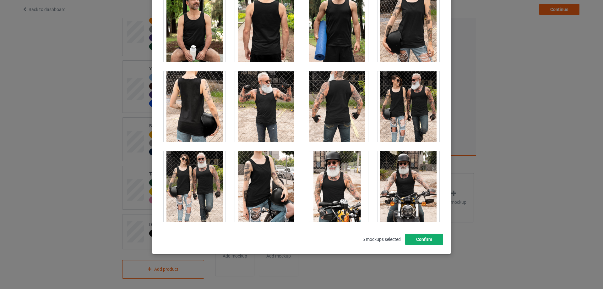
click at [414, 243] on button "Confirm" at bounding box center [424, 238] width 38 height 11
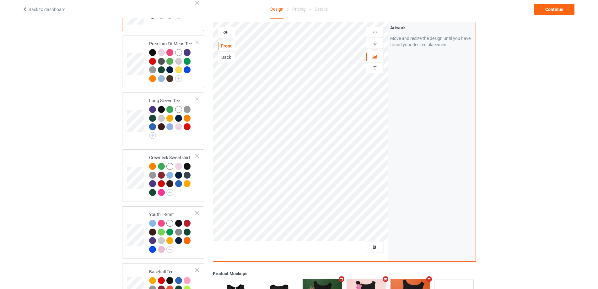
scroll to position [291, 0]
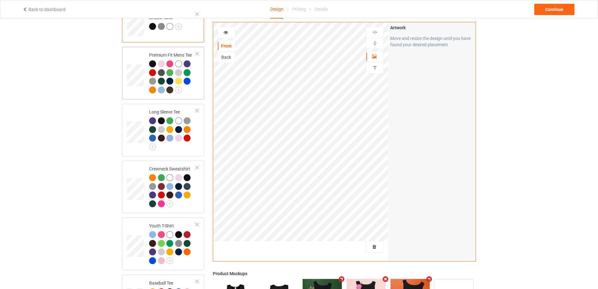
click at [193, 88] on div at bounding box center [172, 77] width 47 height 35
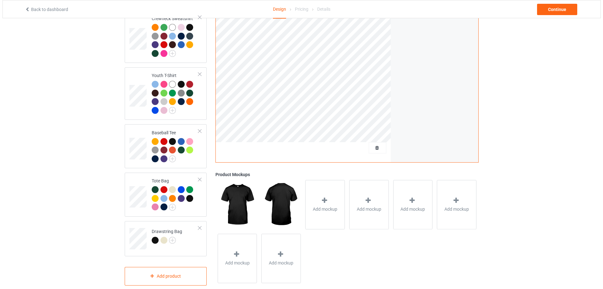
scroll to position [448, 0]
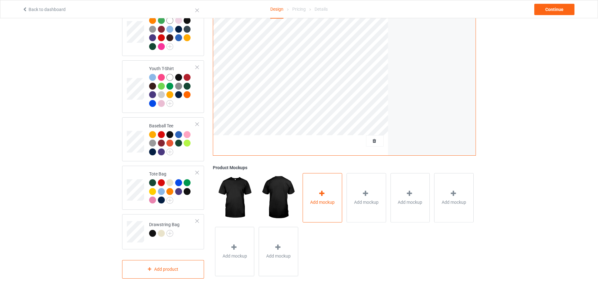
click at [318, 187] on div "Add mockup" at bounding box center [323, 197] width 40 height 49
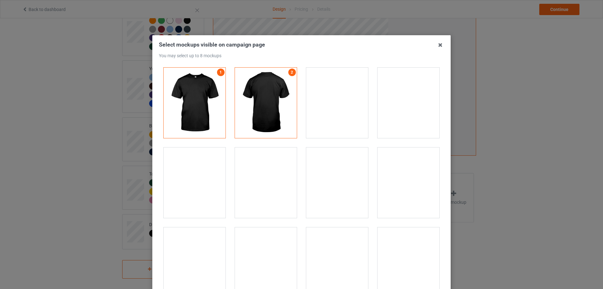
click at [398, 107] on div at bounding box center [409, 103] width 62 height 70
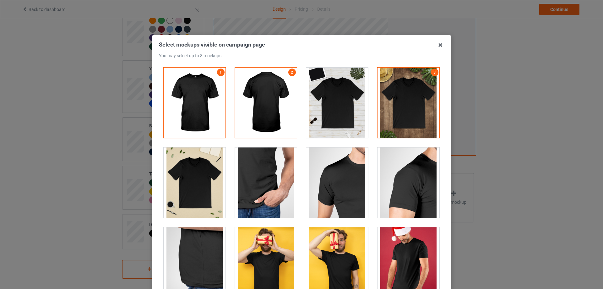
click at [354, 105] on div at bounding box center [337, 103] width 62 height 70
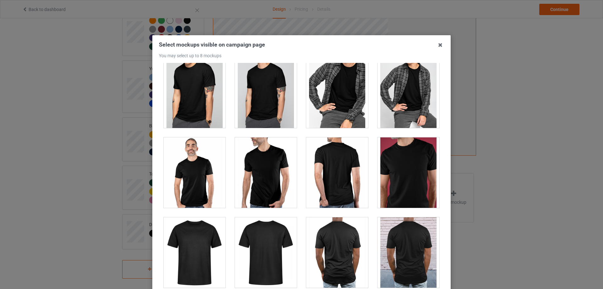
scroll to position [754, 0]
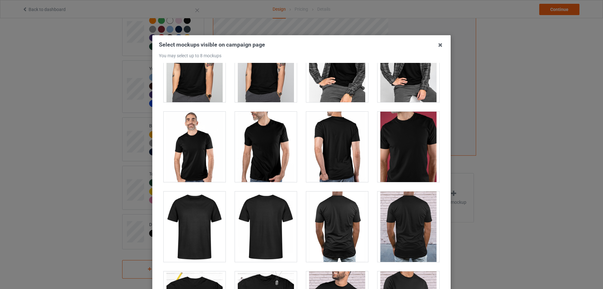
click at [396, 152] on div at bounding box center [409, 147] width 62 height 70
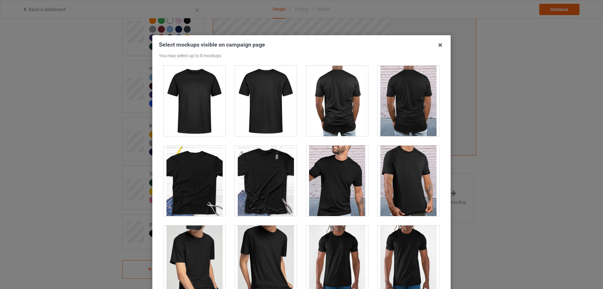
scroll to position [911, 0]
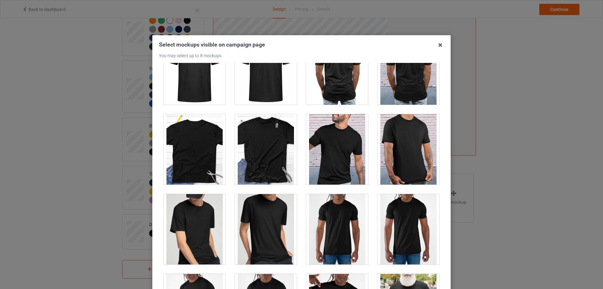
click at [403, 153] on div at bounding box center [409, 149] width 62 height 70
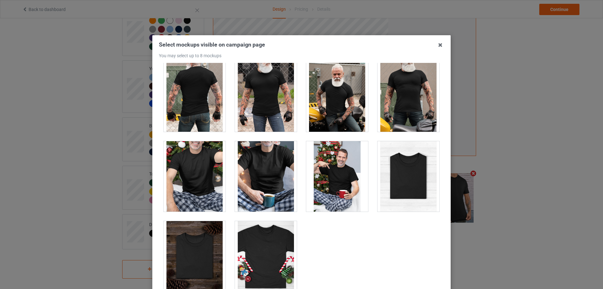
scroll to position [1923, 0]
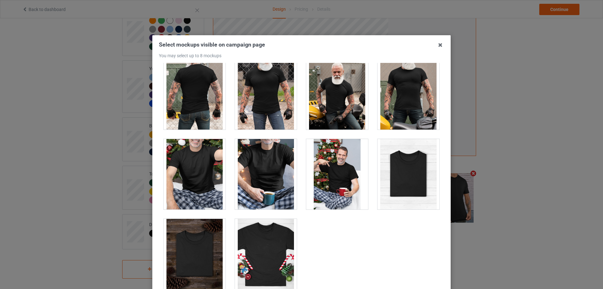
click at [255, 238] on div at bounding box center [266, 254] width 62 height 70
click at [197, 249] on div at bounding box center [195, 254] width 62 height 70
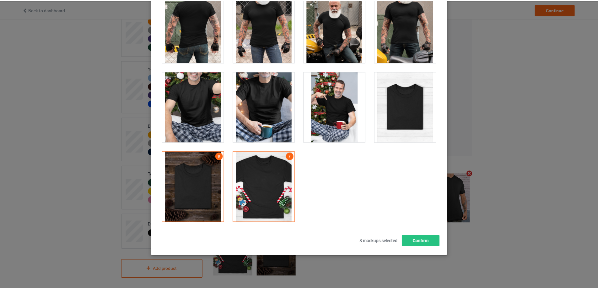
scroll to position [69, 0]
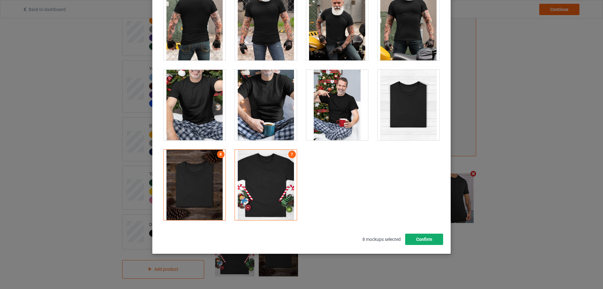
click at [419, 244] on button "Confirm" at bounding box center [424, 238] width 38 height 11
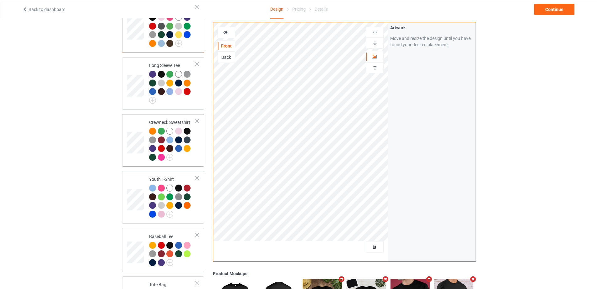
scroll to position [322, 0]
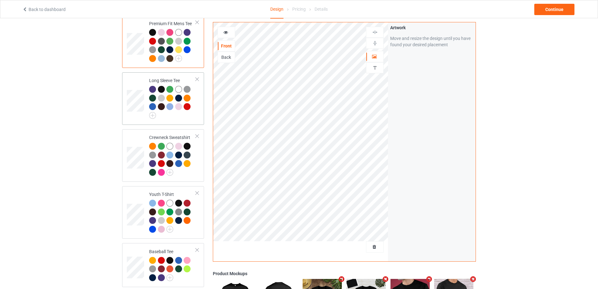
click at [189, 118] on div "Long Sleeve Tee" at bounding box center [163, 98] width 82 height 52
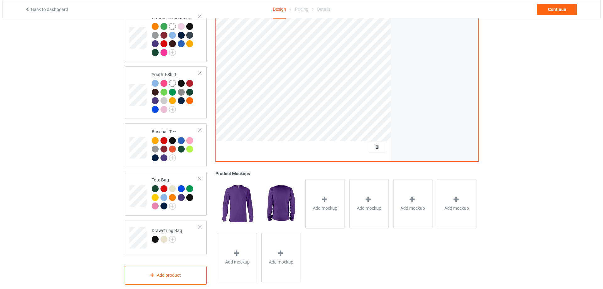
scroll to position [448, 0]
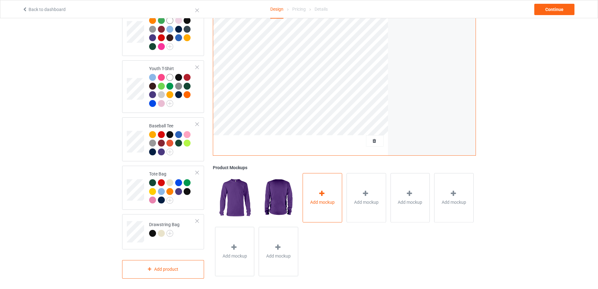
click at [334, 180] on div "Add mockup" at bounding box center [323, 197] width 40 height 49
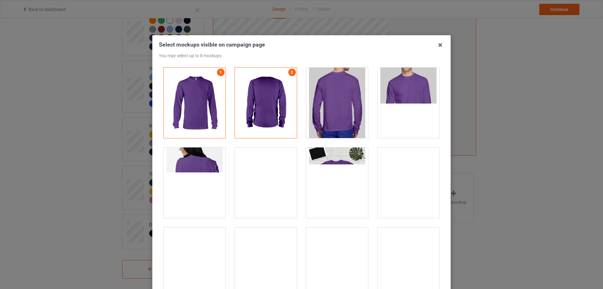
click at [268, 182] on div at bounding box center [266, 182] width 62 height 70
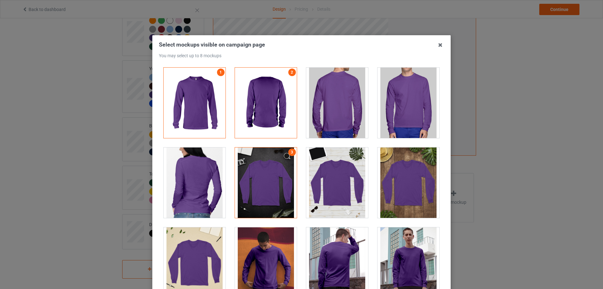
click at [422, 189] on div at bounding box center [409, 182] width 62 height 70
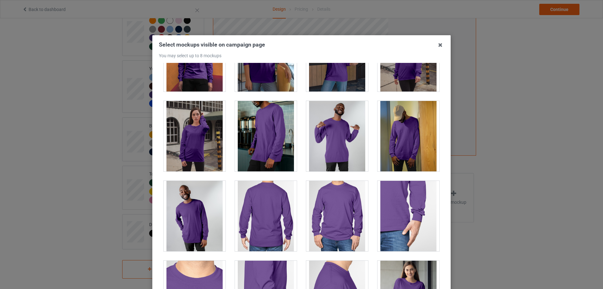
scroll to position [314, 0]
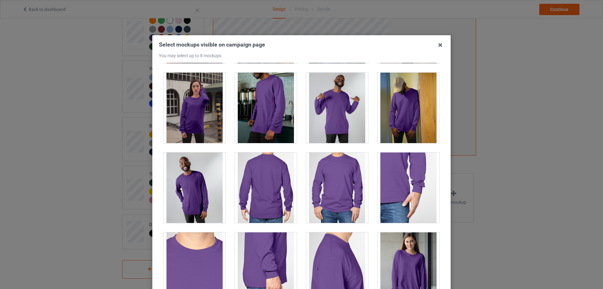
click at [335, 188] on div at bounding box center [337, 187] width 62 height 70
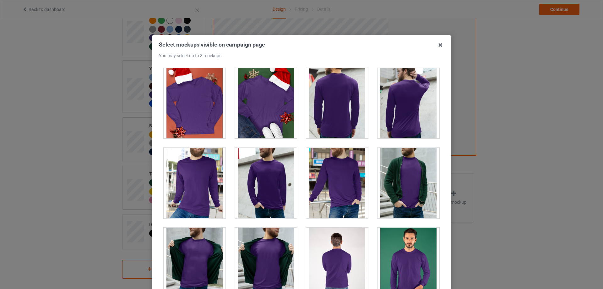
scroll to position [879, 0]
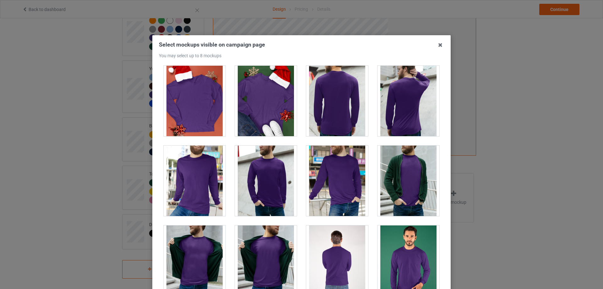
click at [193, 108] on div at bounding box center [195, 101] width 62 height 70
click at [257, 105] on div at bounding box center [266, 101] width 62 height 70
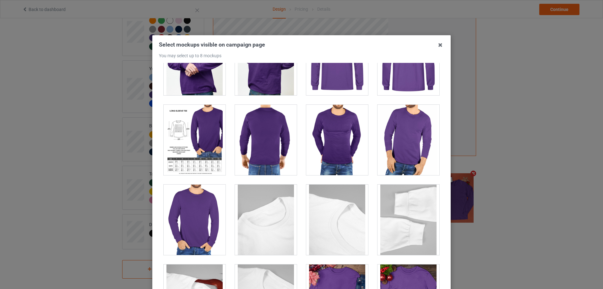
scroll to position [1225, 0]
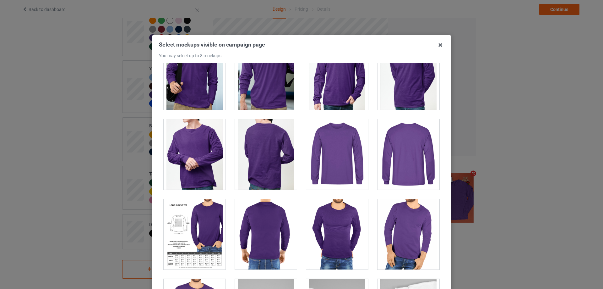
click at [341, 149] on div at bounding box center [337, 154] width 62 height 70
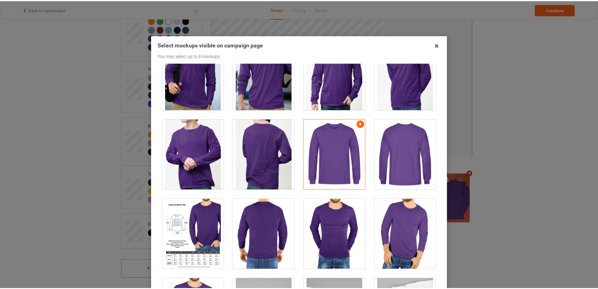
scroll to position [69, 0]
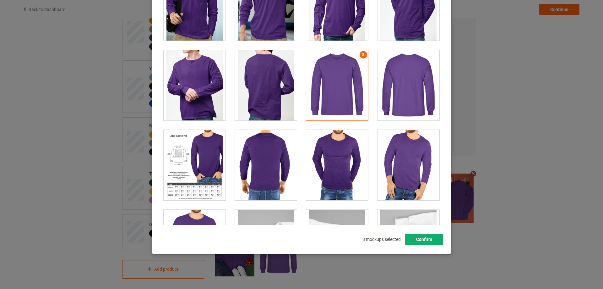
click at [430, 238] on button "Confirm" at bounding box center [424, 238] width 38 height 11
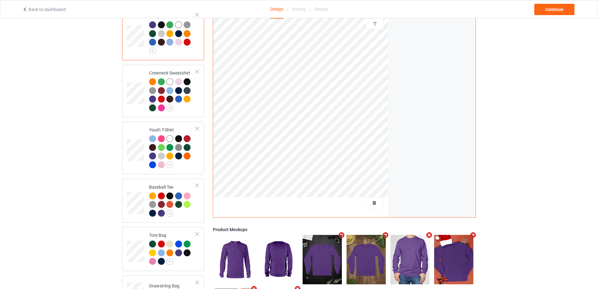
scroll to position [385, 0]
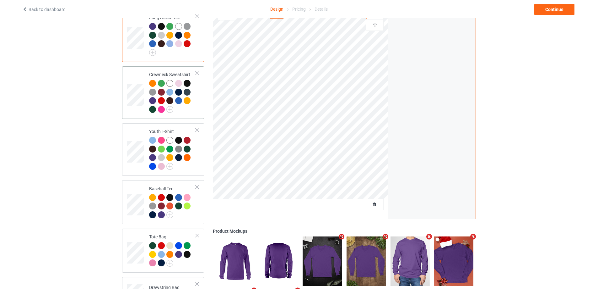
click at [188, 111] on td "Crewneck Sweatshirt" at bounding box center [173, 92] width 54 height 47
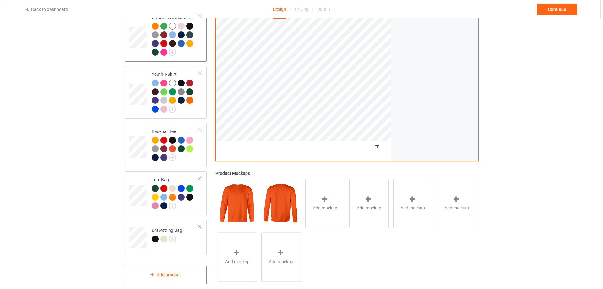
scroll to position [448, 0]
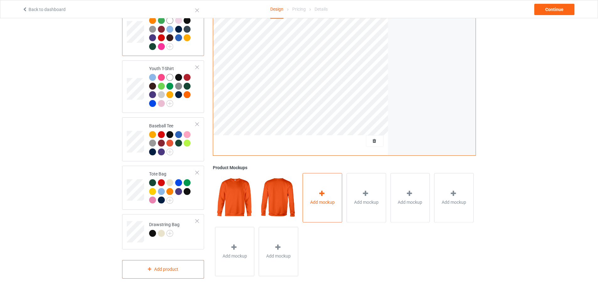
click at [317, 187] on div "Add mockup" at bounding box center [323, 197] width 40 height 49
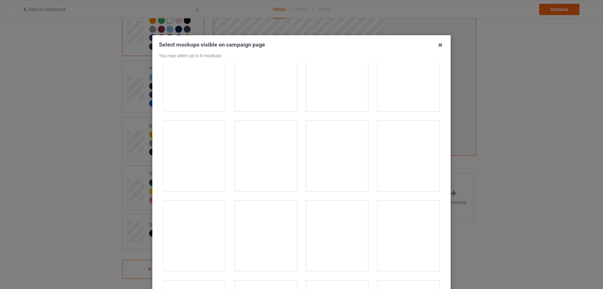
scroll to position [283, 0]
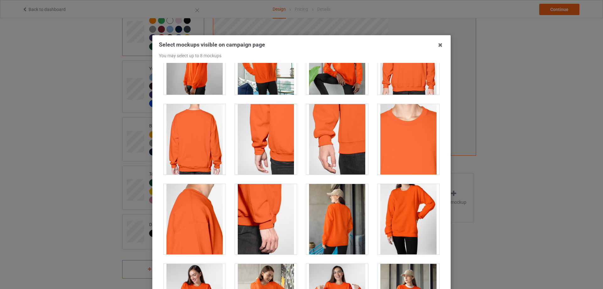
click at [408, 82] on div at bounding box center [409, 59] width 62 height 70
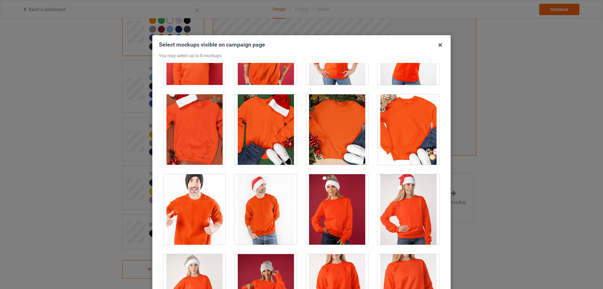
scroll to position [722, 0]
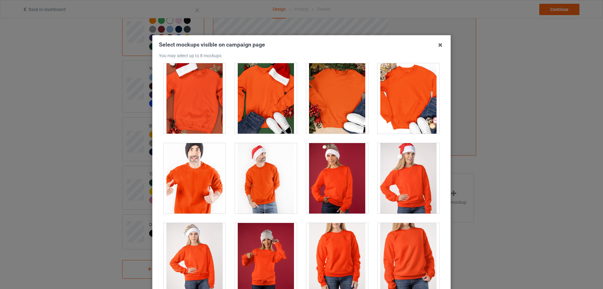
click at [333, 100] on div at bounding box center [337, 98] width 62 height 70
click at [399, 99] on div at bounding box center [409, 98] width 62 height 70
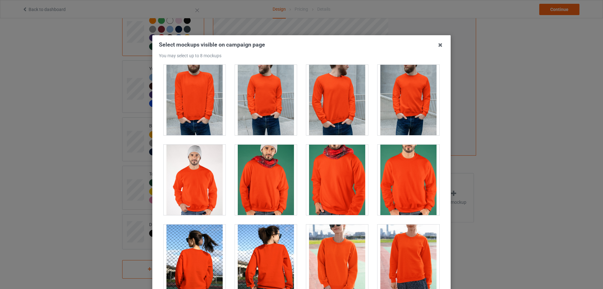
scroll to position [1162, 0]
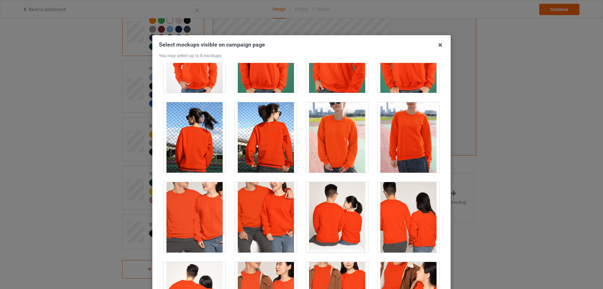
click at [409, 84] on div at bounding box center [409, 57] width 62 height 70
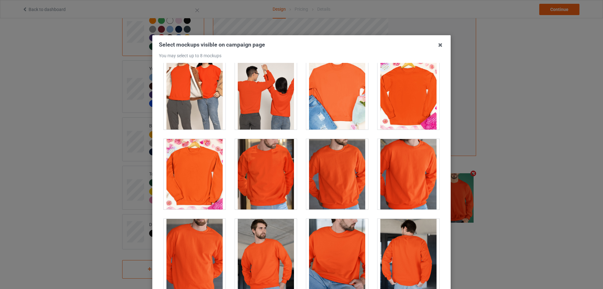
scroll to position [1445, 0]
click at [403, 107] on div at bounding box center [409, 94] width 62 height 70
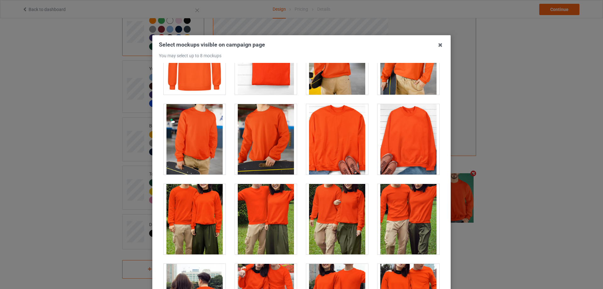
scroll to position [1885, 0]
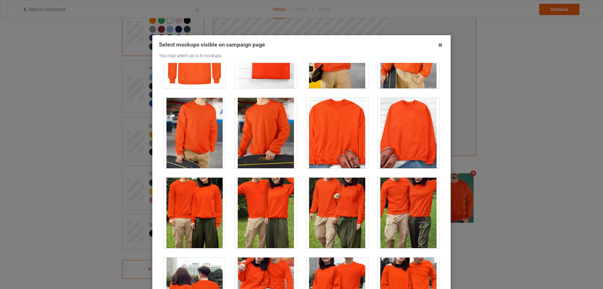
click at [407, 132] on div at bounding box center [409, 133] width 62 height 70
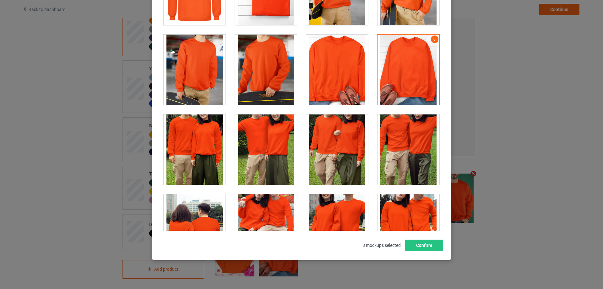
scroll to position [69, 0]
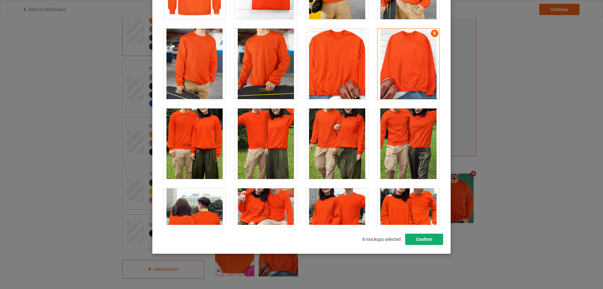
click at [424, 239] on button "Confirm" at bounding box center [424, 238] width 38 height 11
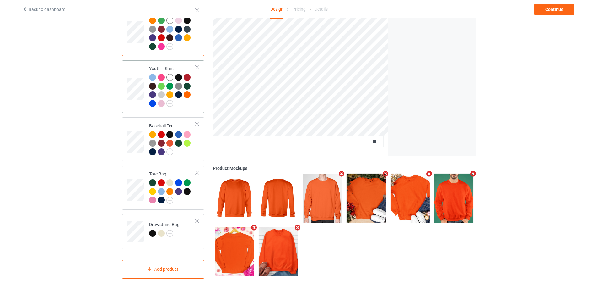
click at [184, 101] on div at bounding box center [172, 91] width 47 height 35
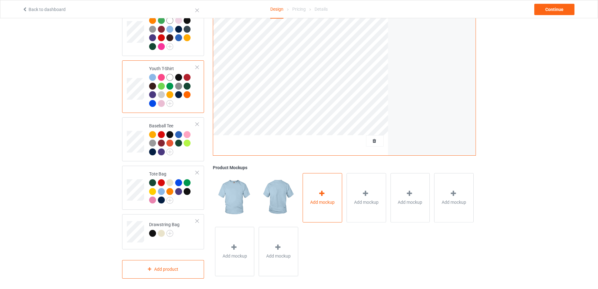
click at [331, 180] on div "Add mockup" at bounding box center [323, 197] width 40 height 49
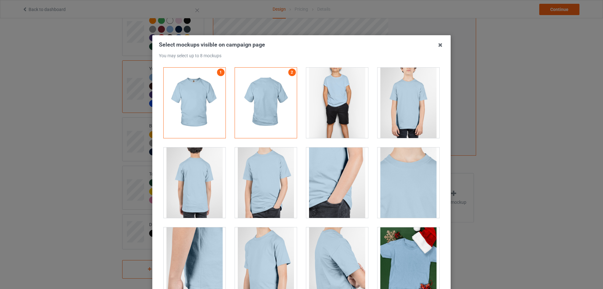
click at [402, 104] on div at bounding box center [409, 103] width 62 height 70
click at [334, 101] on div at bounding box center [337, 103] width 62 height 70
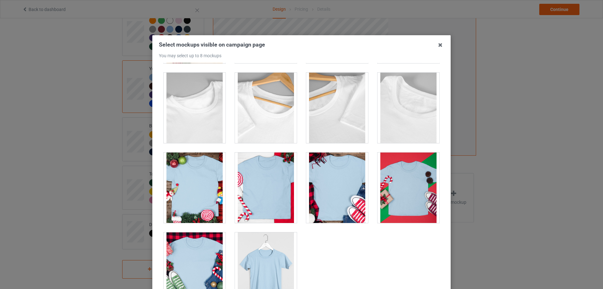
scroll to position [328, 0]
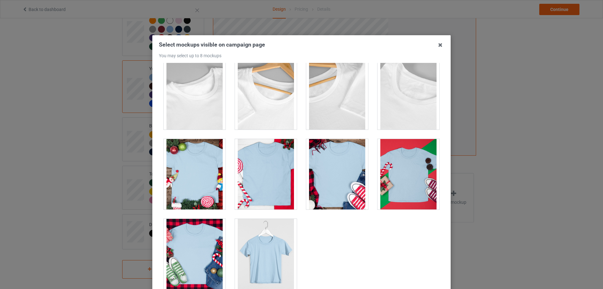
click at [263, 167] on div at bounding box center [266, 174] width 62 height 70
click at [411, 179] on div at bounding box center [409, 174] width 62 height 70
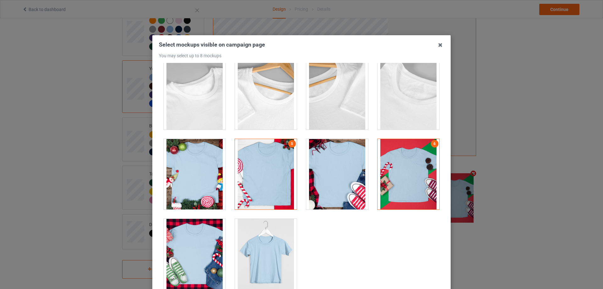
click at [202, 245] on div at bounding box center [195, 254] width 62 height 70
click at [253, 246] on div at bounding box center [266, 254] width 62 height 70
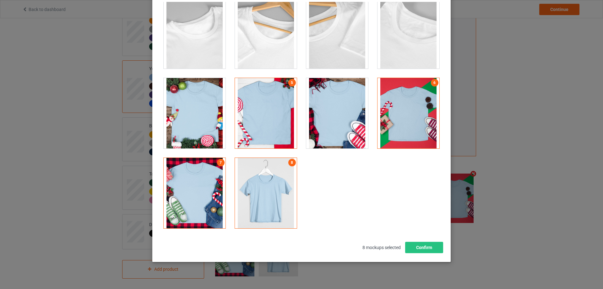
scroll to position [69, 0]
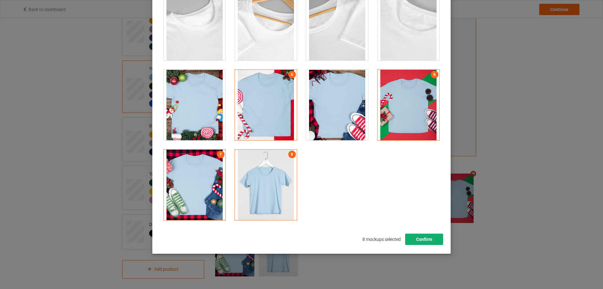
click at [427, 241] on button "Confirm" at bounding box center [424, 238] width 38 height 11
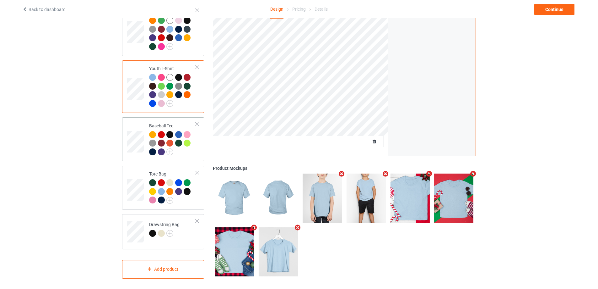
click at [194, 153] on td "Baseball Tee" at bounding box center [173, 139] width 54 height 39
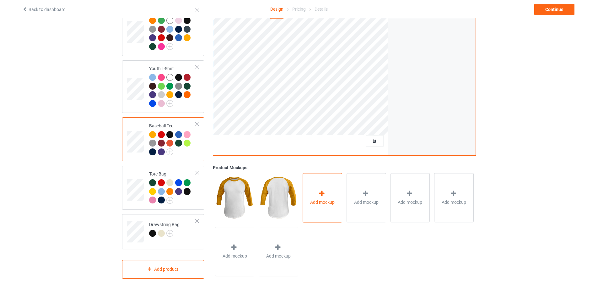
click at [331, 189] on div "Add mockup" at bounding box center [323, 197] width 40 height 49
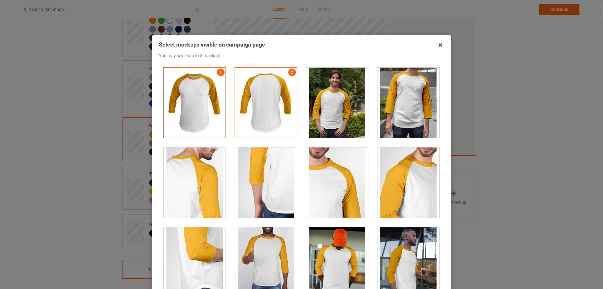
click at [411, 96] on div at bounding box center [409, 103] width 62 height 70
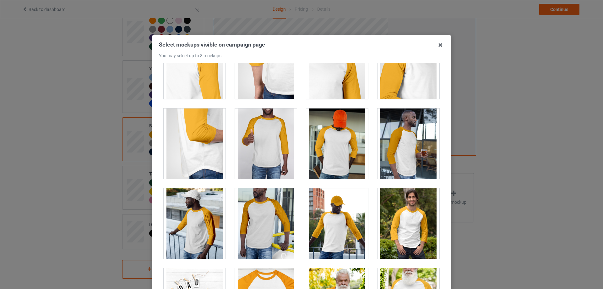
scroll to position [126, 0]
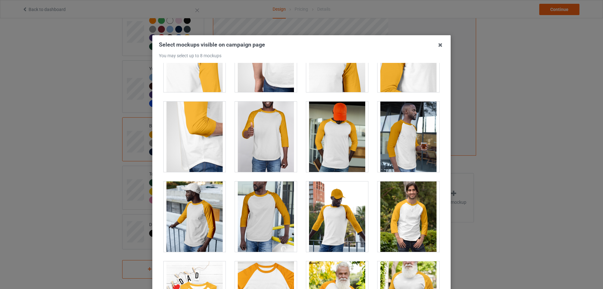
click at [328, 137] on div at bounding box center [337, 136] width 62 height 70
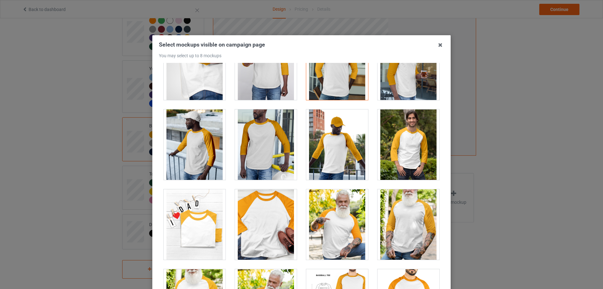
scroll to position [283, 0]
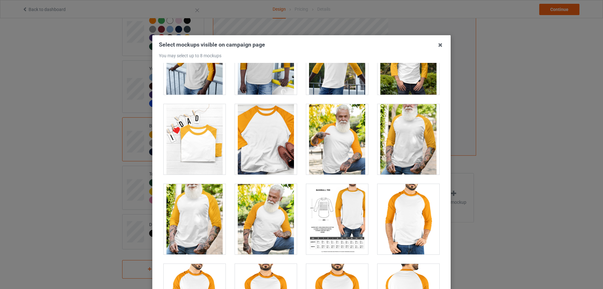
click at [257, 148] on div at bounding box center [266, 139] width 62 height 70
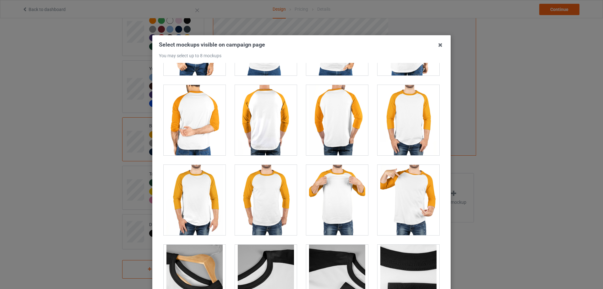
scroll to position [565, 0]
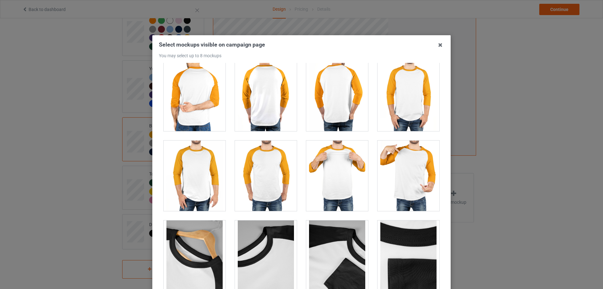
click at [399, 92] on div at bounding box center [409, 96] width 62 height 70
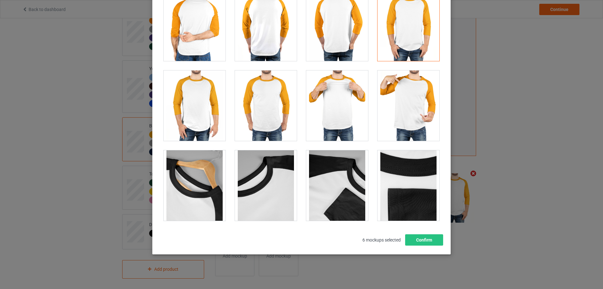
scroll to position [69, 0]
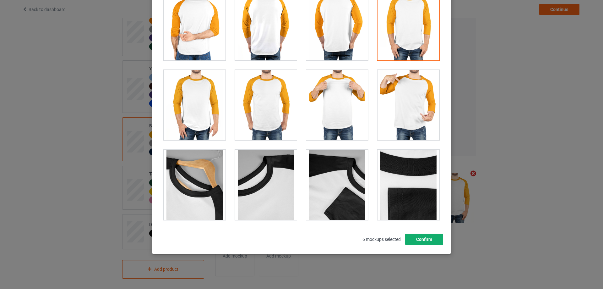
click at [416, 242] on button "Confirm" at bounding box center [424, 238] width 38 height 11
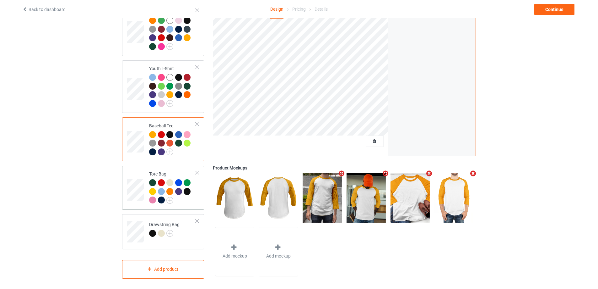
click at [192, 199] on div at bounding box center [172, 192] width 47 height 26
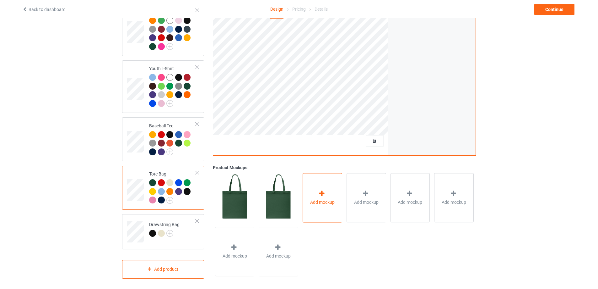
click at [322, 191] on icon at bounding box center [322, 193] width 8 height 7
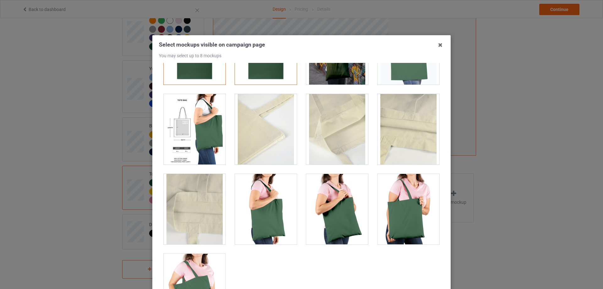
scroll to position [88, 0]
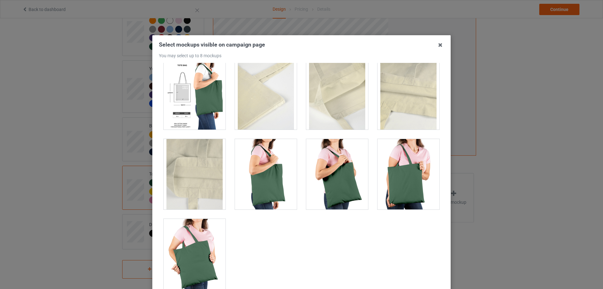
click at [211, 101] on div at bounding box center [195, 94] width 62 height 70
click at [271, 182] on div at bounding box center [266, 174] width 62 height 70
click at [348, 183] on div at bounding box center [337, 174] width 62 height 70
click at [400, 183] on div at bounding box center [409, 174] width 62 height 70
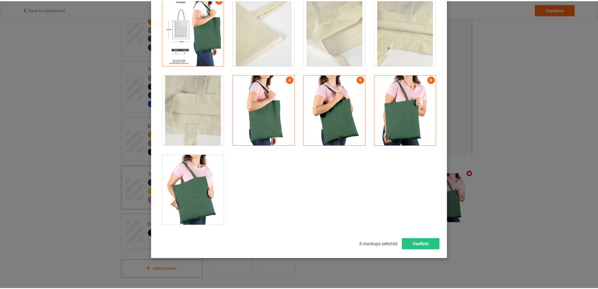
scroll to position [69, 0]
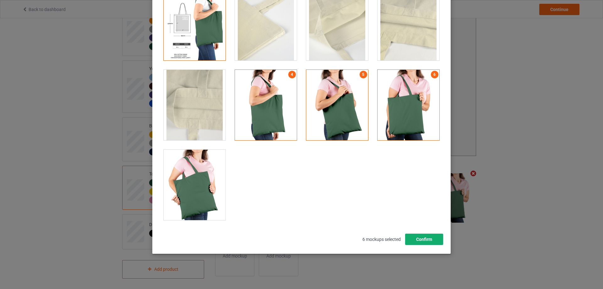
click at [411, 244] on button "Confirm" at bounding box center [424, 238] width 38 height 11
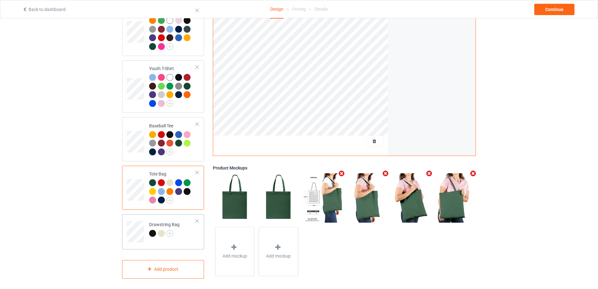
click at [183, 230] on td "Drawstring Bag" at bounding box center [173, 229] width 54 height 26
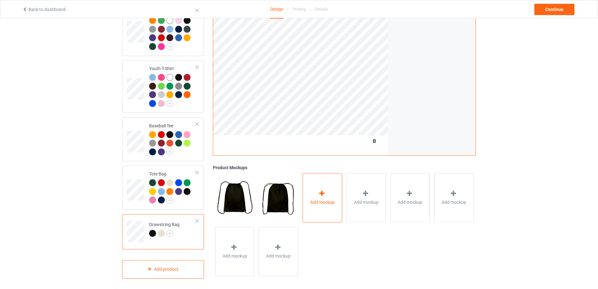
click at [321, 192] on icon at bounding box center [322, 193] width 8 height 7
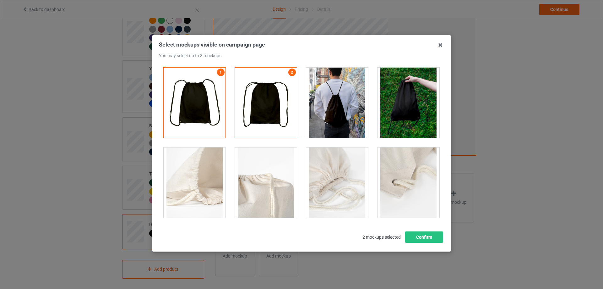
click at [349, 114] on div at bounding box center [337, 103] width 62 height 70
click at [409, 112] on div at bounding box center [409, 103] width 62 height 70
click at [208, 177] on div at bounding box center [195, 182] width 62 height 70
click at [266, 181] on div at bounding box center [266, 182] width 62 height 70
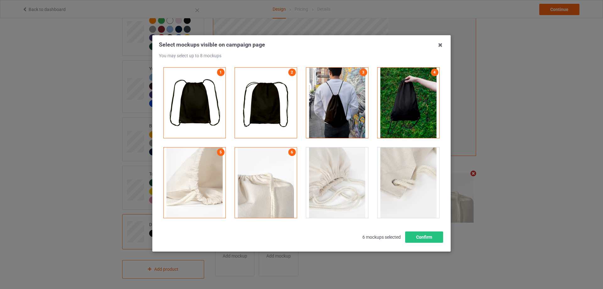
drag, startPoint x: 316, startPoint y: 182, endPoint x: 374, endPoint y: 181, distance: 58.1
click at [318, 182] on div at bounding box center [337, 182] width 62 height 70
click at [378, 180] on div at bounding box center [409, 182] width 62 height 70
click at [416, 240] on button "Confirm" at bounding box center [424, 236] width 38 height 11
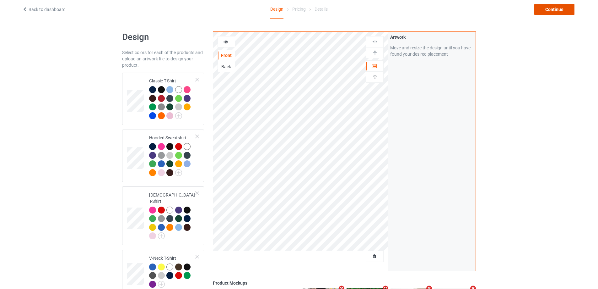
click at [554, 5] on div "Continue" at bounding box center [555, 9] width 40 height 11
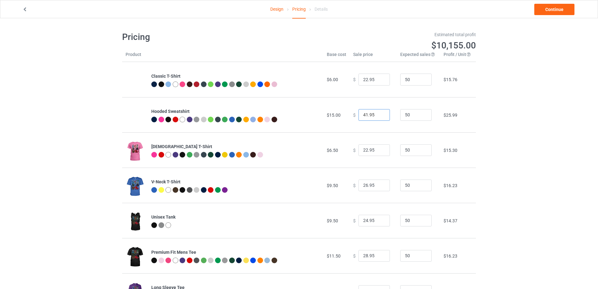
click at [379, 116] on input "41.95" at bounding box center [374, 115] width 31 height 12
click at [379, 116] on input "40.95" at bounding box center [374, 115] width 31 height 12
click at [379, 116] on input "39.95" at bounding box center [374, 115] width 31 height 12
click at [379, 116] on input "38.95" at bounding box center [374, 115] width 31 height 12
click at [379, 116] on input "37.95" at bounding box center [374, 115] width 31 height 12
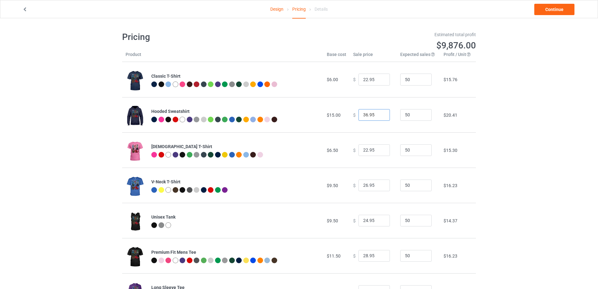
click at [379, 116] on input "36.95" at bounding box center [374, 115] width 31 height 12
click at [379, 116] on input "35.95" at bounding box center [374, 115] width 31 height 12
click at [379, 116] on input "34.95" at bounding box center [374, 115] width 31 height 12
click at [379, 116] on input "33.95" at bounding box center [374, 115] width 31 height 12
click at [370, 116] on input "33.95" at bounding box center [374, 115] width 31 height 12
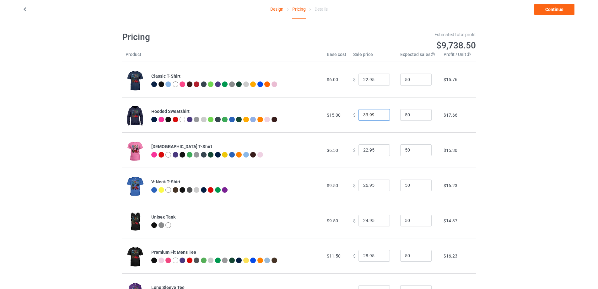
type input "33.99"
click at [369, 79] on input "22.95" at bounding box center [374, 79] width 31 height 12
type input "22.99"
click at [369, 148] on input "22.95" at bounding box center [374, 150] width 31 height 12
type input "22.99"
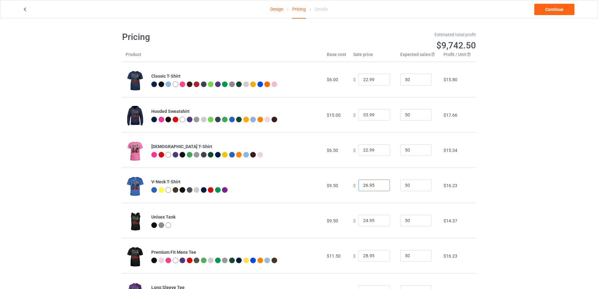
click at [370, 185] on input "26.95" at bounding box center [374, 185] width 31 height 12
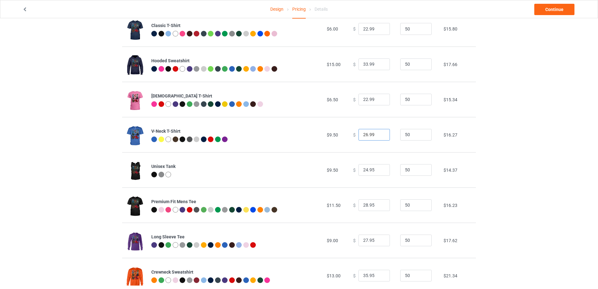
scroll to position [63, 0]
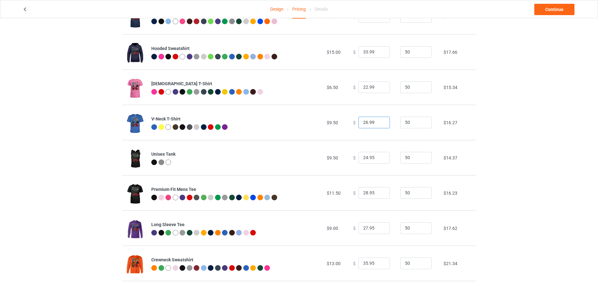
type input "26.99"
click at [370, 160] on input "24.95" at bounding box center [374, 158] width 31 height 12
click at [363, 159] on input "24.99" at bounding box center [374, 158] width 31 height 12
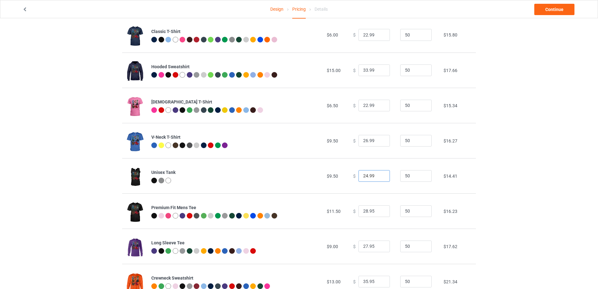
scroll to position [31, 0]
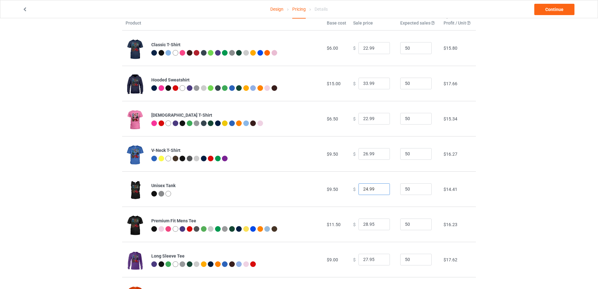
type input "24.99"
click at [364, 155] on input "26.99" at bounding box center [374, 154] width 31 height 12
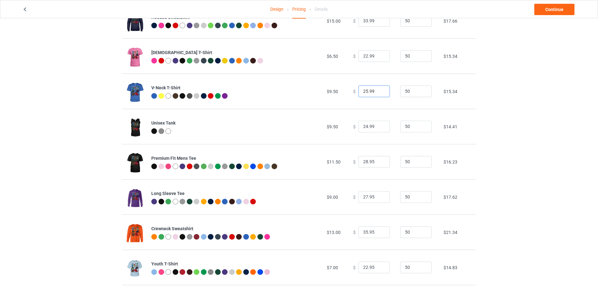
scroll to position [94, 0]
type input "25.99"
click at [364, 128] on input "24.99" at bounding box center [374, 126] width 31 height 12
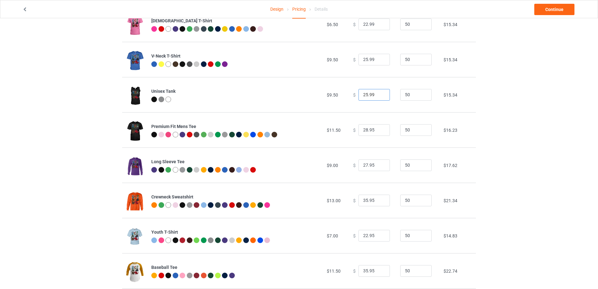
type input "25.99"
click at [370, 130] on input "28.95" at bounding box center [374, 130] width 31 height 12
click at [363, 130] on input "28.99" at bounding box center [374, 130] width 31 height 12
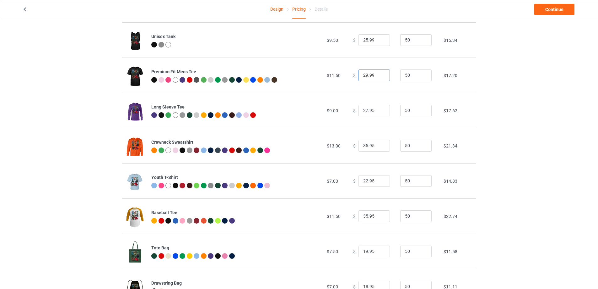
scroll to position [188, 0]
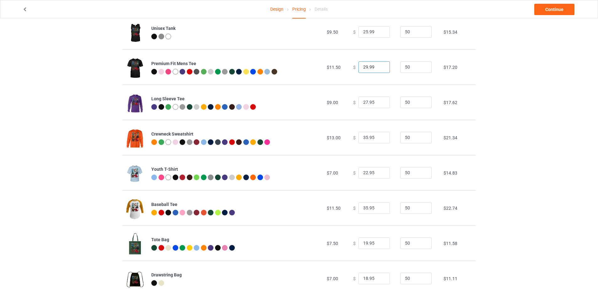
type input "29.99"
click at [370, 103] on input "27.95" at bounding box center [374, 102] width 31 height 12
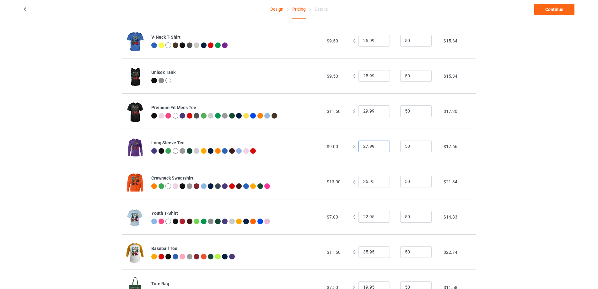
scroll to position [157, 0]
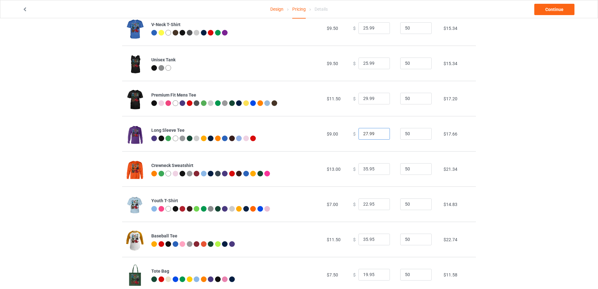
type input "27.99"
click at [364, 169] on input "35.95" at bounding box center [374, 169] width 31 height 12
click at [369, 170] on input "33.95" at bounding box center [374, 169] width 31 height 12
click at [362, 169] on input "33.99" at bounding box center [374, 169] width 31 height 12
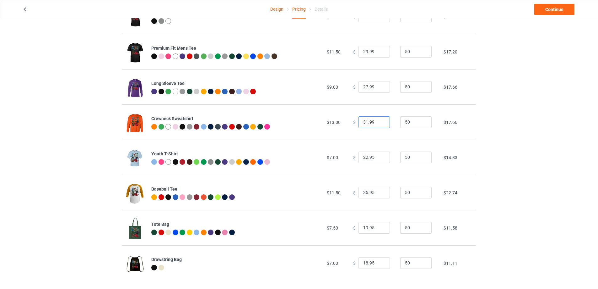
scroll to position [209, 0]
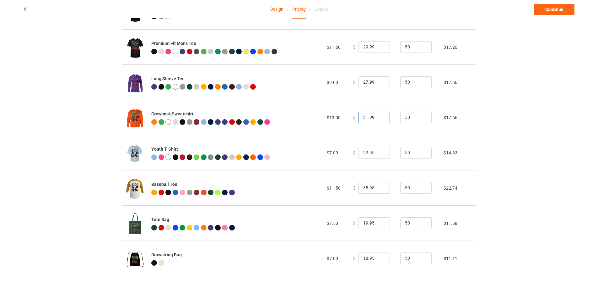
type input "31.99"
click at [364, 152] on input "22.95" at bounding box center [374, 153] width 31 height 12
click at [370, 152] on input "22.95" at bounding box center [374, 153] width 31 height 12
type input "22.99"
click at [364, 187] on input "35.95" at bounding box center [374, 188] width 31 height 12
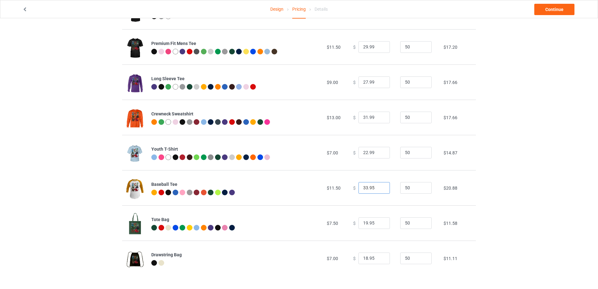
drag, startPoint x: 367, startPoint y: 187, endPoint x: 370, endPoint y: 187, distance: 3.2
click at [370, 187] on input "33.95" at bounding box center [374, 188] width 31 height 12
type input "33.99"
click at [370, 222] on input "19.95" at bounding box center [374, 223] width 31 height 12
type input "19.99"
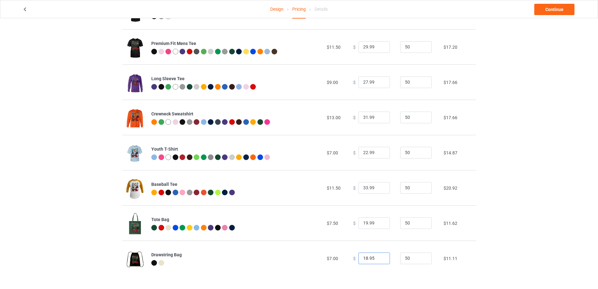
click at [364, 256] on input "18.95" at bounding box center [374, 258] width 31 height 12
click at [370, 257] on input "19.95" at bounding box center [374, 258] width 31 height 12
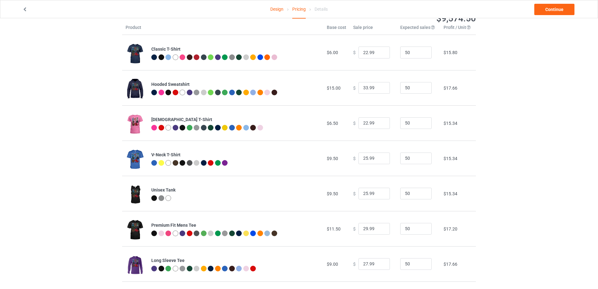
scroll to position [0, 0]
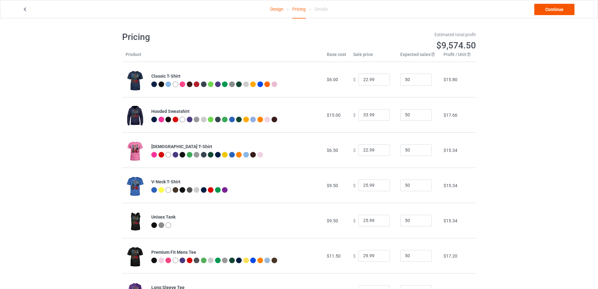
type input "19.99"
click at [558, 7] on link "Continue" at bounding box center [555, 9] width 40 height 11
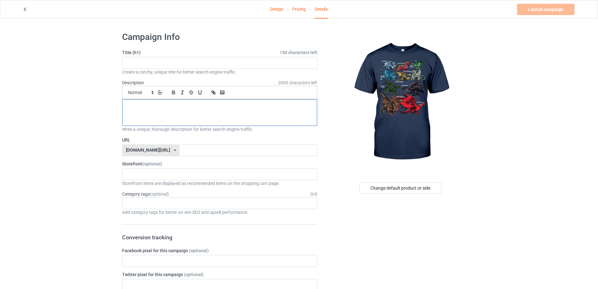
click at [209, 111] on div at bounding box center [219, 112] width 195 height 26
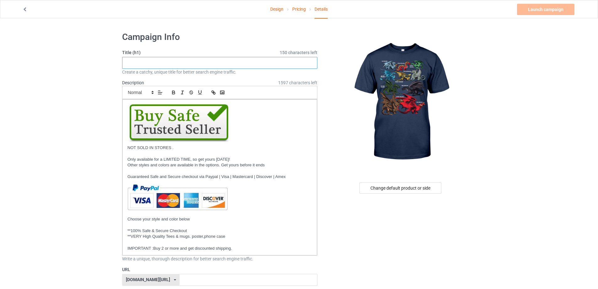
click at [200, 59] on input "text" at bounding box center [219, 63] width 195 height 12
paste input "Beautiful fantasy art images of"
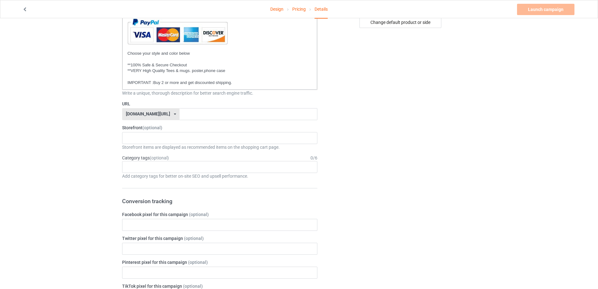
scroll to position [188, 0]
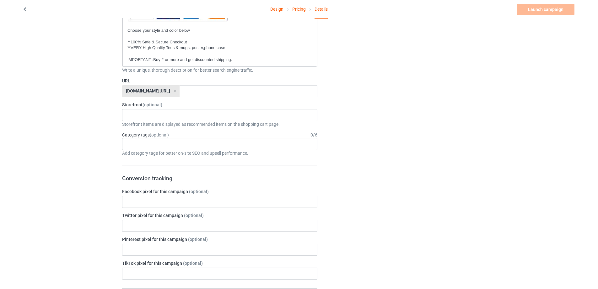
type input "Types Of Dragons Beautiful fantasy art images of Dragons"
click at [220, 91] on input "text" at bounding box center [249, 91] width 138 height 12
click at [174, 91] on icon at bounding box center [175, 91] width 2 height 4
click at [196, 91] on input "text" at bounding box center [249, 91] width 138 height 12
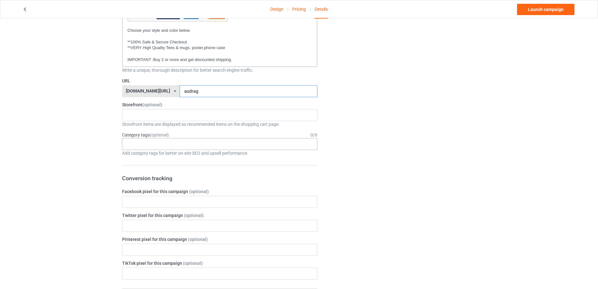
type input "aodrag"
click at [265, 144] on div "Age > [DEMOGRAPHIC_DATA] > 1 Age > [DEMOGRAPHIC_DATA] Months > 1 Month Age > [D…" at bounding box center [219, 144] width 195 height 12
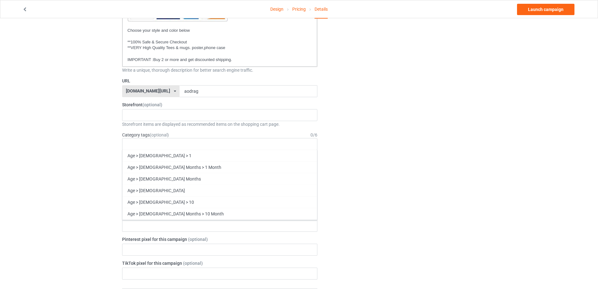
click at [411, 142] on div "Change default product or side" at bounding box center [401, 220] width 159 height 763
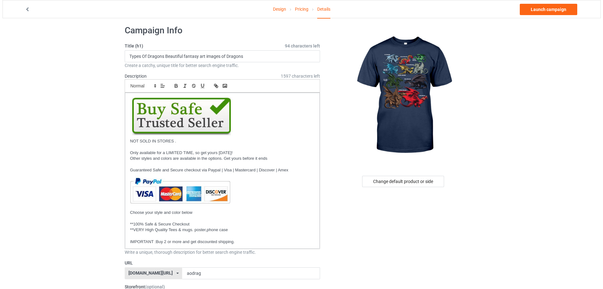
scroll to position [0, 0]
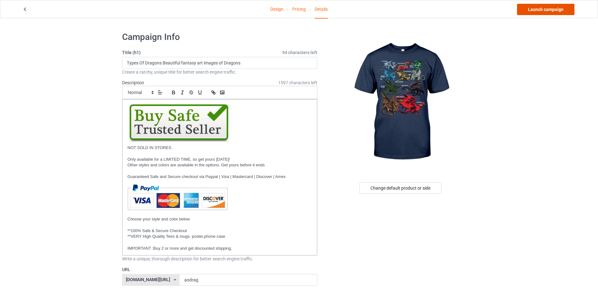
click at [534, 11] on link "Launch campaign" at bounding box center [545, 9] width 57 height 11
